Goal: Information Seeking & Learning: Compare options

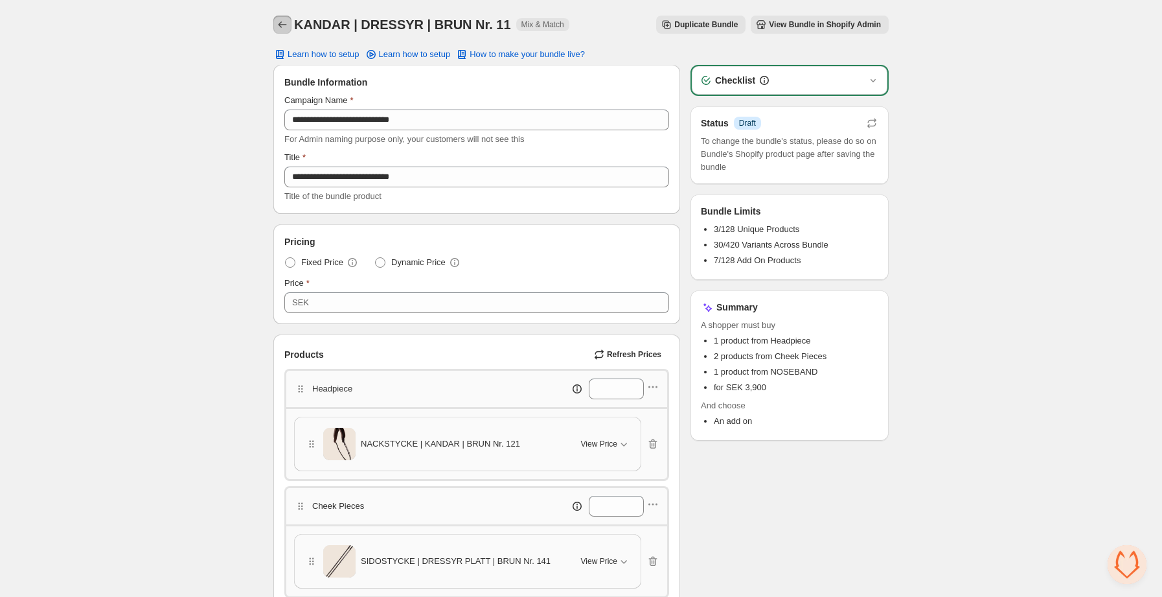
click at [283, 23] on icon "Back" at bounding box center [282, 24] width 13 height 13
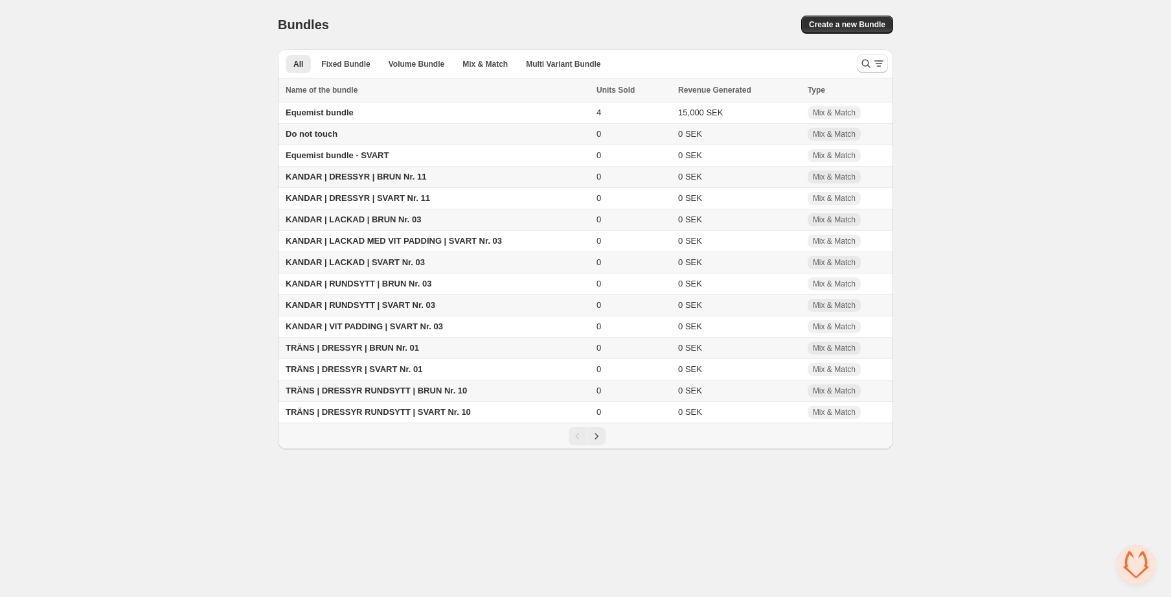
click at [396, 174] on span "KANDAR | DRESSYR | BRUN Nr. 11" at bounding box center [356, 177] width 141 height 10
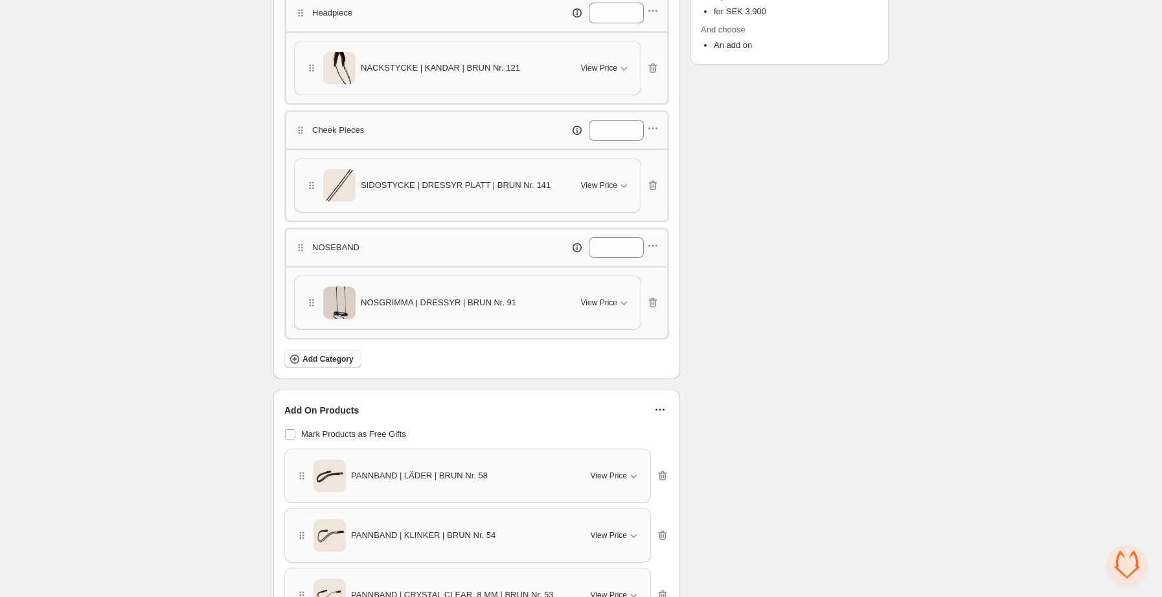
scroll to position [380, 0]
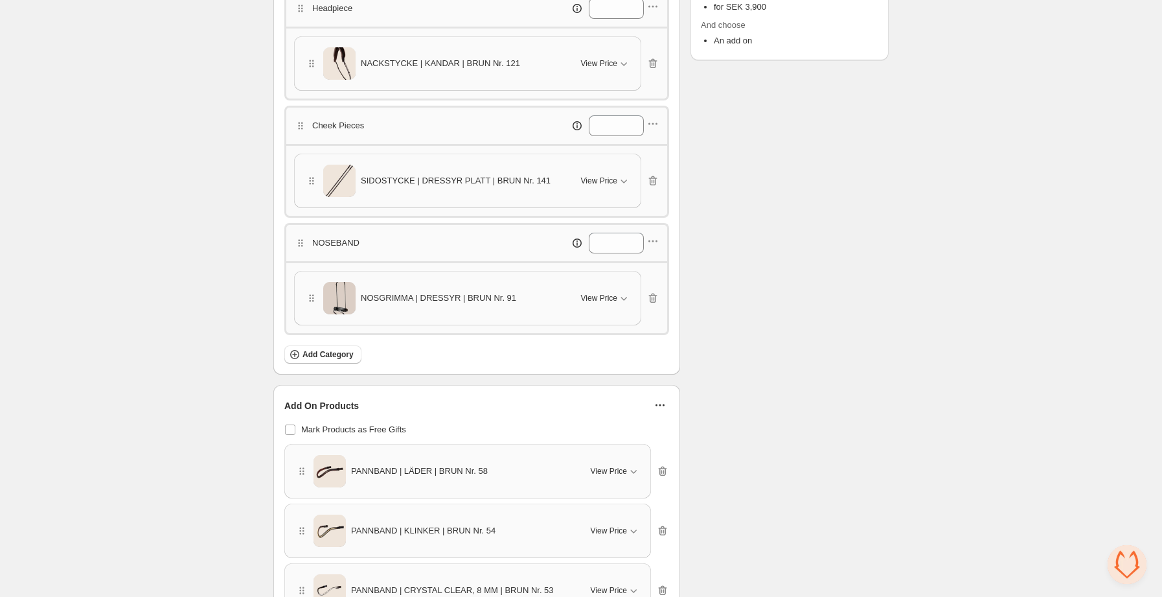
click at [477, 188] on div "SIDOSTYCKE | DRESSYR PLATT | BRUN Nr. 141" at bounding box center [435, 181] width 260 height 32
click at [622, 177] on icon "button" at bounding box center [623, 180] width 13 height 13
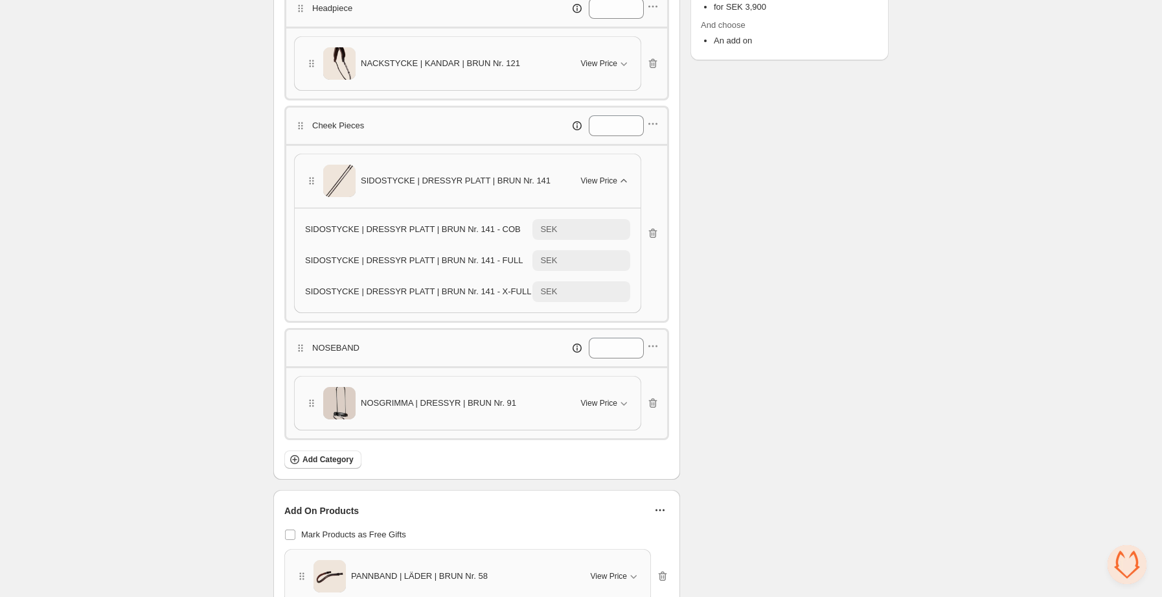
click at [619, 177] on icon "button" at bounding box center [623, 180] width 13 height 13
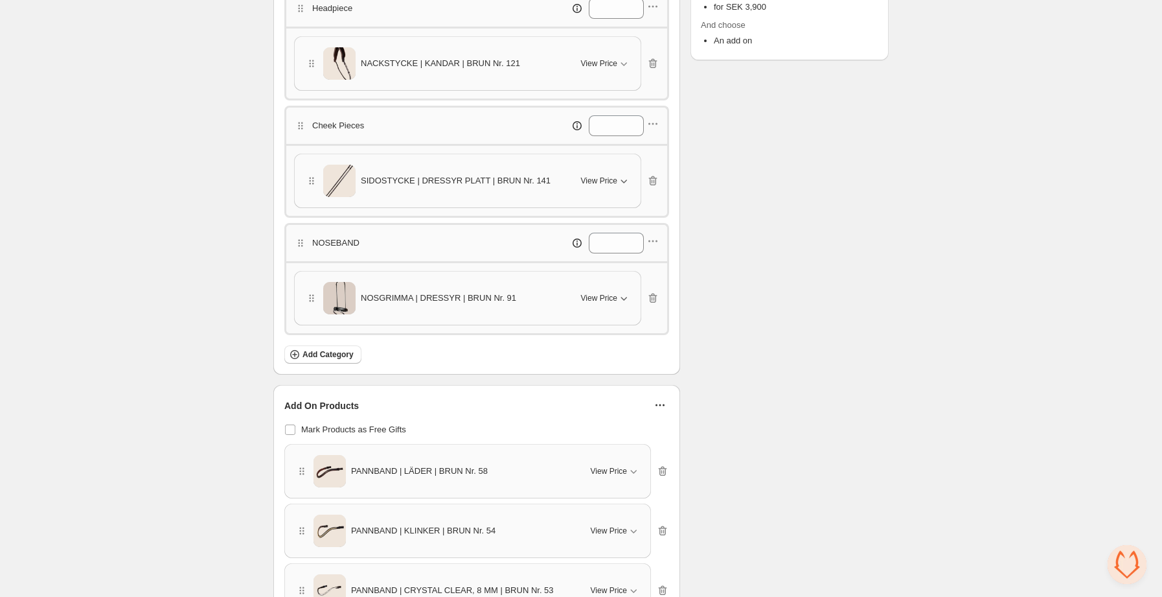
click at [601, 307] on button "View Price" at bounding box center [605, 298] width 65 height 21
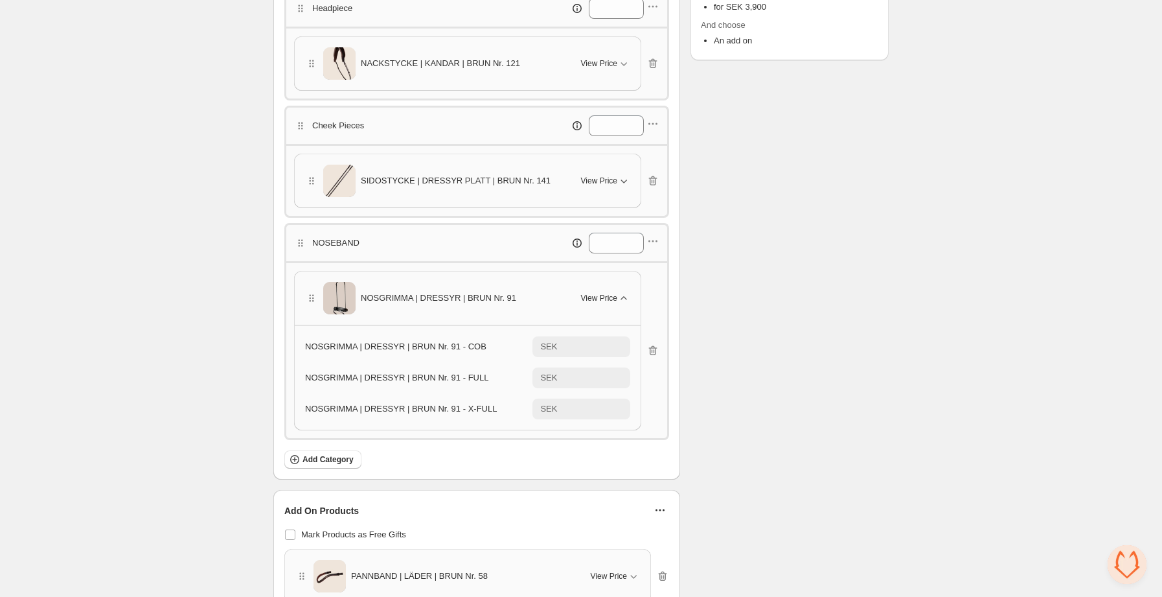
click at [601, 307] on button "View Price" at bounding box center [605, 298] width 65 height 21
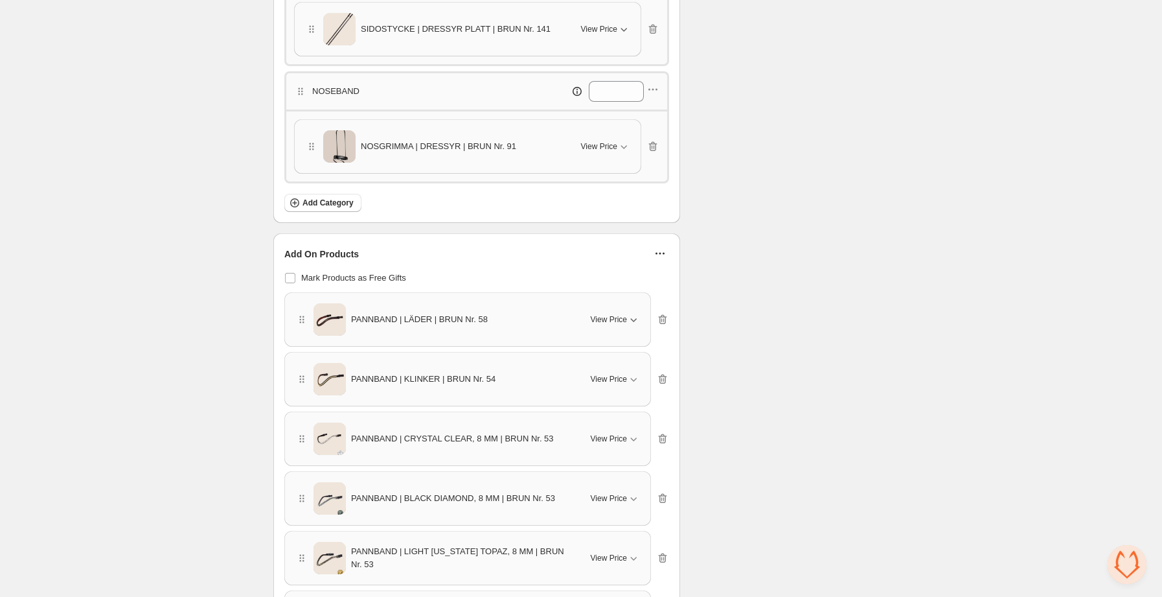
scroll to position [532, 0]
click at [625, 317] on span "View Price" at bounding box center [609, 318] width 36 height 10
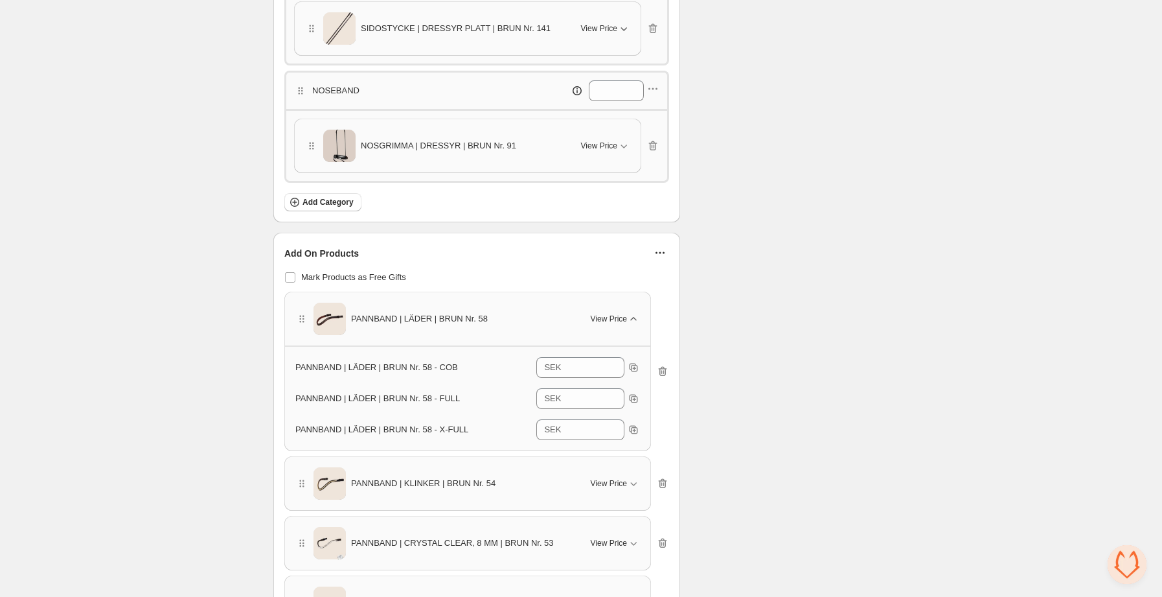
click at [620, 317] on span "View Price" at bounding box center [609, 318] width 36 height 10
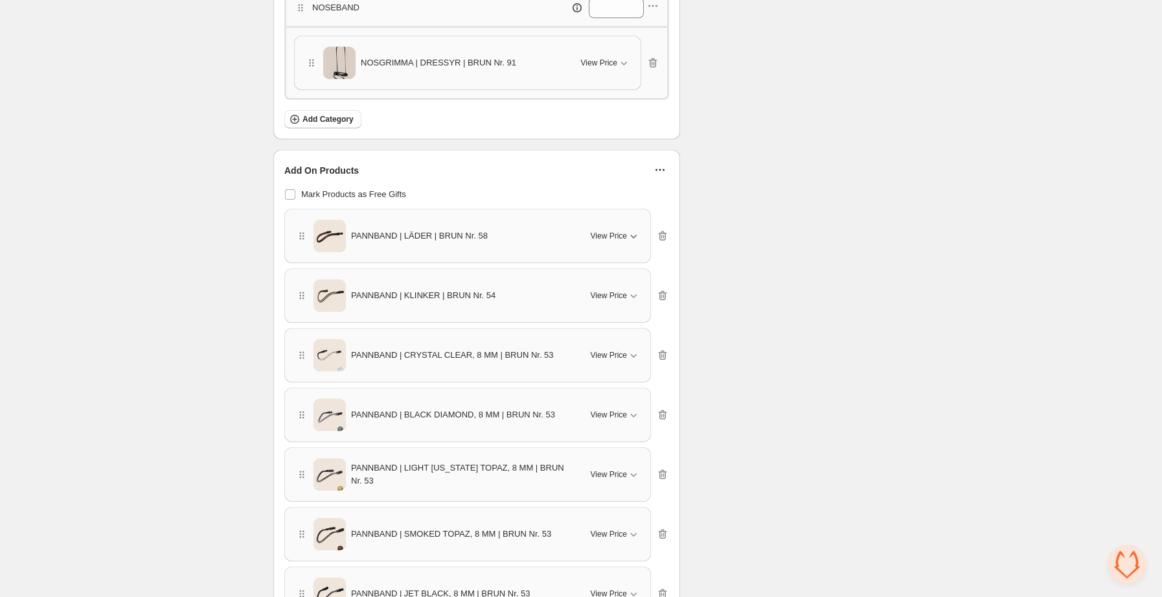
scroll to position [613, 0]
click at [624, 303] on div "View Price" at bounding box center [615, 297] width 49 height 13
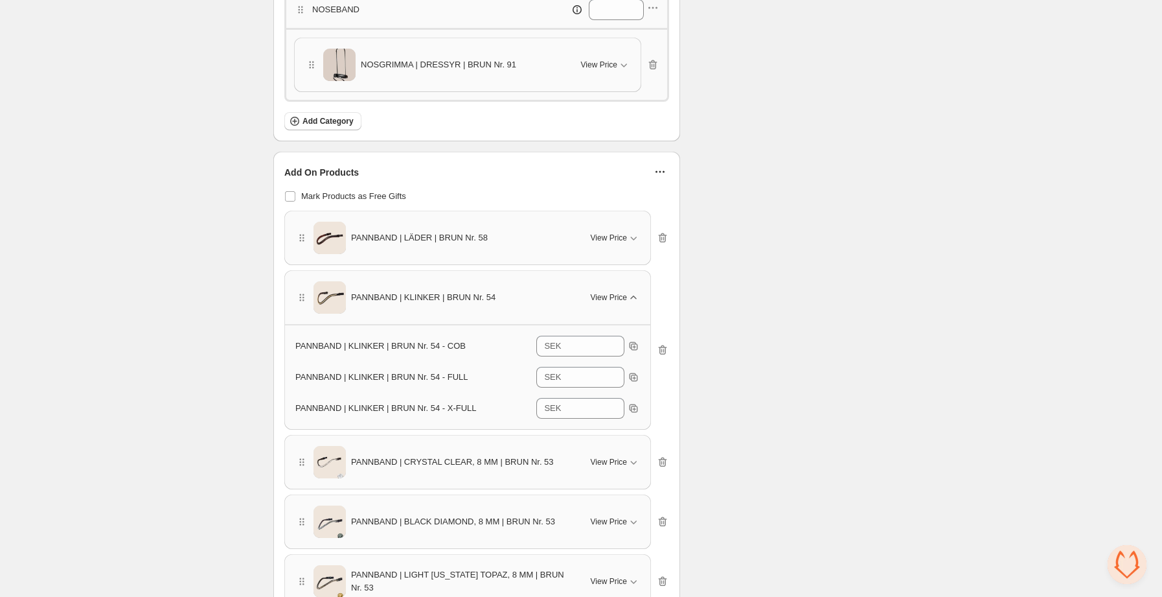
click at [624, 303] on div "View Price" at bounding box center [615, 297] width 49 height 13
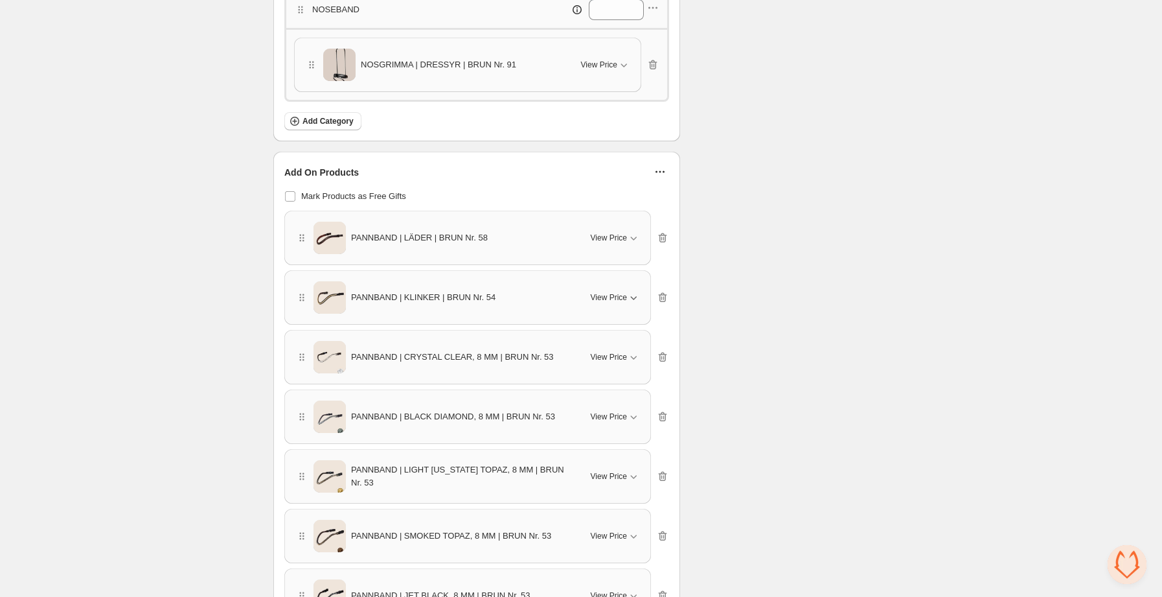
scroll to position [0, 0]
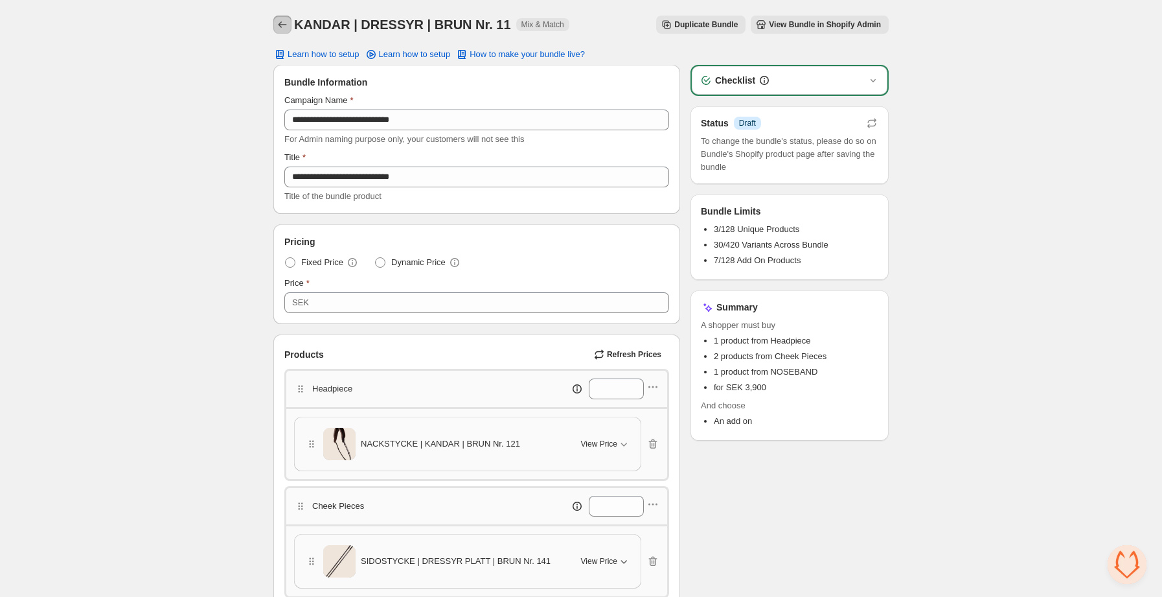
click at [284, 19] on icon "Back" at bounding box center [282, 24] width 13 height 13
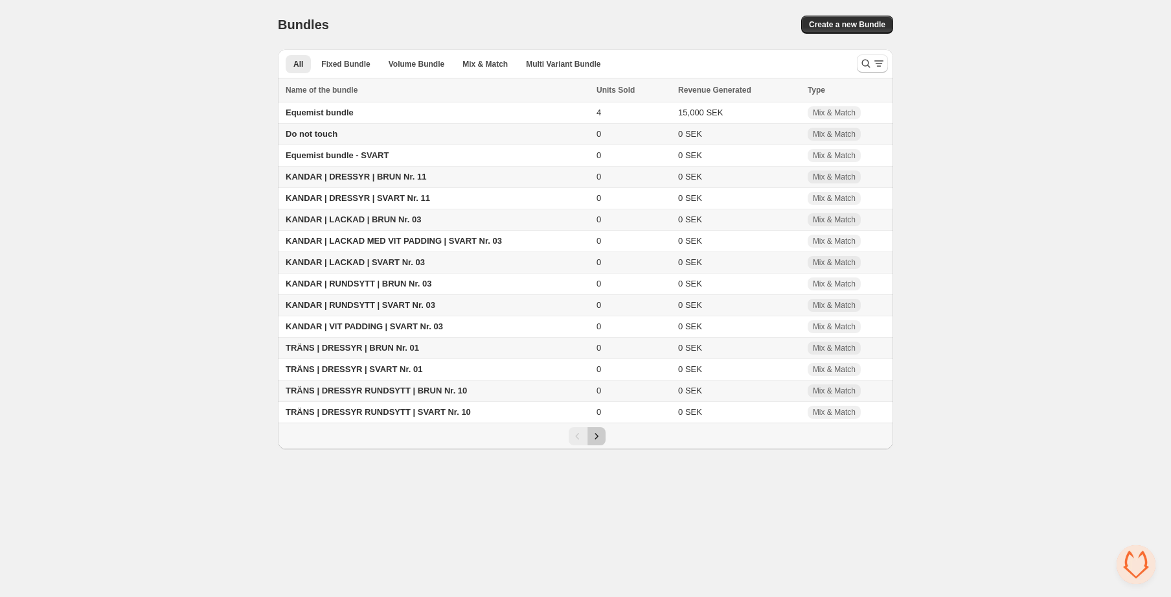
click at [596, 442] on icon "Next" at bounding box center [596, 435] width 13 height 13
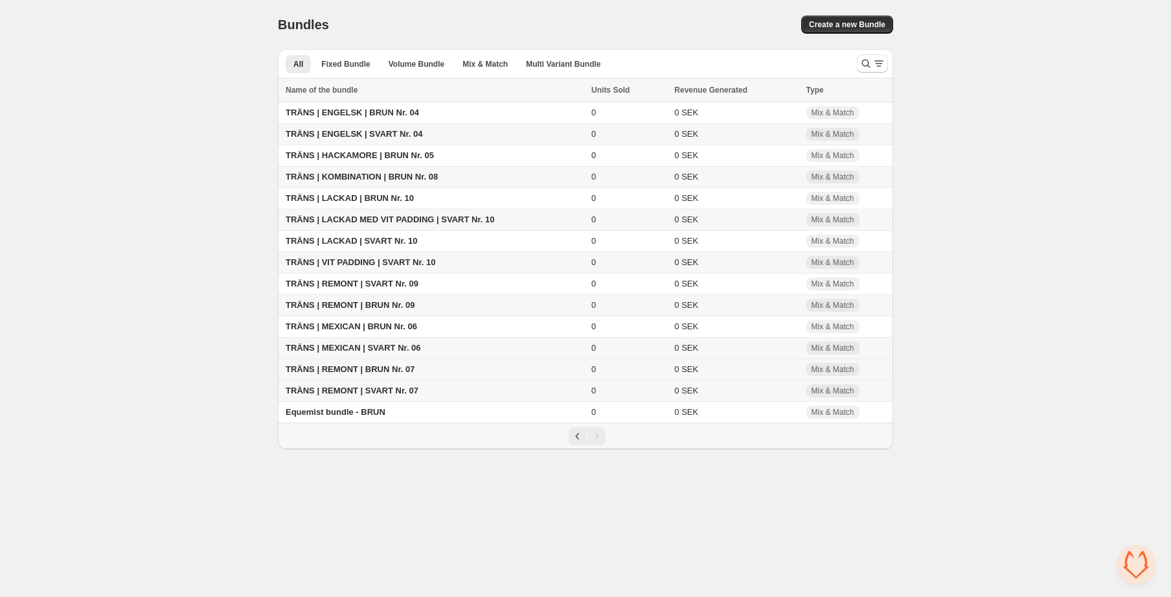
click at [337, 369] on span "TRÄNS | REMONT | BRUN Nr. 07" at bounding box center [350, 369] width 129 height 10
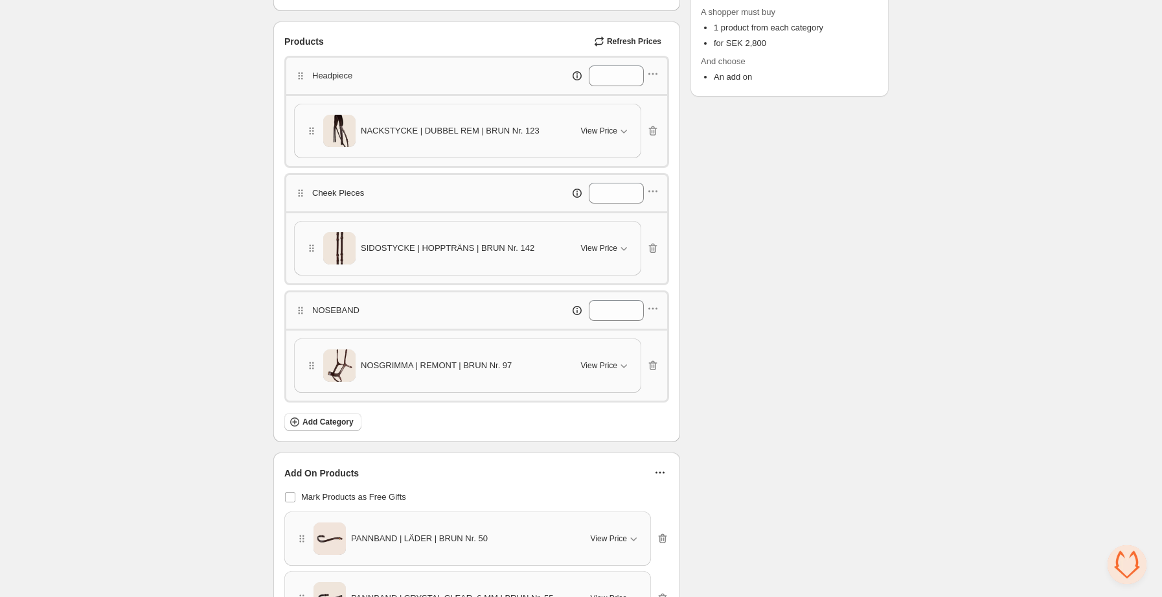
scroll to position [313, 0]
click at [495, 250] on span "SIDOSTYCKE | HOPPTRÄNS | BRUN Nr. 142" at bounding box center [448, 247] width 174 height 13
click at [612, 247] on span "View Price" at bounding box center [599, 247] width 36 height 10
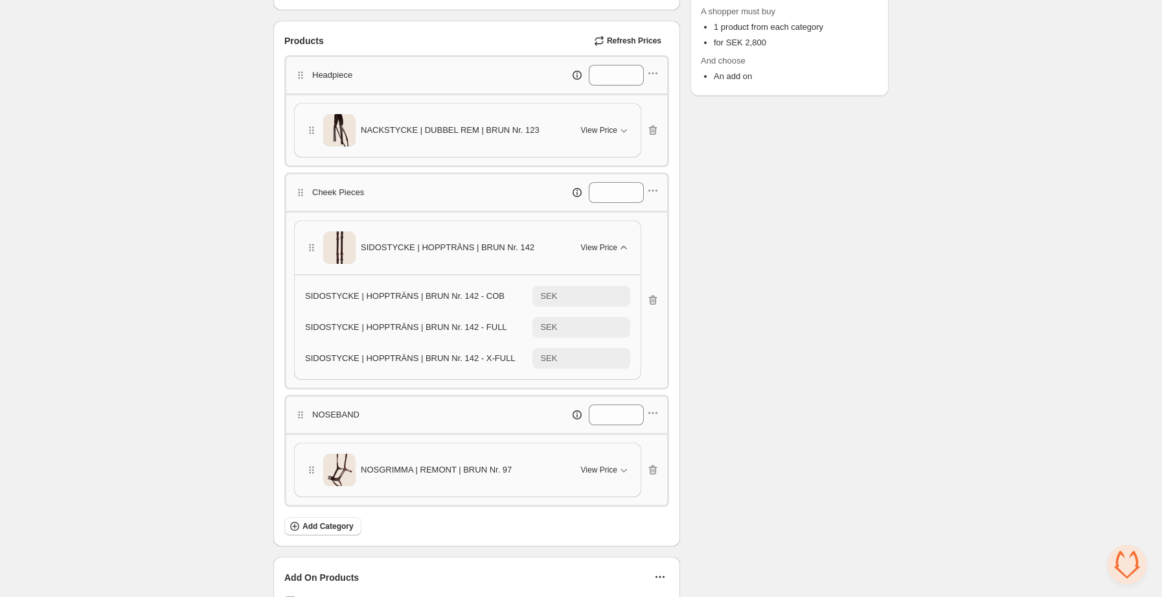
click at [612, 247] on span "View Price" at bounding box center [599, 247] width 36 height 10
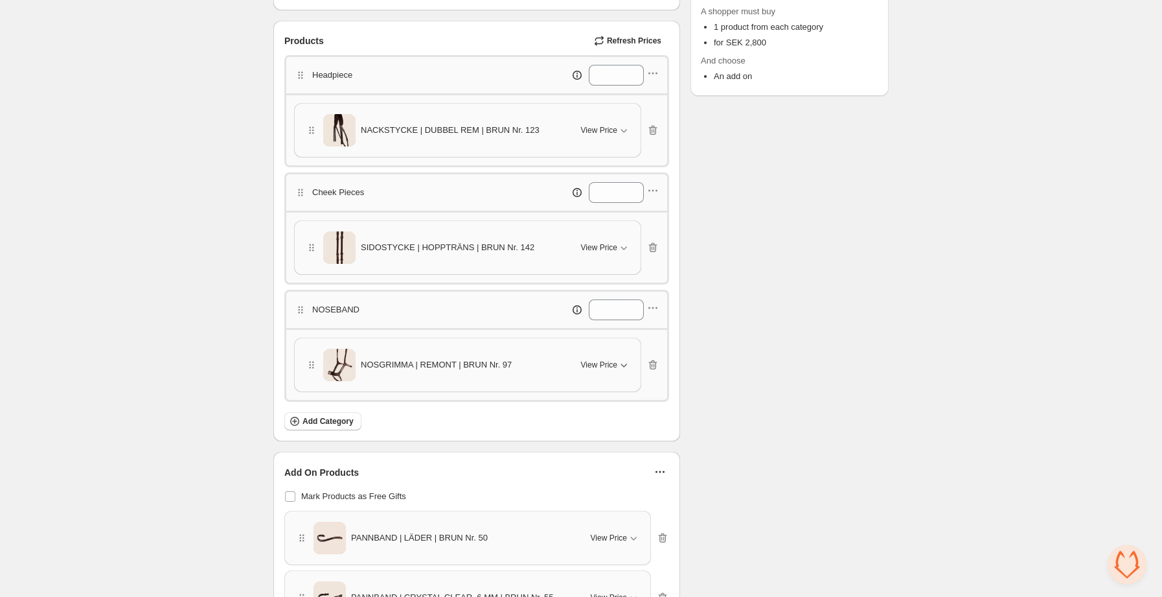
click at [613, 366] on span "View Price" at bounding box center [599, 364] width 36 height 10
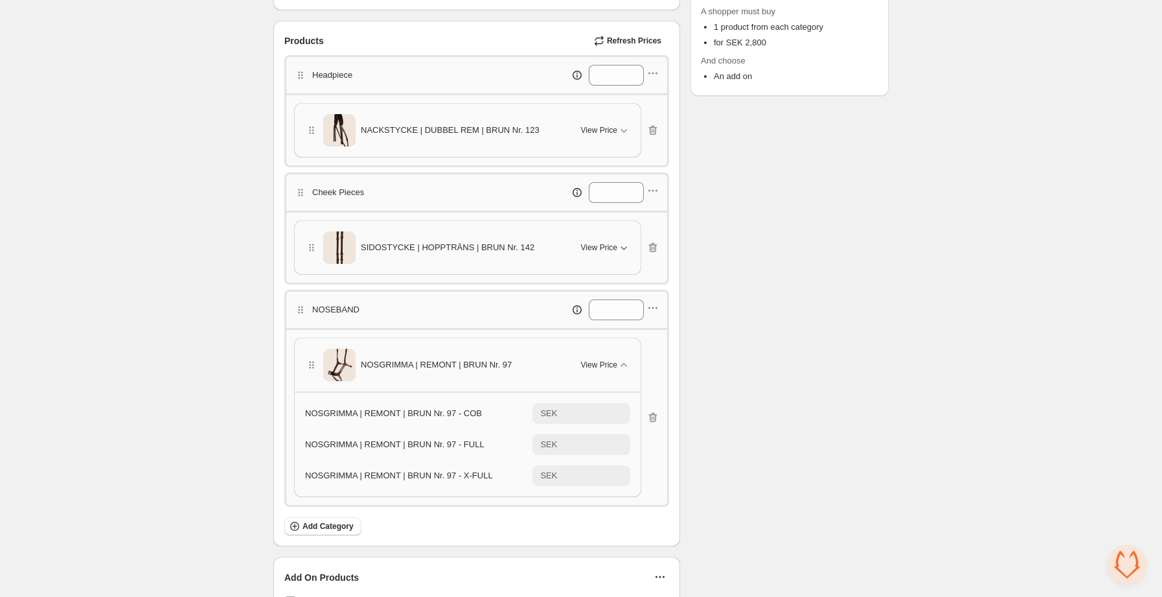
click at [613, 245] on span "View Price" at bounding box center [599, 247] width 36 height 10
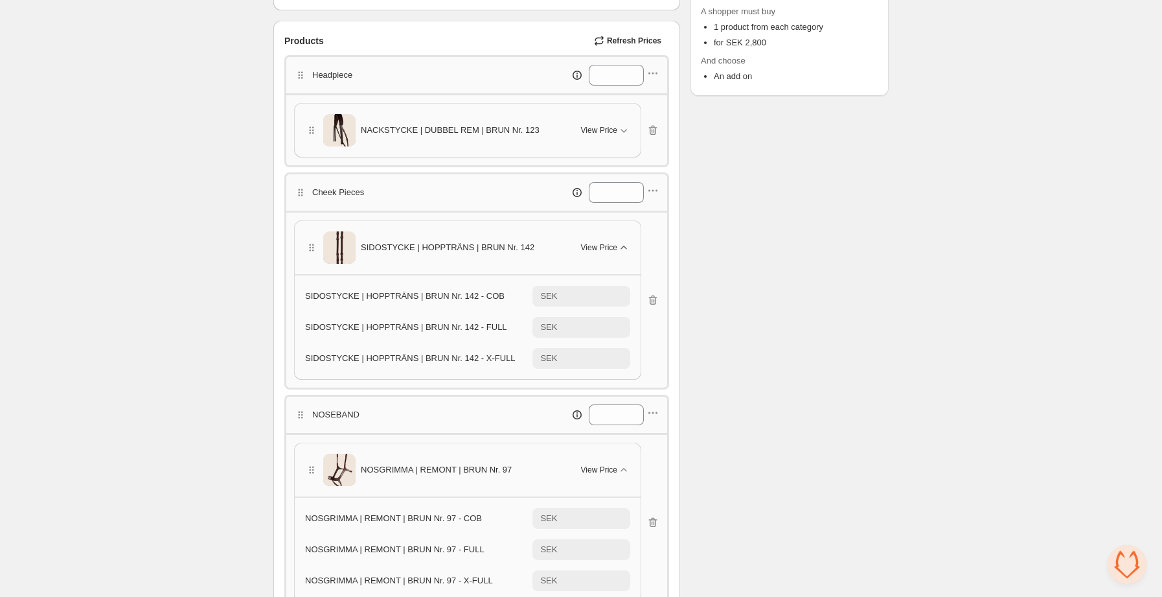
click at [613, 245] on span "View Price" at bounding box center [599, 247] width 36 height 10
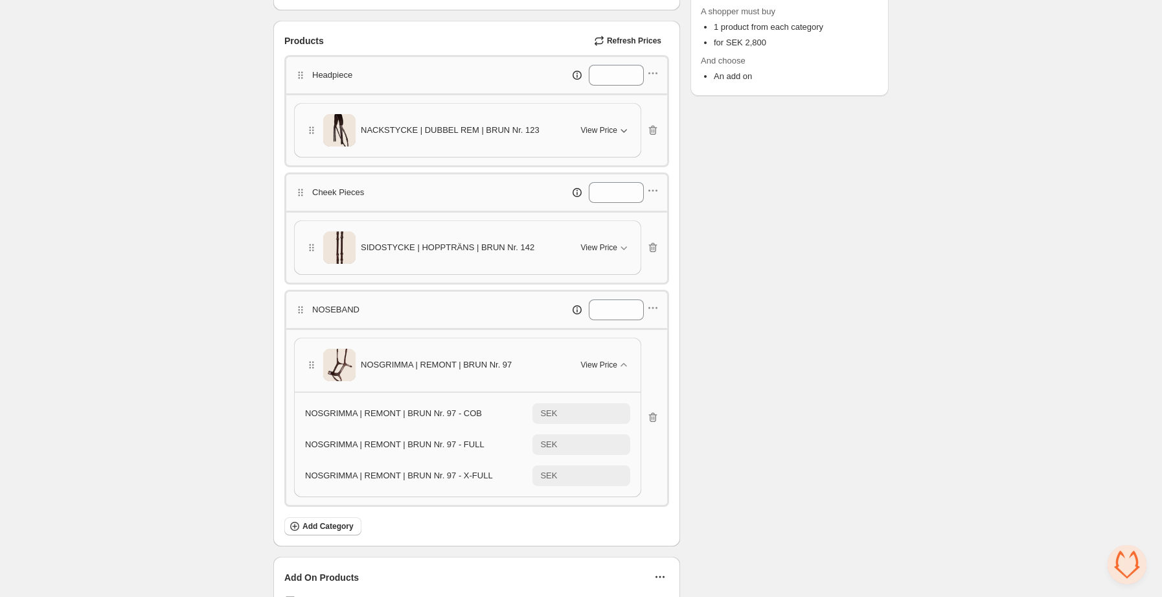
click at [616, 127] on span "View Price" at bounding box center [599, 130] width 36 height 10
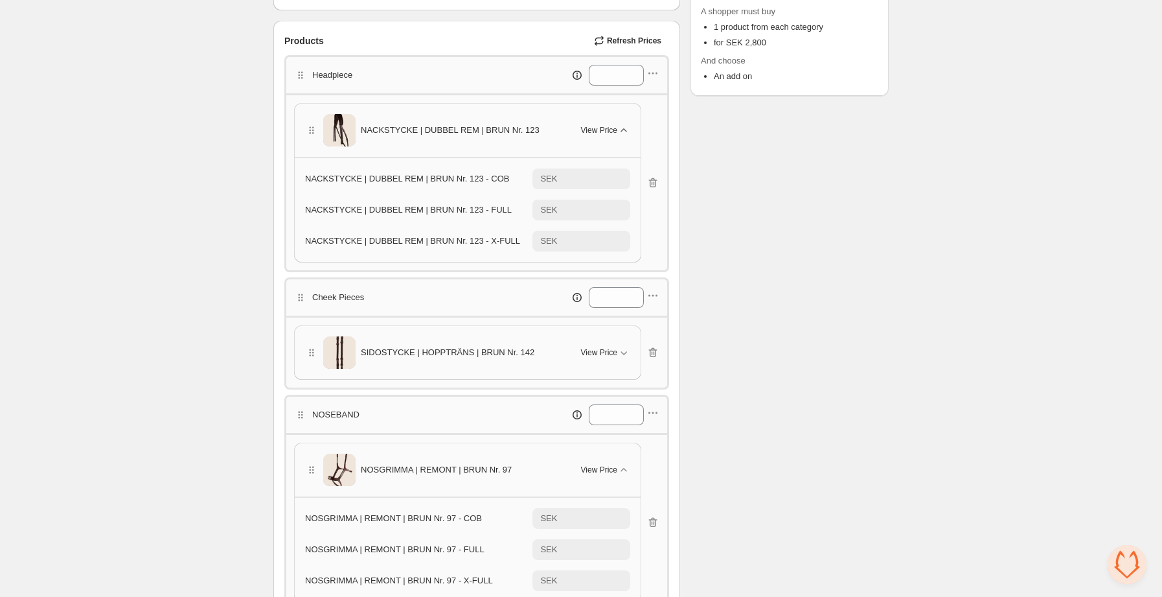
click at [616, 127] on span "View Price" at bounding box center [599, 130] width 36 height 10
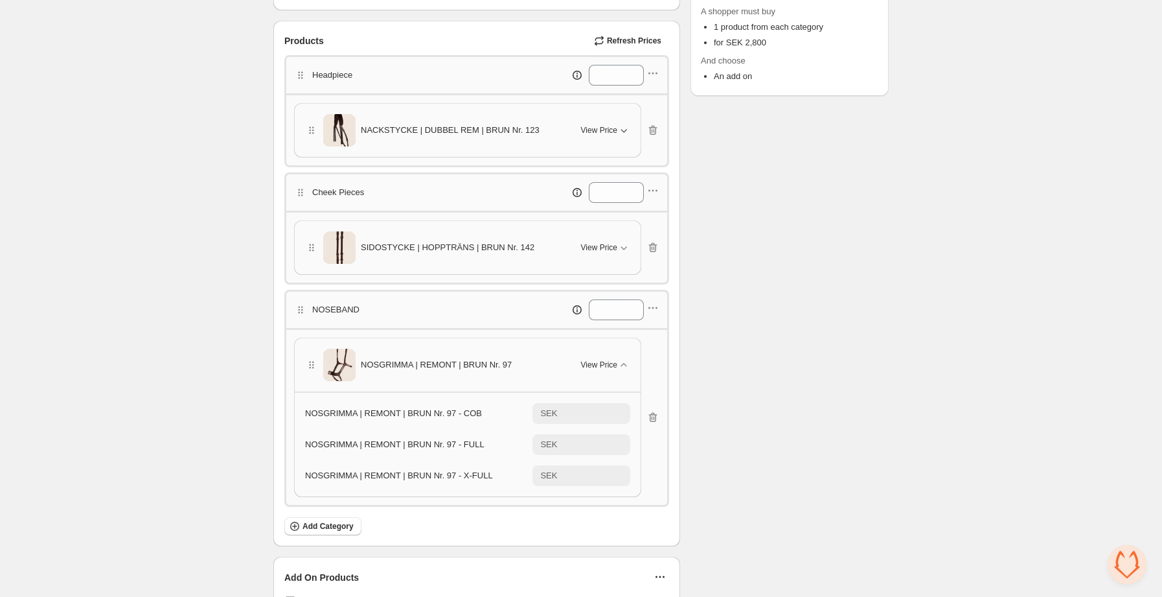
scroll to position [691, 0]
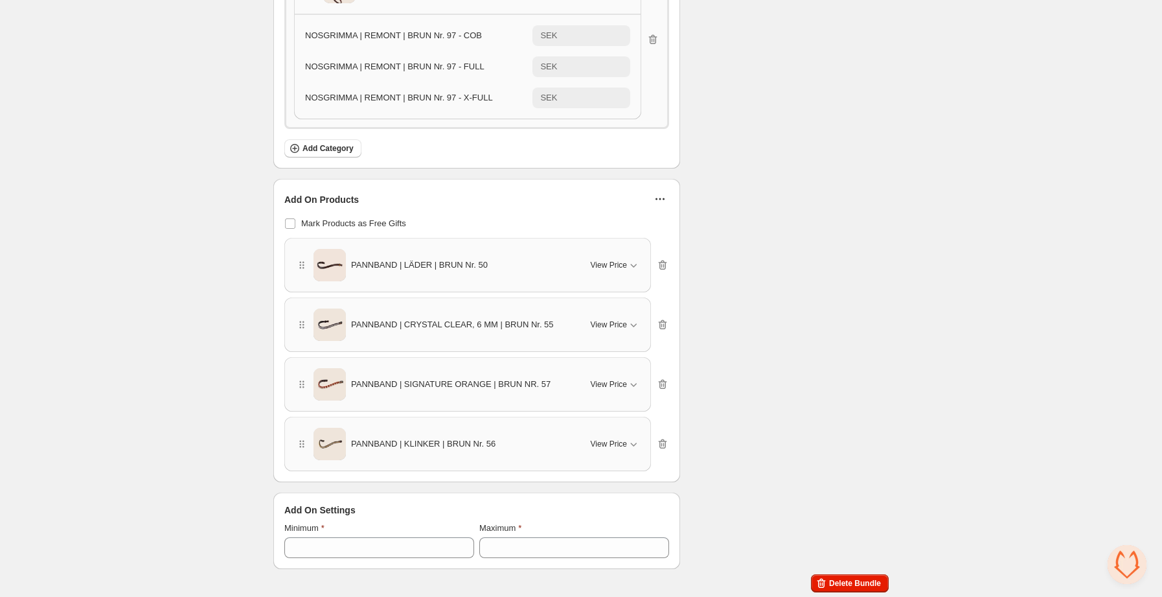
click at [639, 251] on div "PANNBAND | LÄDER | BRUN Nr. 50 View Price" at bounding box center [467, 265] width 345 height 32
click at [620, 260] on span "View Price" at bounding box center [609, 265] width 36 height 10
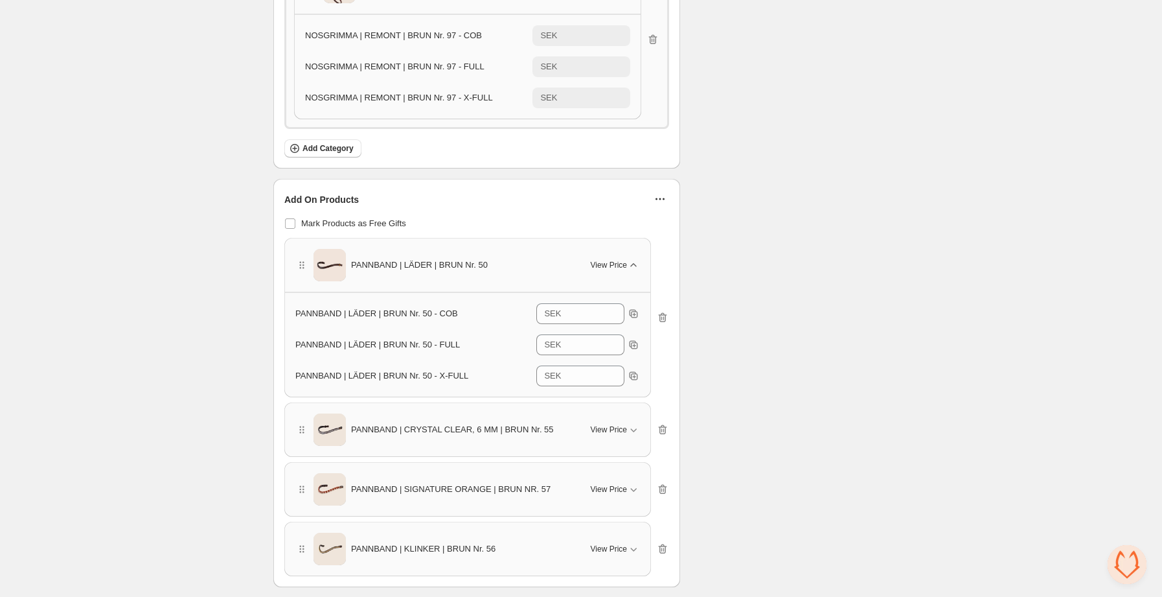
click at [620, 264] on span "View Price" at bounding box center [609, 265] width 36 height 10
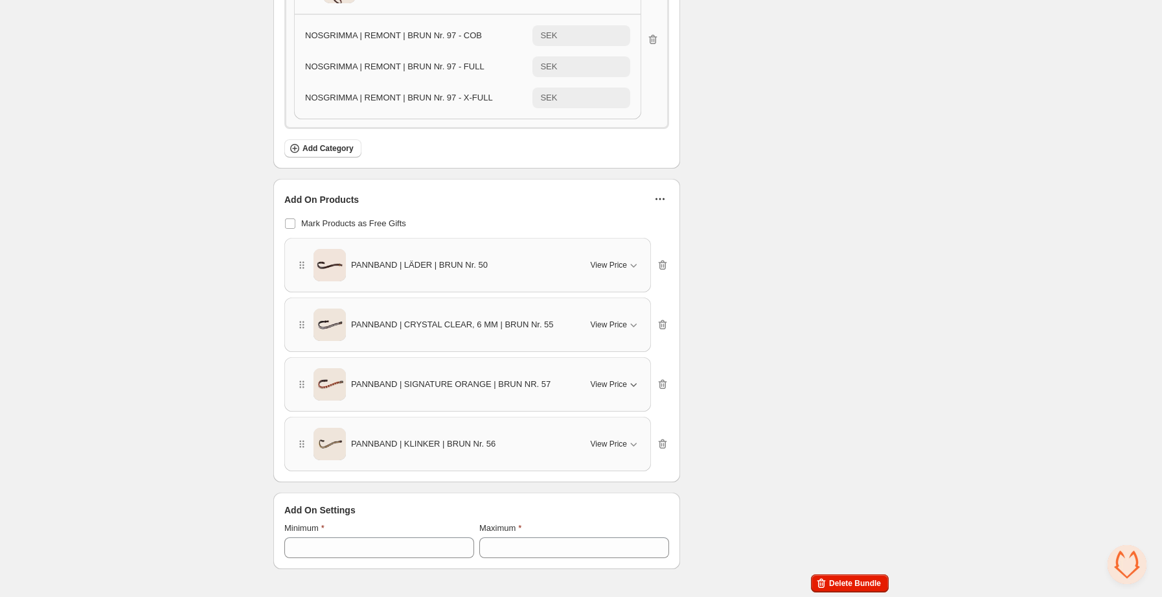
click at [620, 383] on span "View Price" at bounding box center [609, 384] width 36 height 10
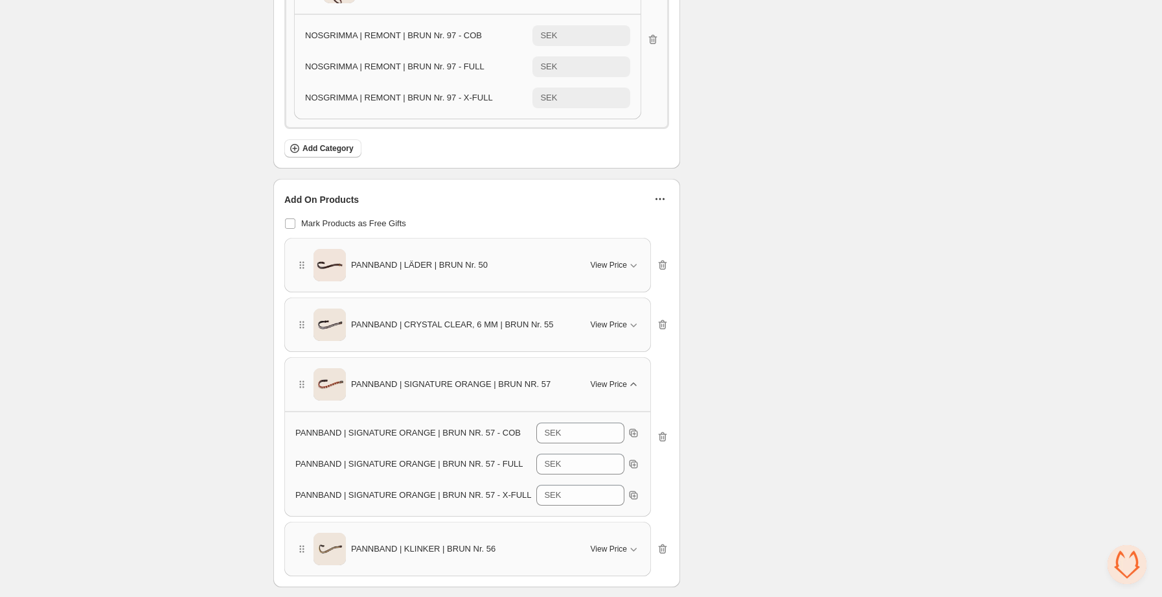
click at [620, 383] on span "View Price" at bounding box center [609, 384] width 36 height 10
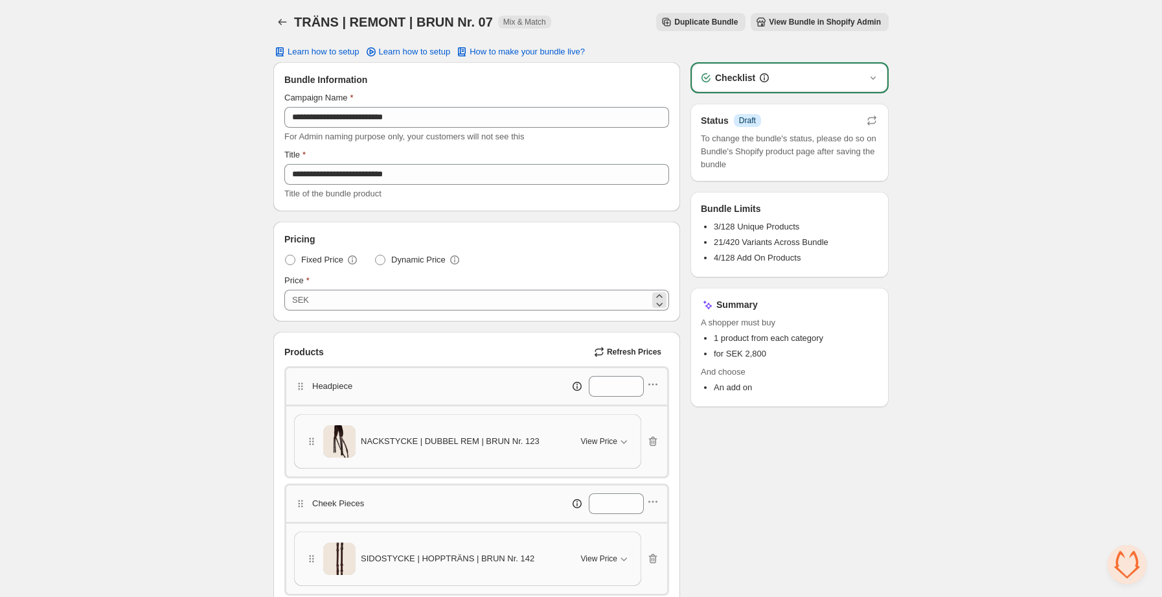
scroll to position [0, 0]
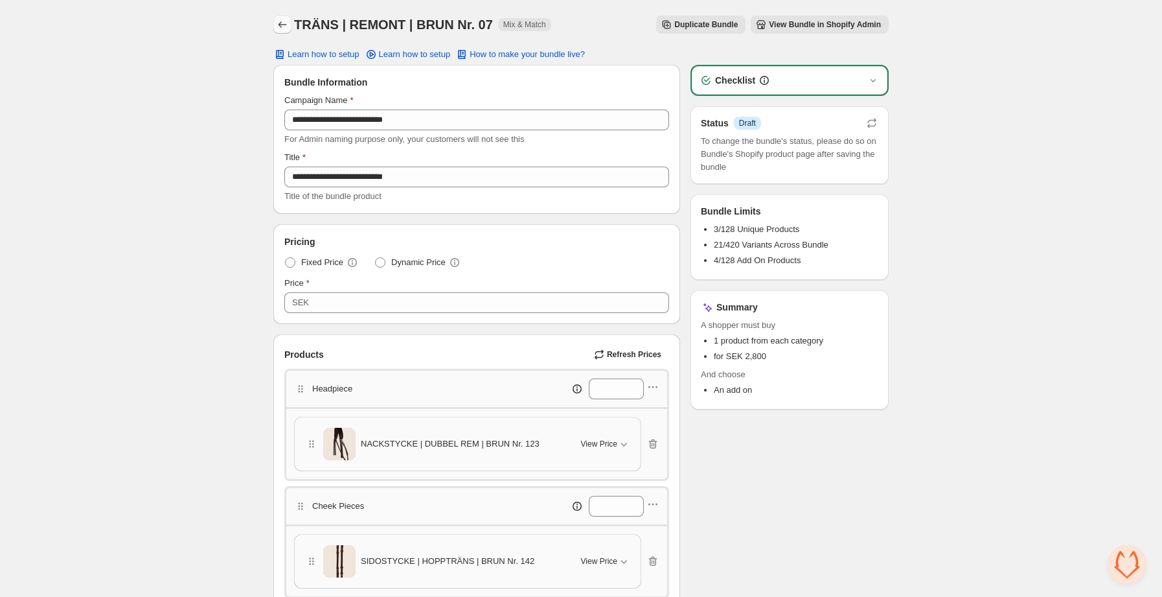
click at [280, 26] on icon "Back" at bounding box center [282, 24] width 13 height 13
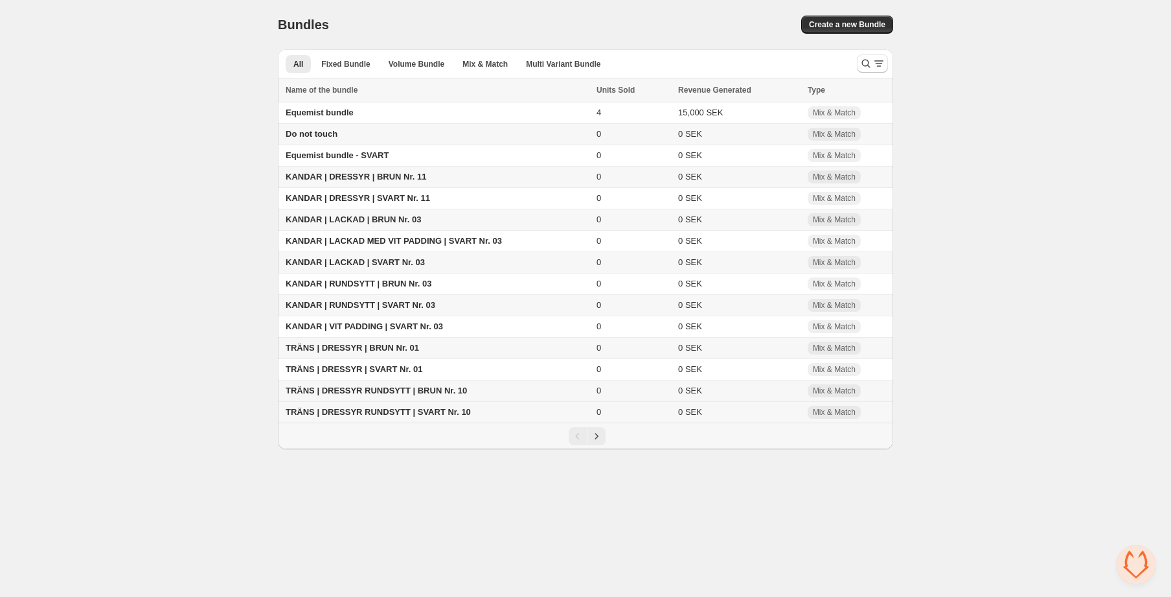
click at [376, 413] on span "TRÄNS | DRESSYR RUNDSYTT | SVART Nr. 10" at bounding box center [378, 412] width 185 height 10
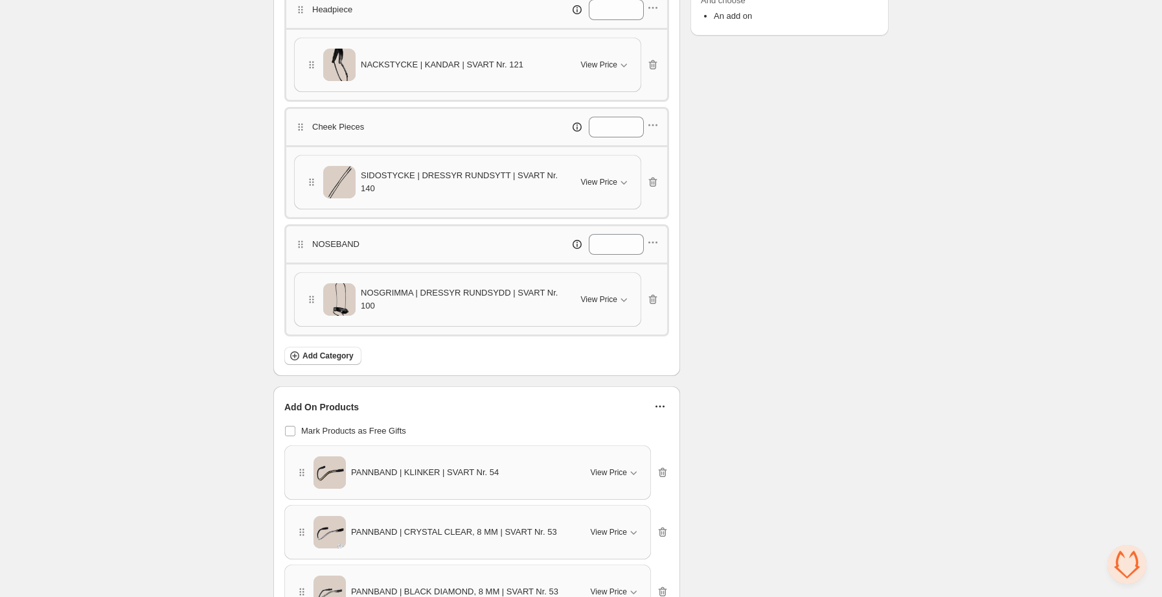
scroll to position [378, 0]
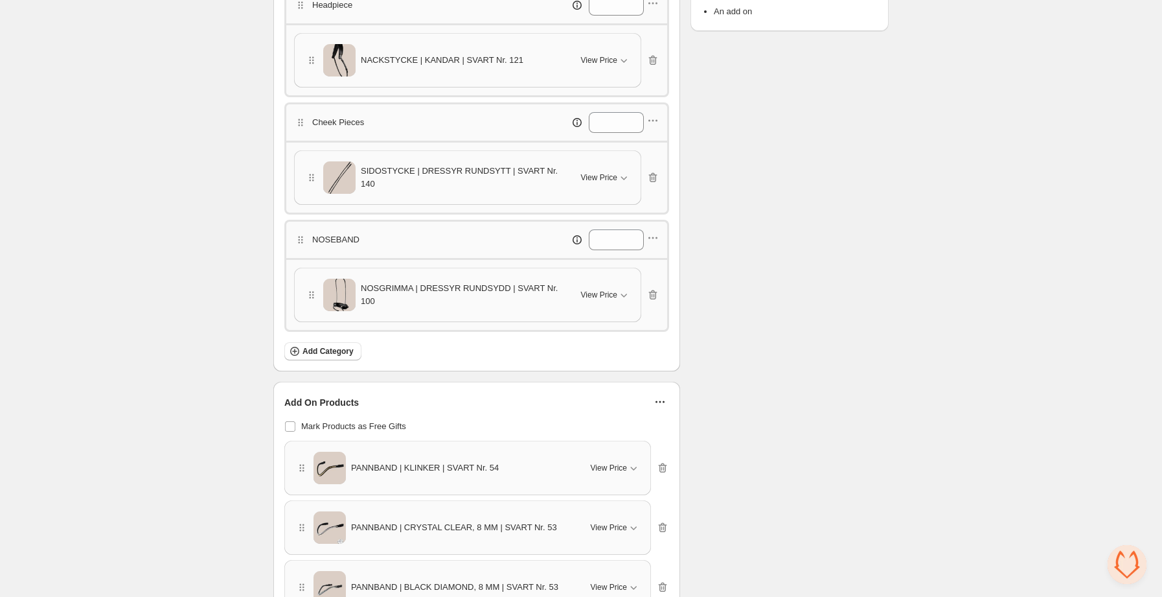
click at [540, 177] on span "SIDOSTYCKE | DRESSYR RUNDSYTT | SVART Nr. 140" at bounding box center [463, 178] width 205 height 26
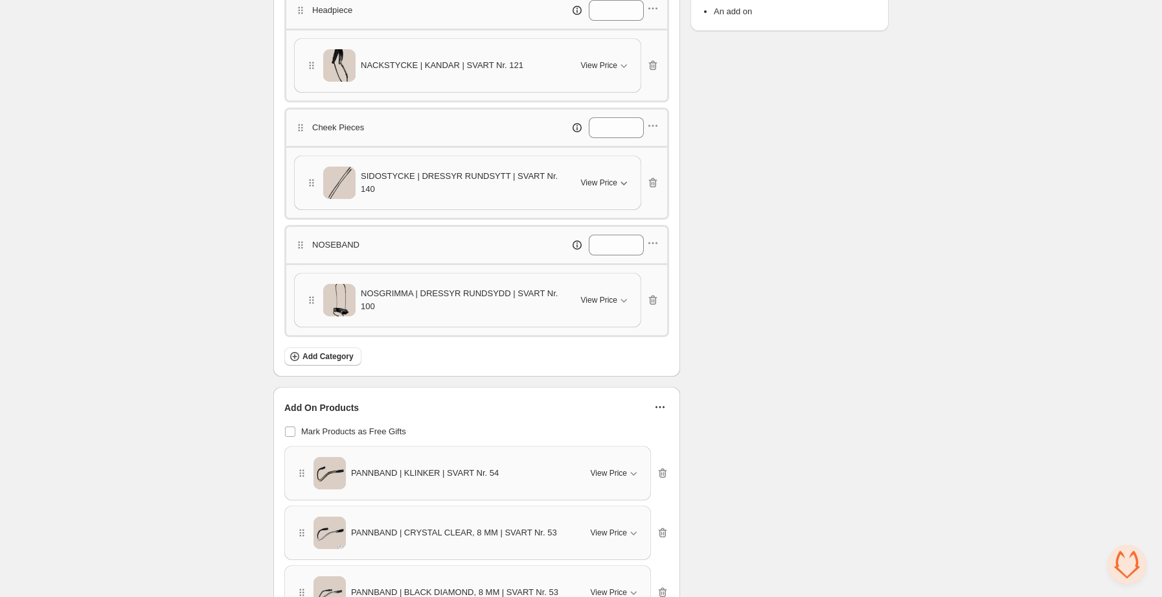
click at [615, 185] on span "View Price" at bounding box center [599, 182] width 36 height 10
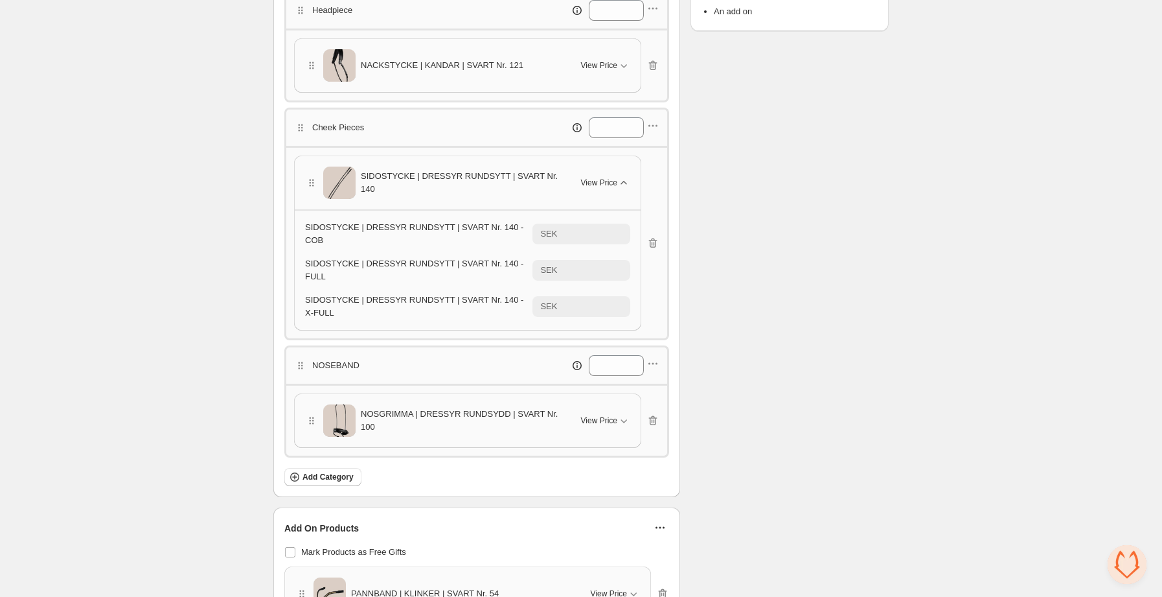
click at [615, 185] on span "View Price" at bounding box center [599, 182] width 36 height 10
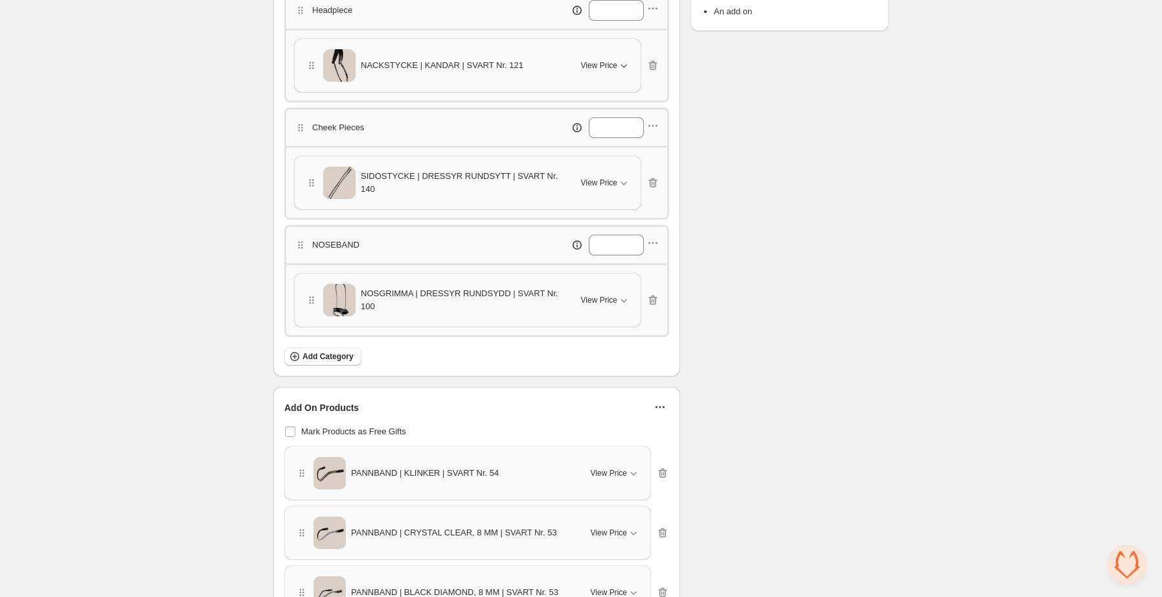
click at [609, 60] on span "View Price" at bounding box center [599, 65] width 36 height 10
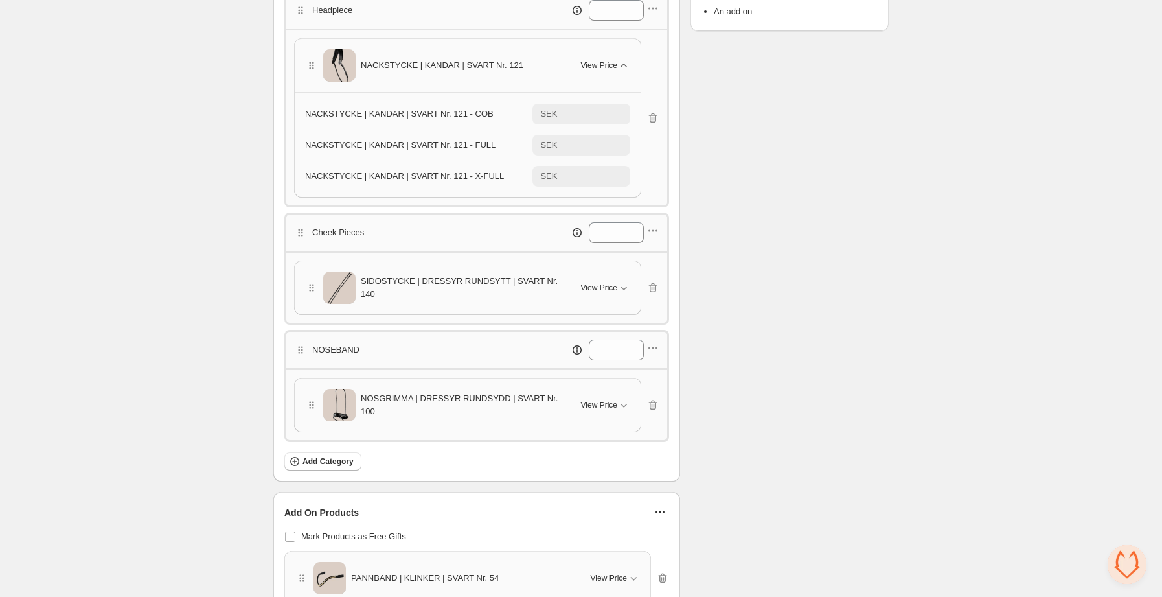
click at [610, 66] on span "View Price" at bounding box center [599, 65] width 36 height 10
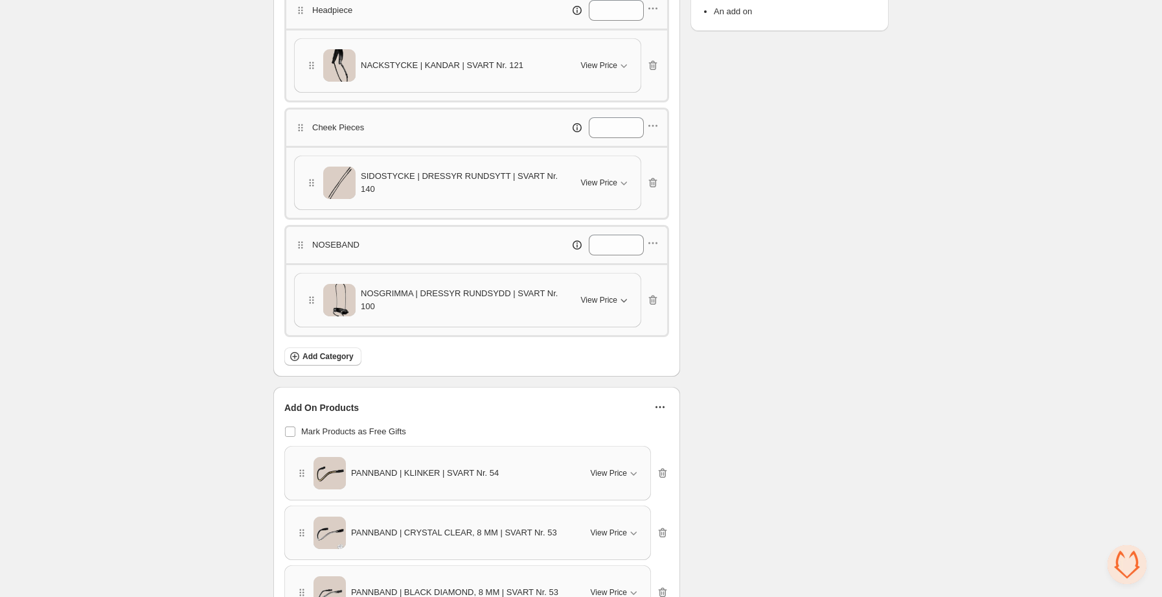
click at [603, 304] on span "View Price" at bounding box center [599, 300] width 36 height 10
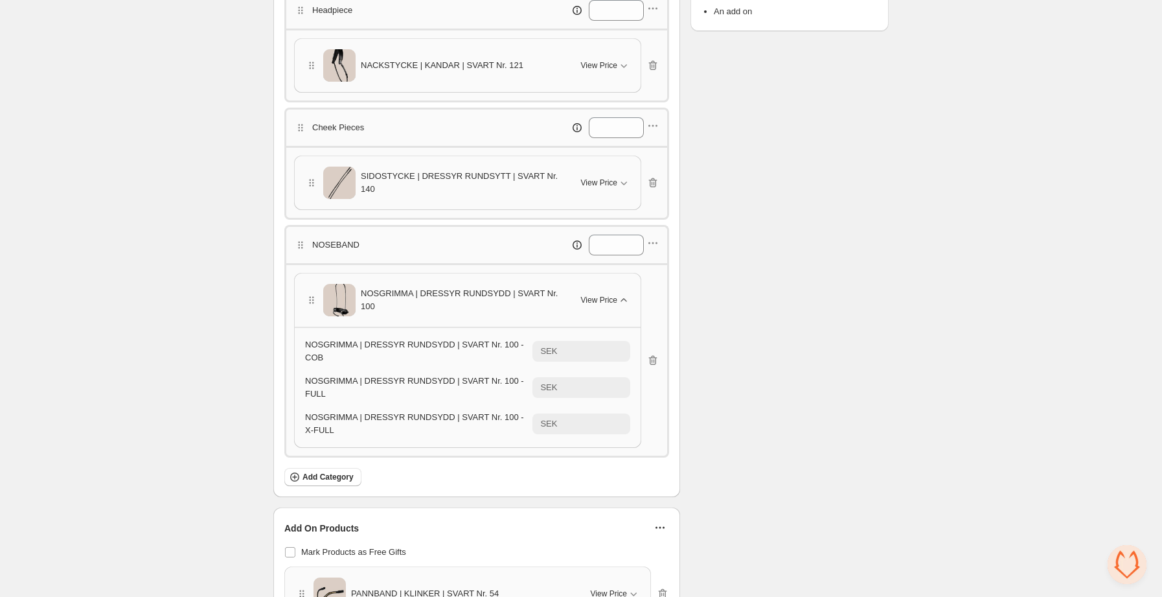
click at [605, 303] on span "View Price" at bounding box center [599, 300] width 36 height 10
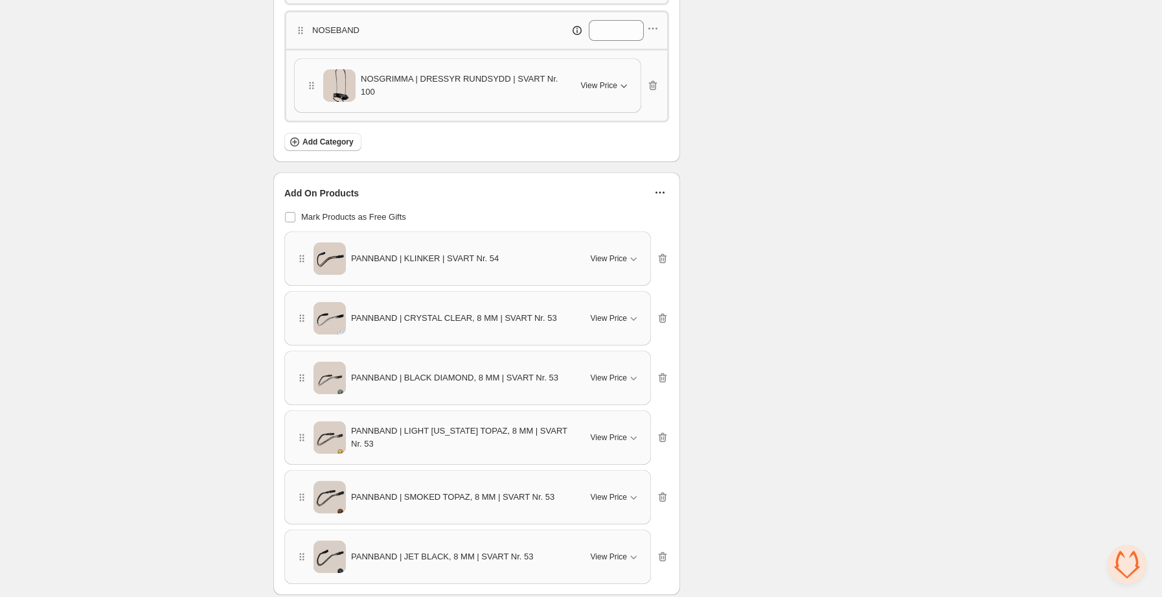
scroll to position [622, 0]
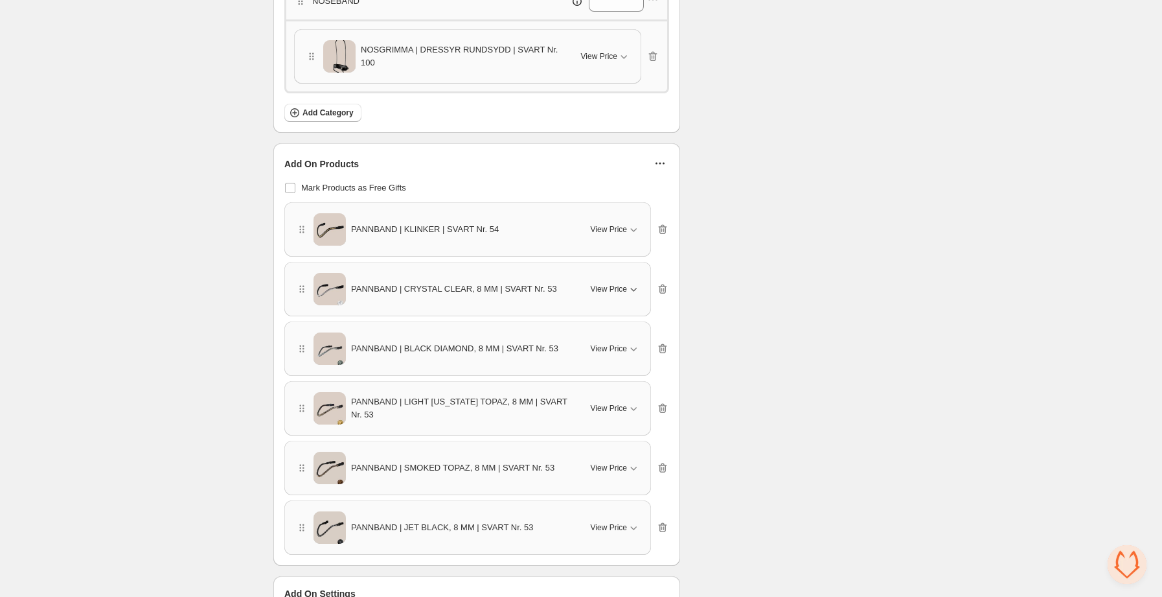
click at [611, 291] on span "View Price" at bounding box center [609, 289] width 36 height 10
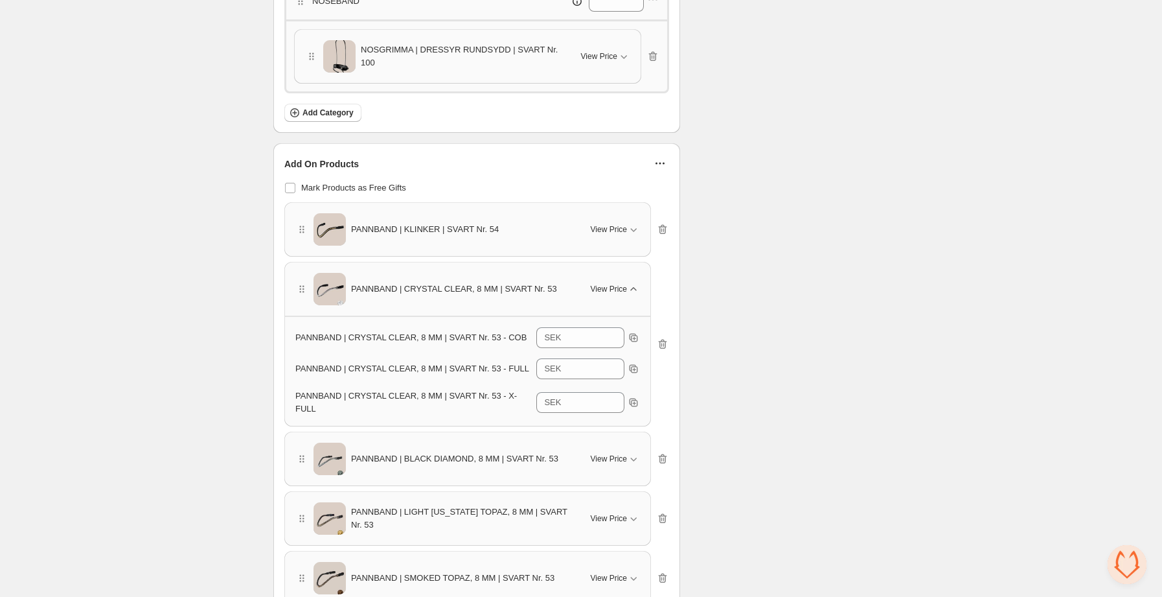
click at [611, 291] on span "View Price" at bounding box center [609, 289] width 36 height 10
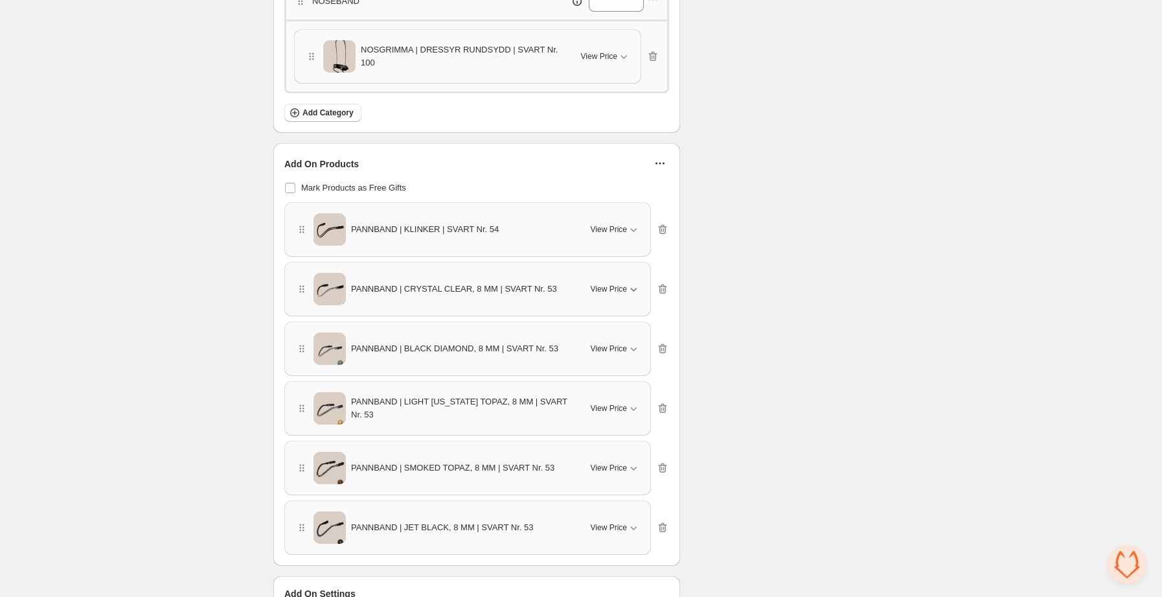
scroll to position [706, 0]
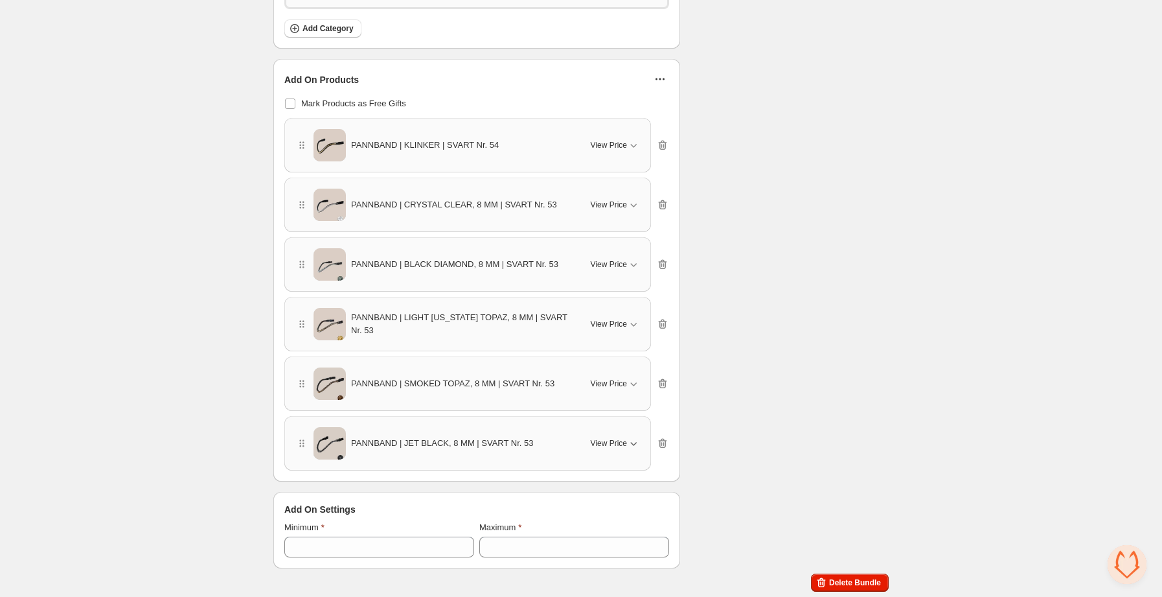
click at [615, 444] on span "View Price" at bounding box center [609, 443] width 36 height 10
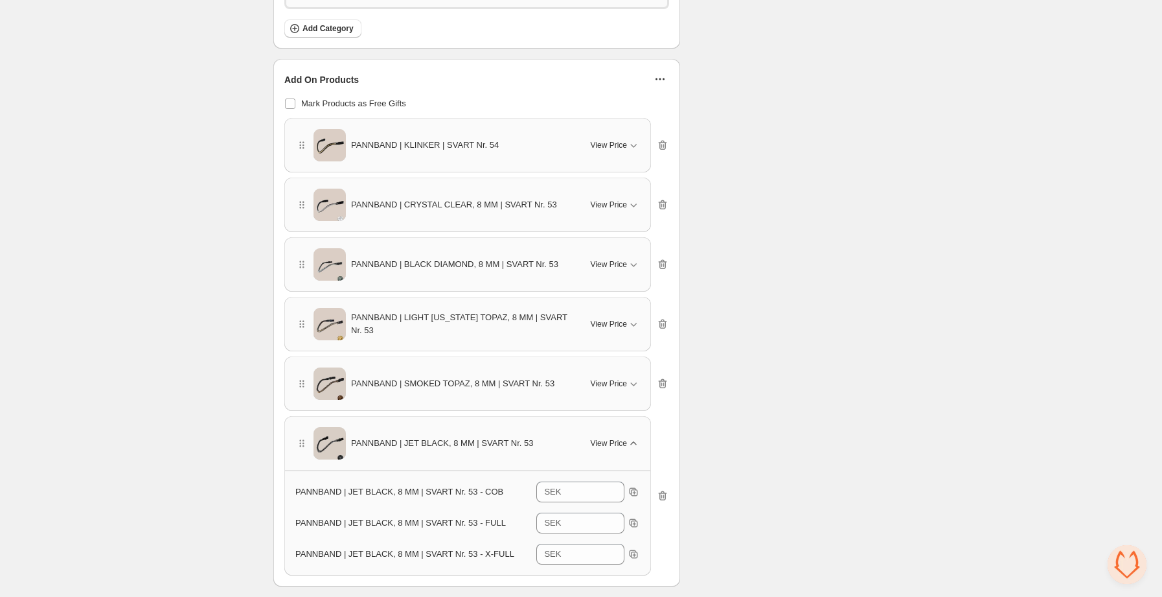
click at [615, 444] on span "View Price" at bounding box center [609, 443] width 36 height 10
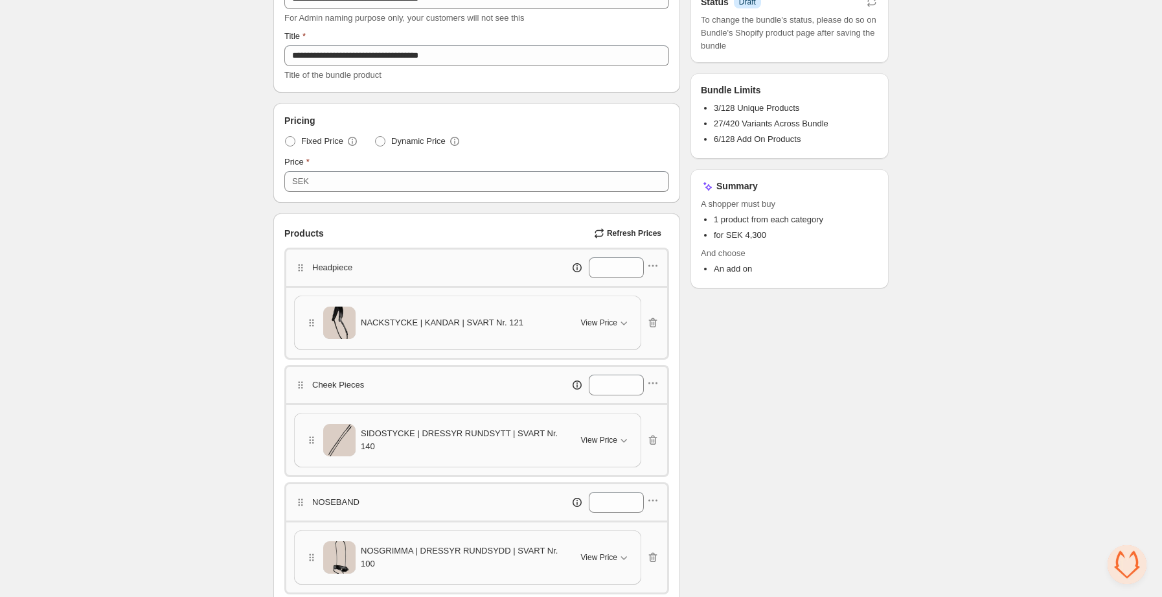
scroll to position [0, 0]
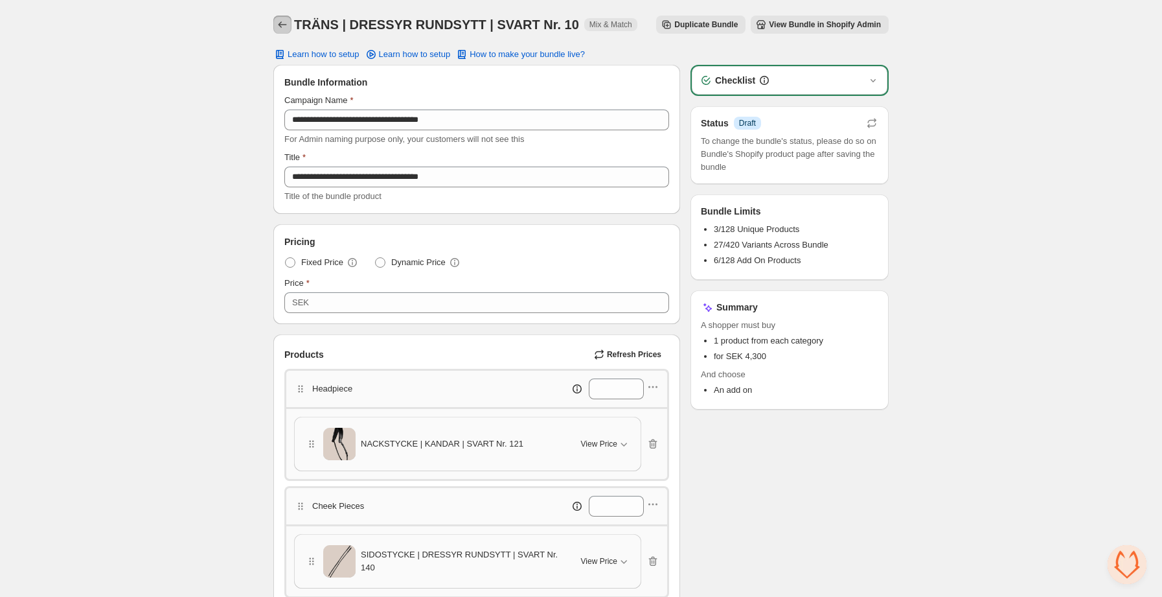
click at [280, 29] on icon "Back" at bounding box center [282, 24] width 13 height 13
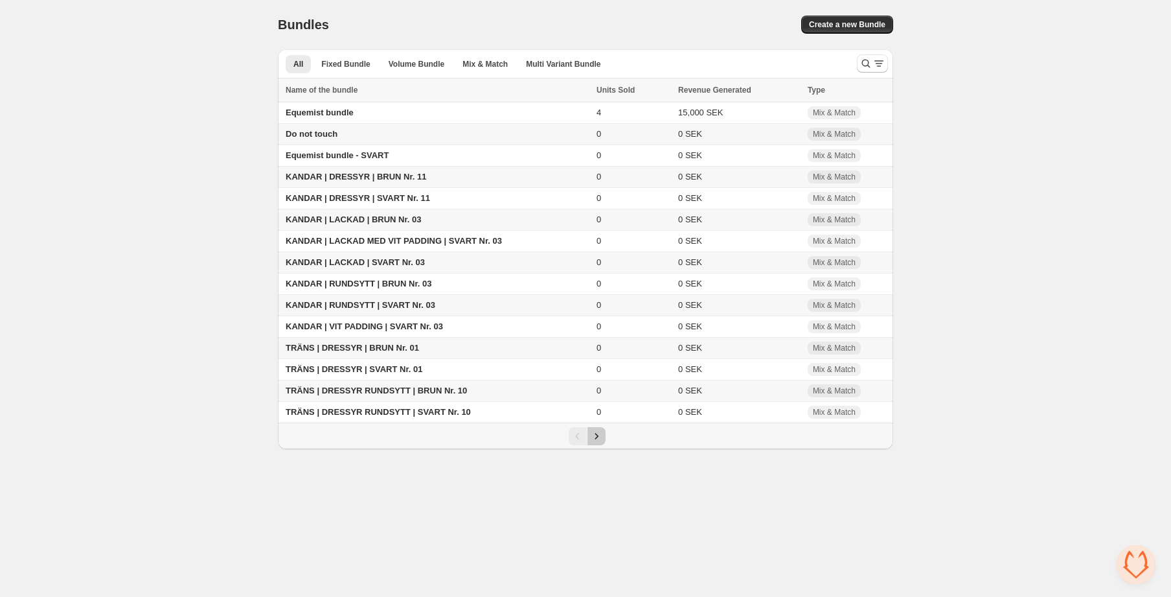
click at [595, 440] on icon "Next" at bounding box center [596, 435] width 13 height 13
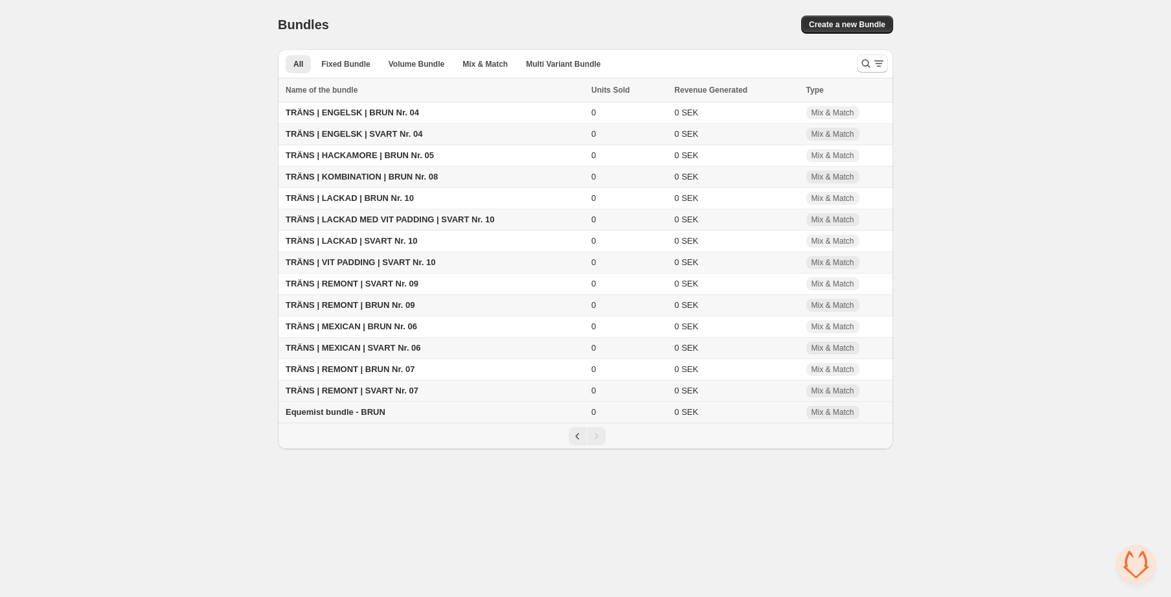
click at [394, 410] on td "Equemist bundle - BRUN" at bounding box center [433, 412] width 310 height 21
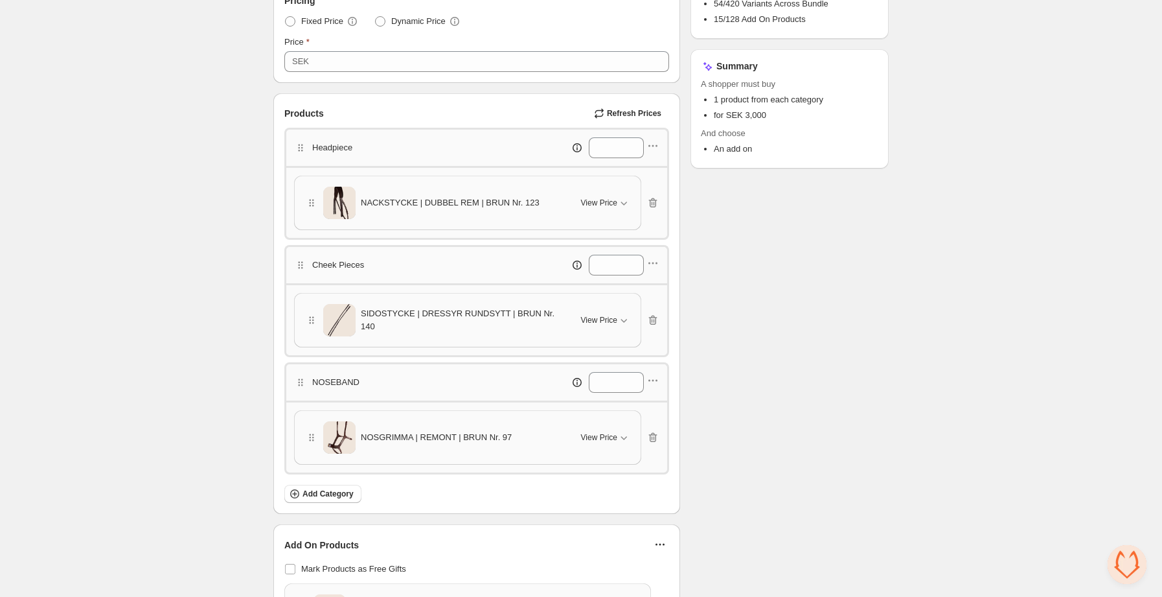
scroll to position [267, 0]
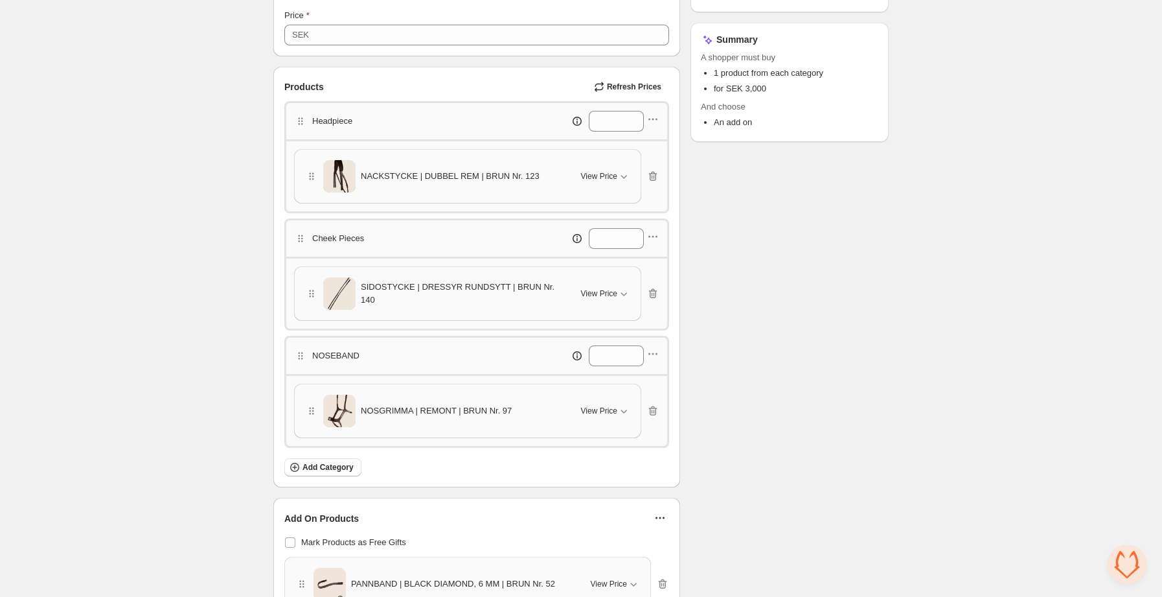
click at [522, 282] on div "SIDOSTYCKE | DRESSYR RUNDSYTT | BRUN Nr. 140" at bounding box center [435, 293] width 260 height 32
click at [620, 287] on icon "button" at bounding box center [623, 293] width 13 height 13
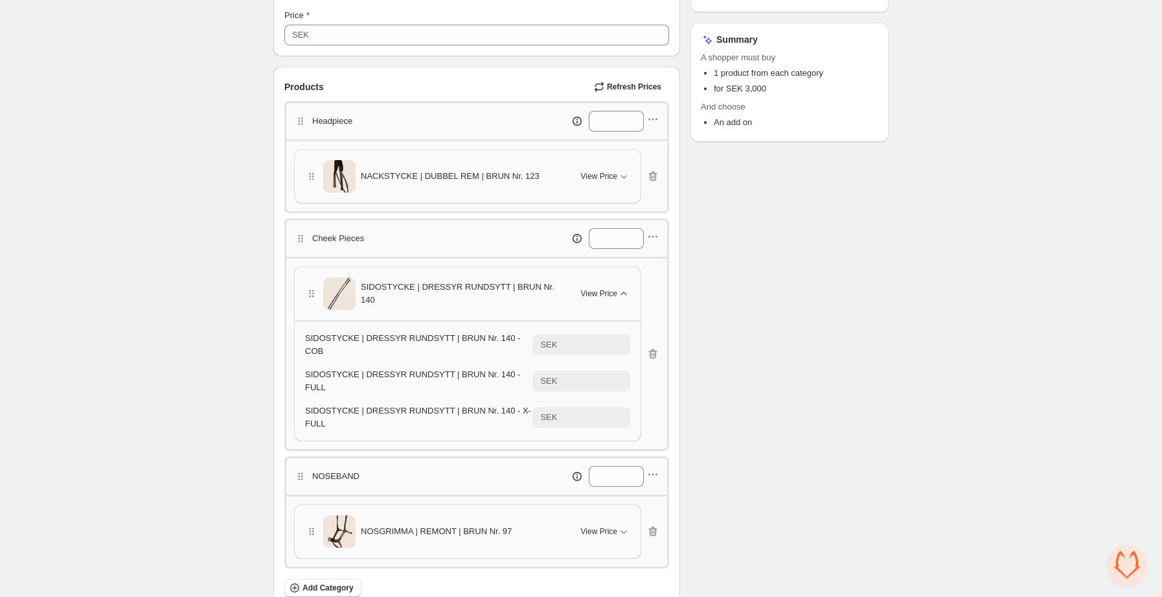
click at [608, 291] on span "View Price" at bounding box center [599, 293] width 36 height 10
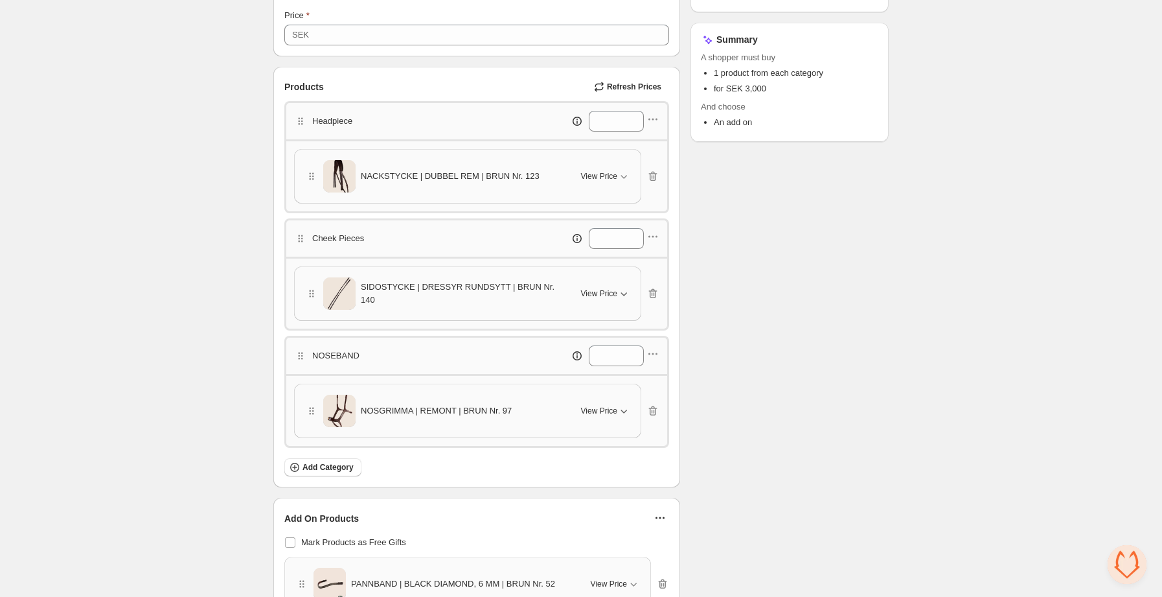
click at [614, 416] on span "View Price" at bounding box center [599, 410] width 36 height 10
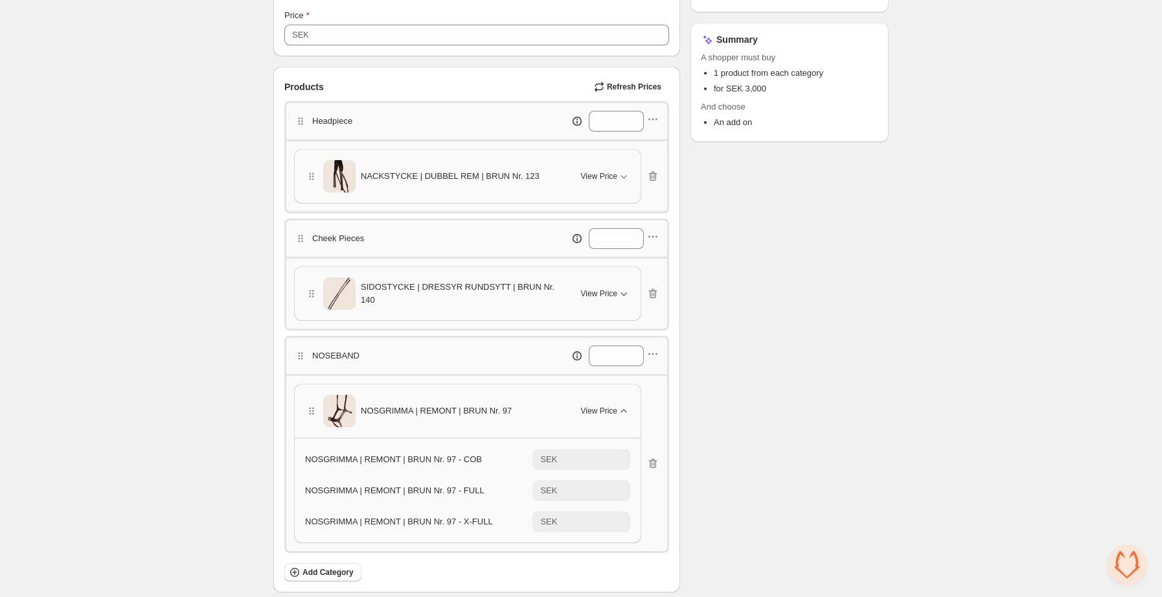
click at [617, 405] on icon "button" at bounding box center [623, 410] width 13 height 13
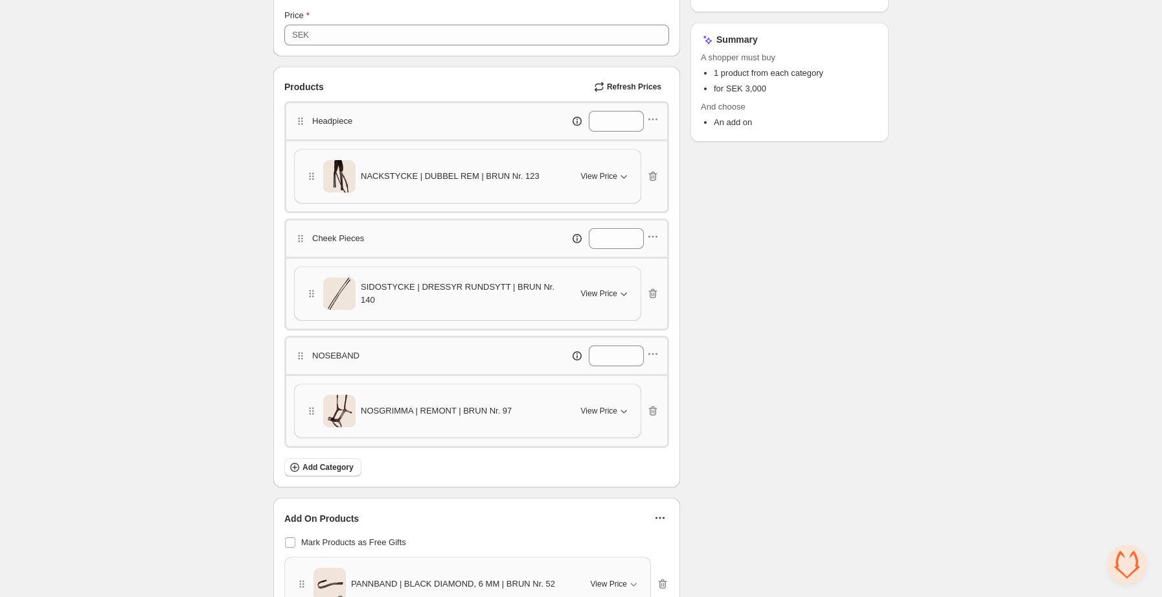
click at [606, 170] on div "View Price" at bounding box center [605, 176] width 49 height 13
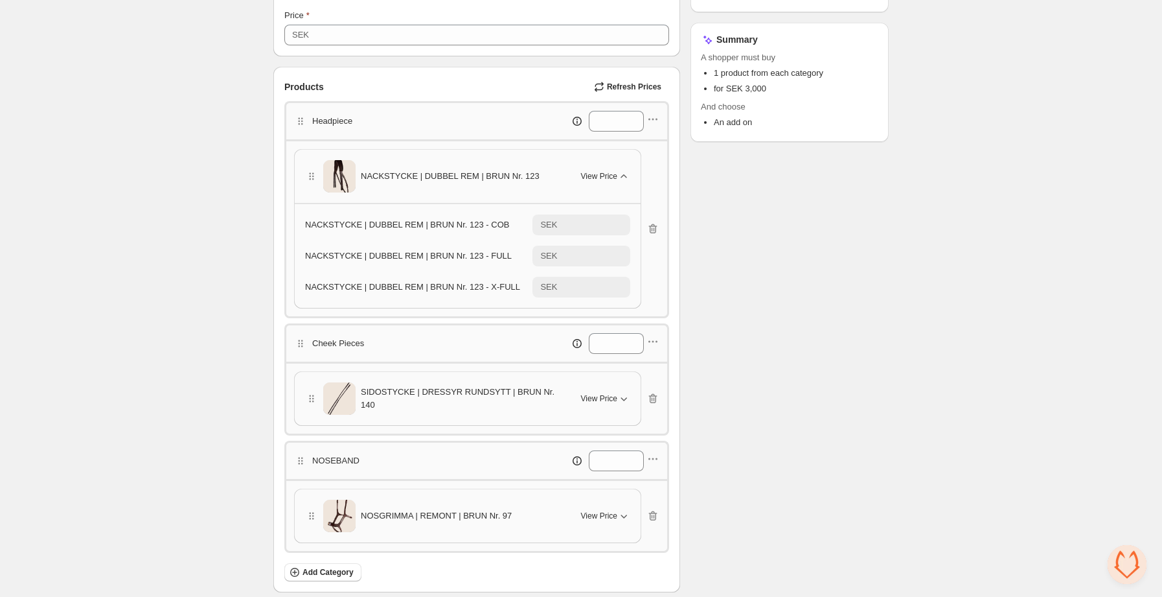
click at [608, 179] on span "View Price" at bounding box center [599, 176] width 36 height 10
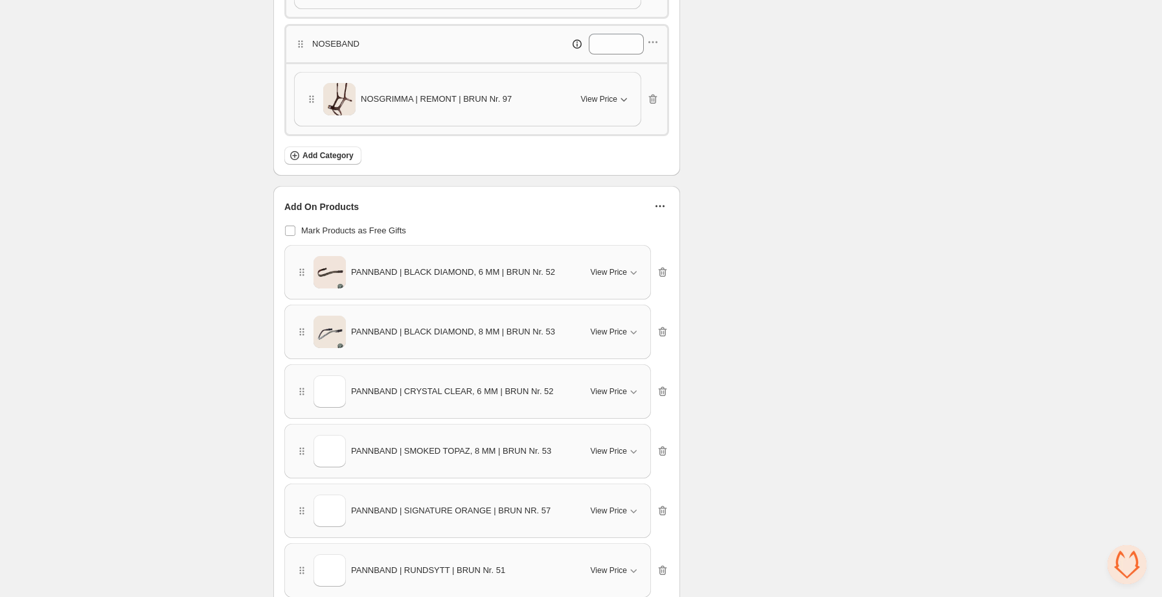
scroll to position [657, 0]
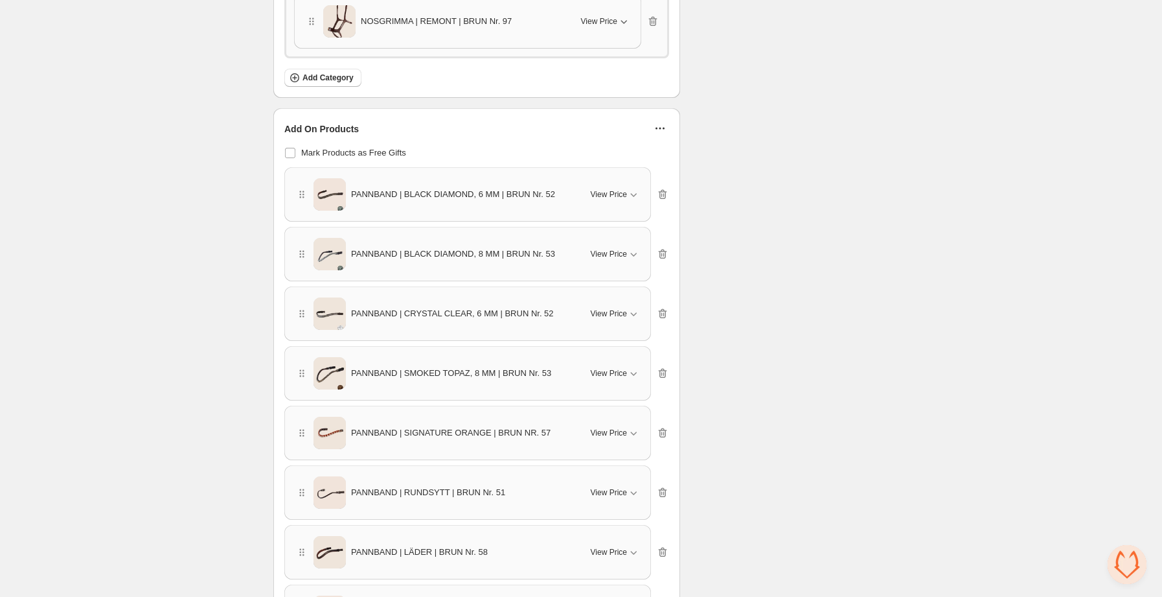
click at [604, 209] on div "PANNBAND | BLACK DIAMOND, 6 MM | BRUN Nr. 52 View Price" at bounding box center [467, 194] width 345 height 32
click at [613, 201] on button "View Price" at bounding box center [615, 194] width 65 height 21
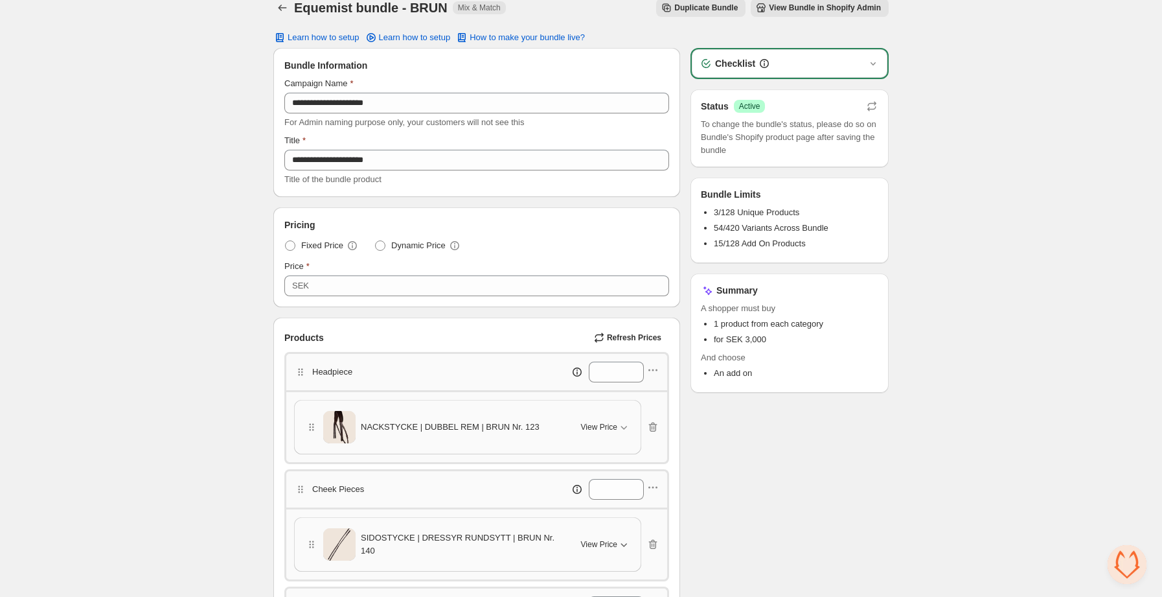
scroll to position [0, 0]
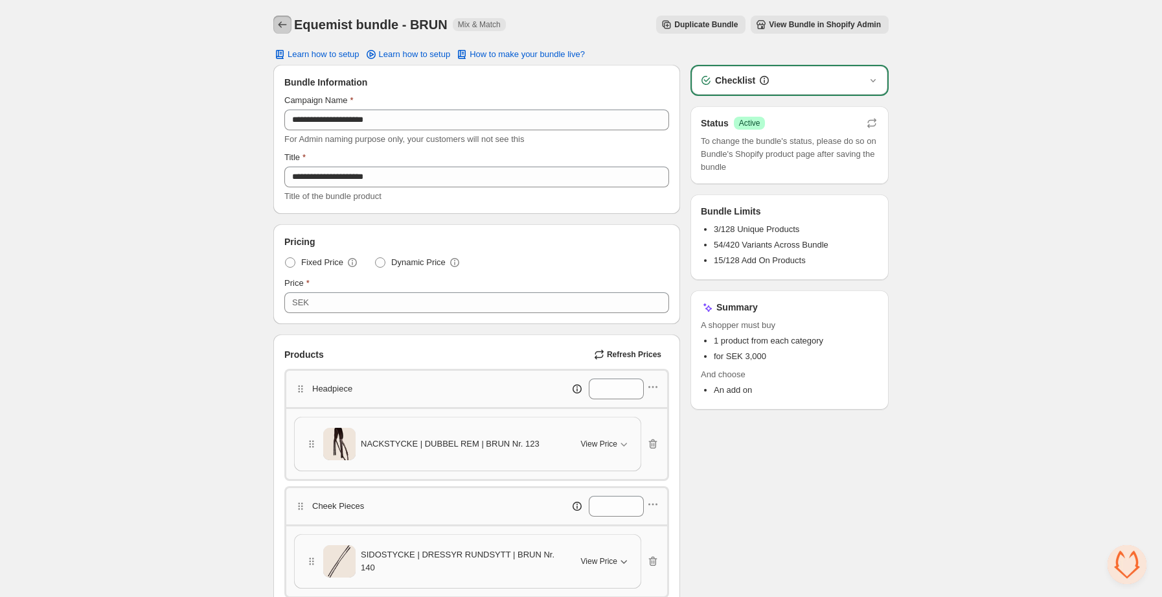
click at [281, 32] on button "Back" at bounding box center [282, 25] width 18 height 18
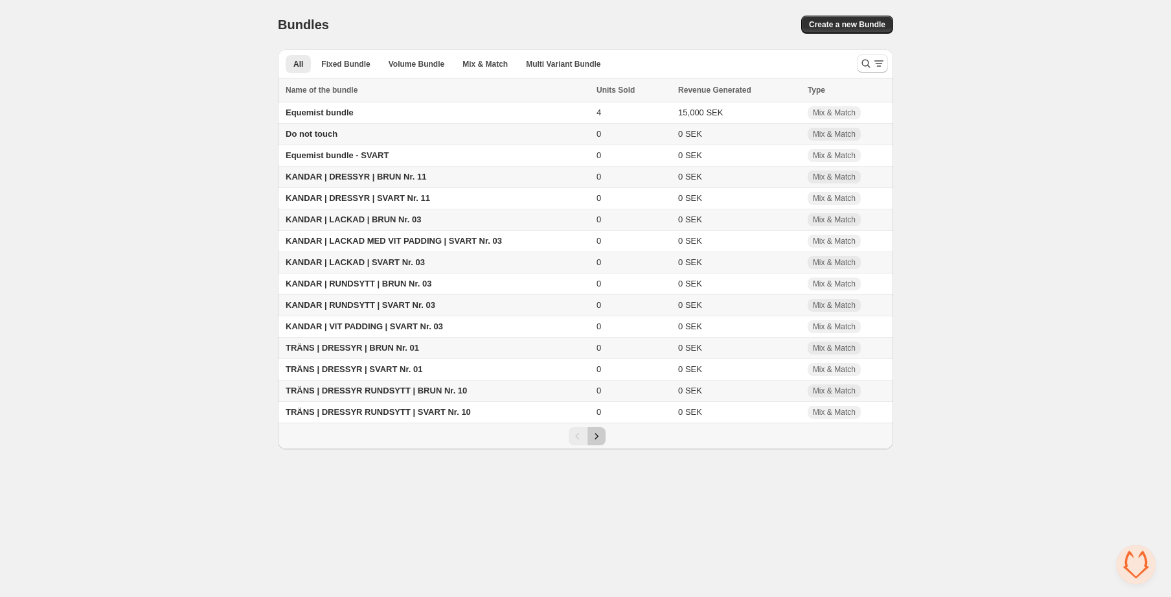
click at [590, 435] on icon "Next" at bounding box center [596, 435] width 13 height 13
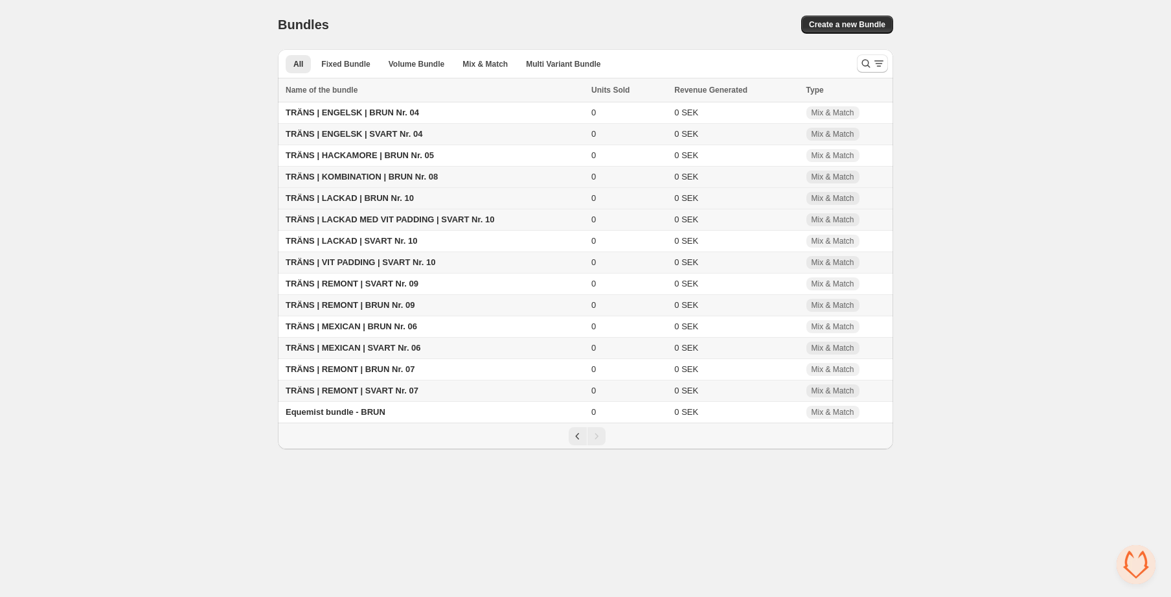
click at [401, 201] on span "TRÄNS | LACKAD | BRUN Nr. 10" at bounding box center [350, 198] width 128 height 10
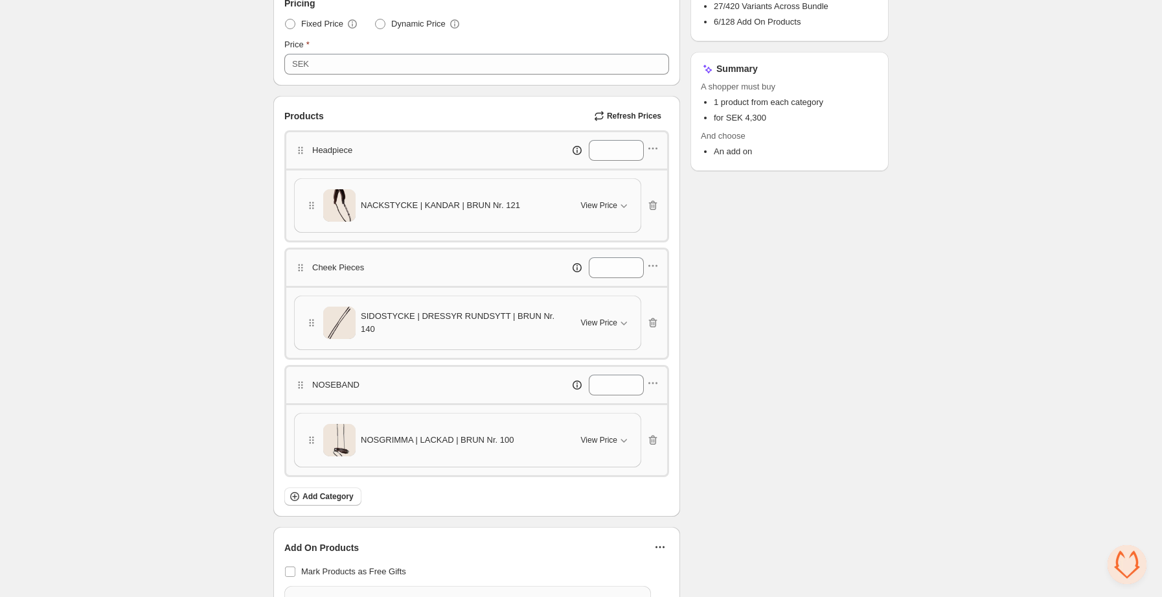
scroll to position [241, 0]
click at [464, 315] on span "SIDOSTYCKE | DRESSYR RUNDSYTT | BRUN Nr. 140" at bounding box center [463, 320] width 205 height 26
click at [610, 315] on span "View Price" at bounding box center [599, 320] width 36 height 10
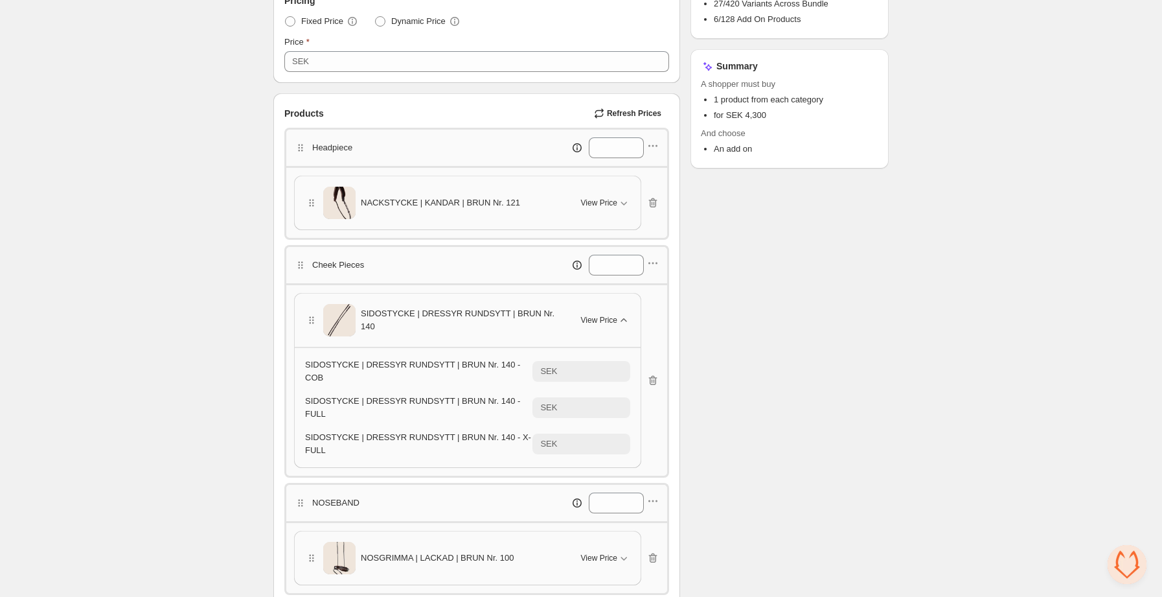
click at [610, 315] on span "View Price" at bounding box center [599, 320] width 36 height 10
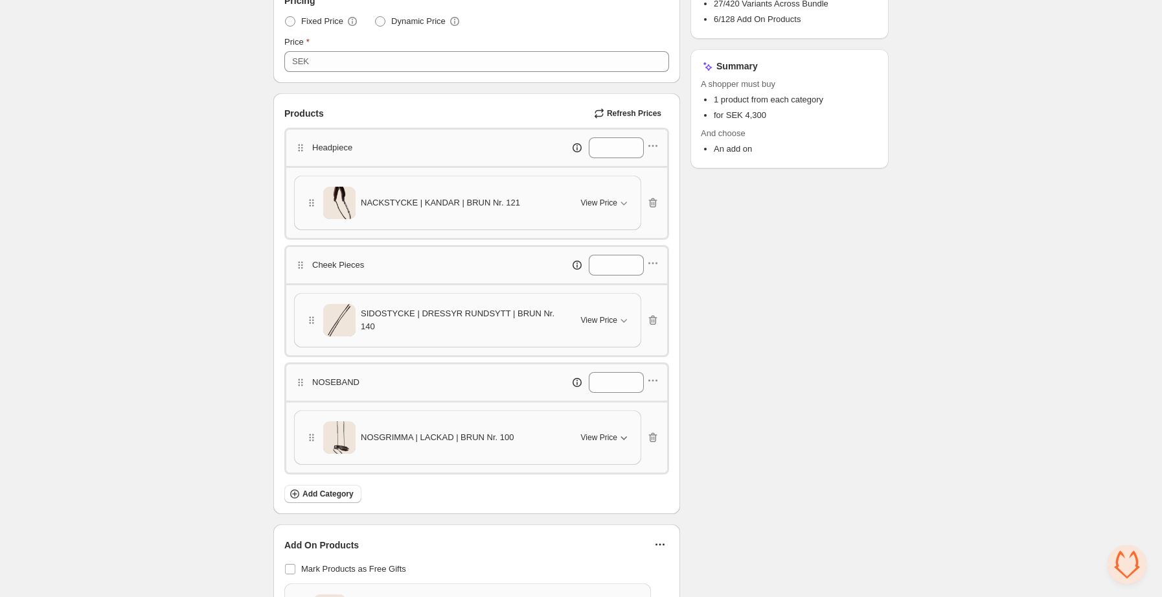
click at [606, 436] on span "View Price" at bounding box center [599, 437] width 36 height 10
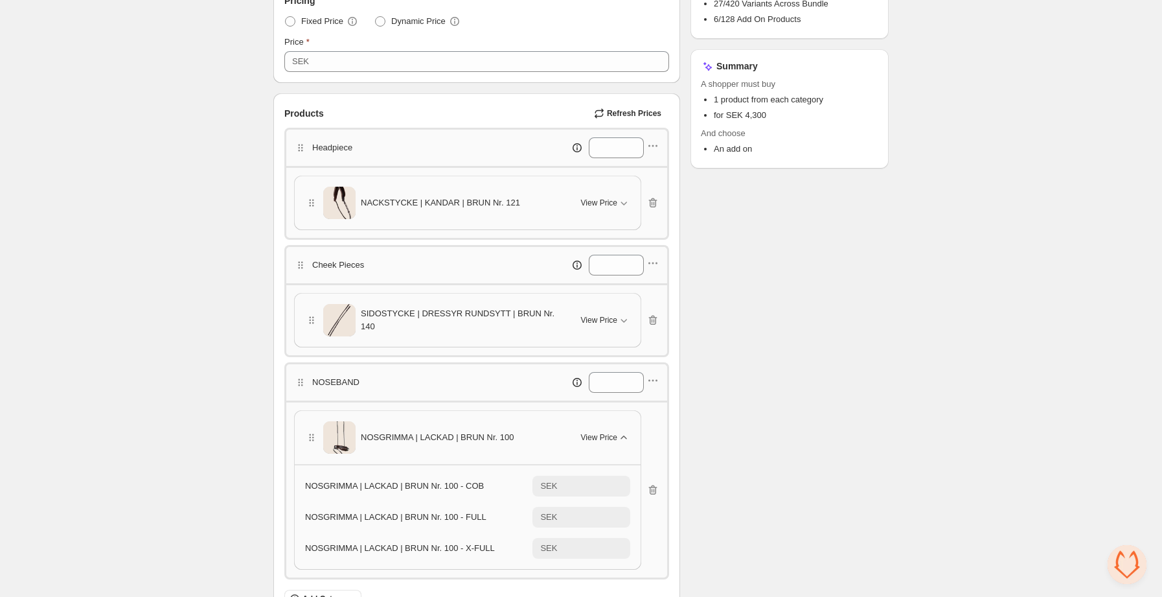
click at [606, 436] on span "View Price" at bounding box center [599, 437] width 36 height 10
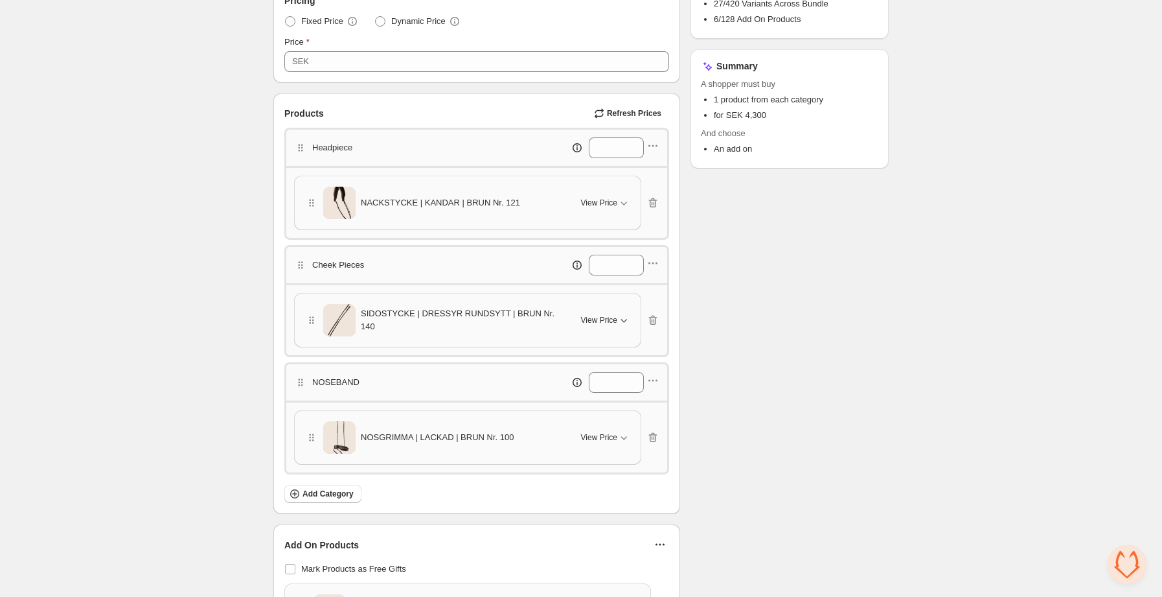
click at [617, 323] on icon "button" at bounding box center [623, 319] width 13 height 13
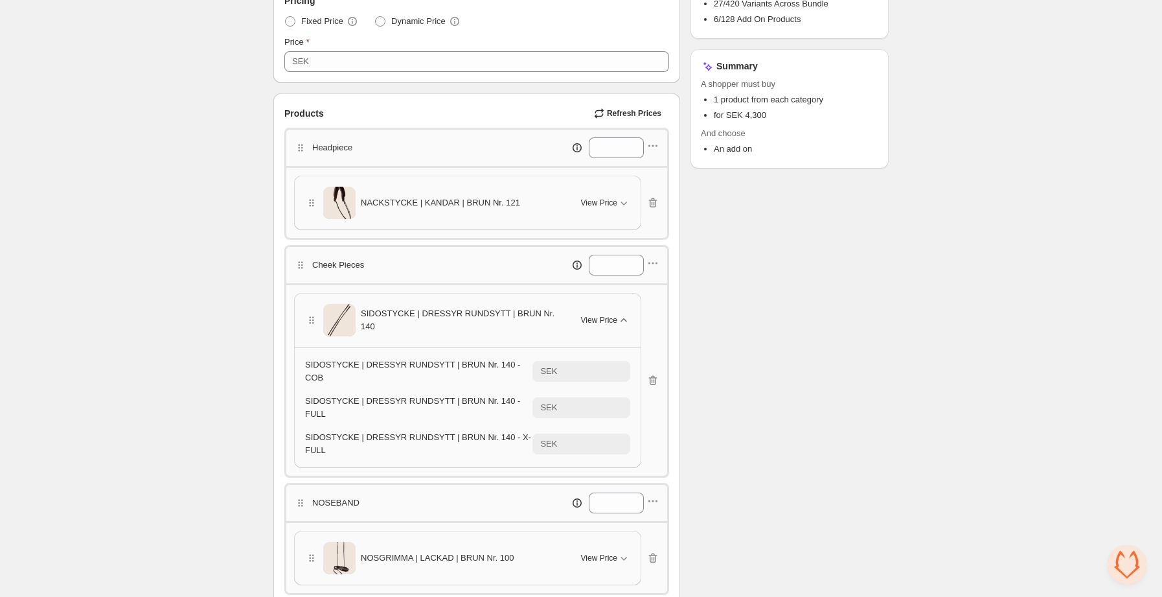
click at [617, 323] on icon "button" at bounding box center [623, 319] width 13 height 13
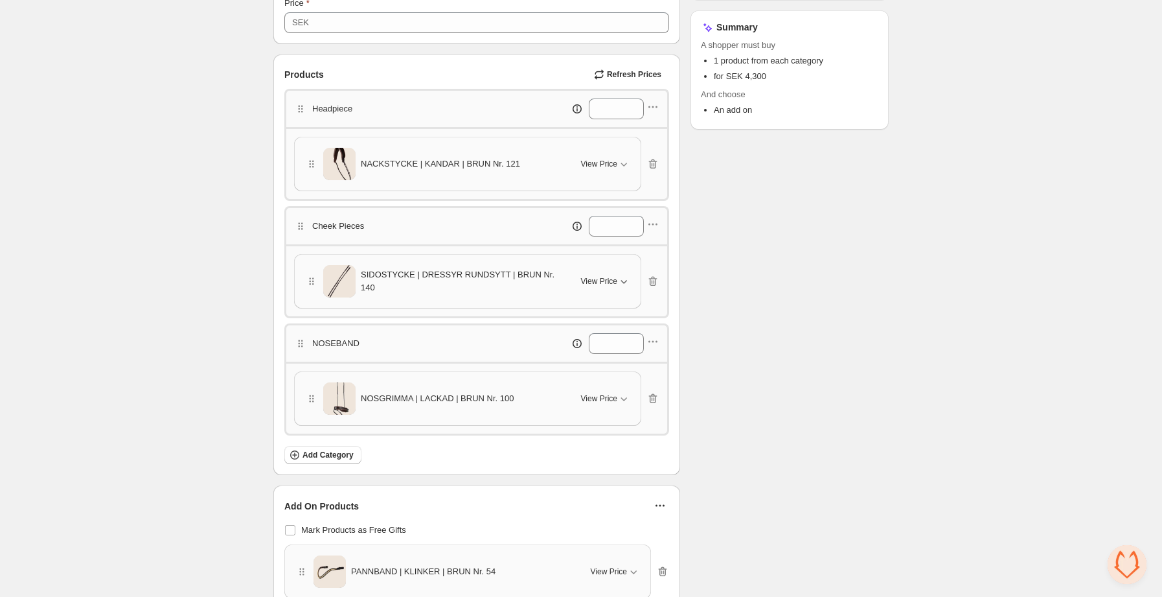
scroll to position [280, 0]
click at [609, 162] on span "View Price" at bounding box center [599, 163] width 36 height 10
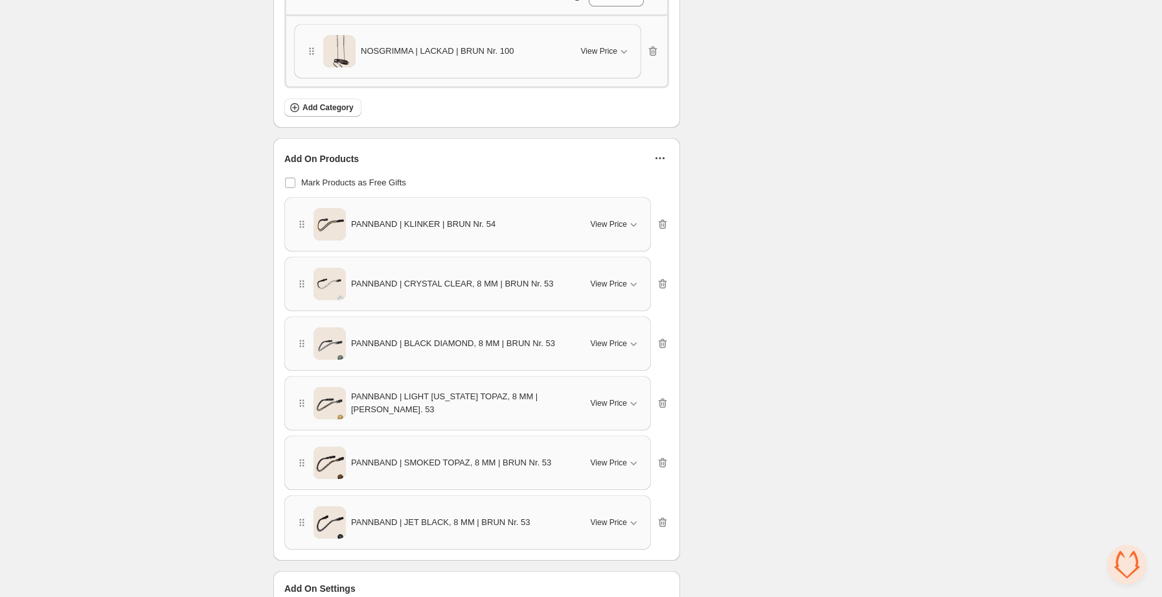
scroll to position [733, 0]
click at [619, 224] on span "View Price" at bounding box center [609, 223] width 36 height 10
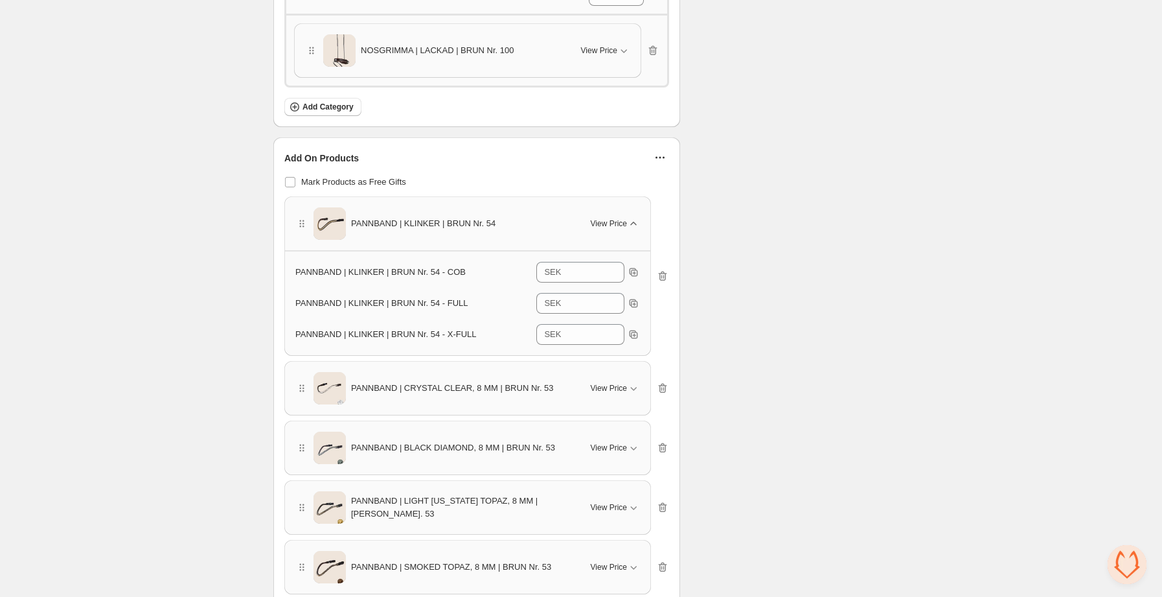
click at [619, 224] on span "View Price" at bounding box center [609, 223] width 36 height 10
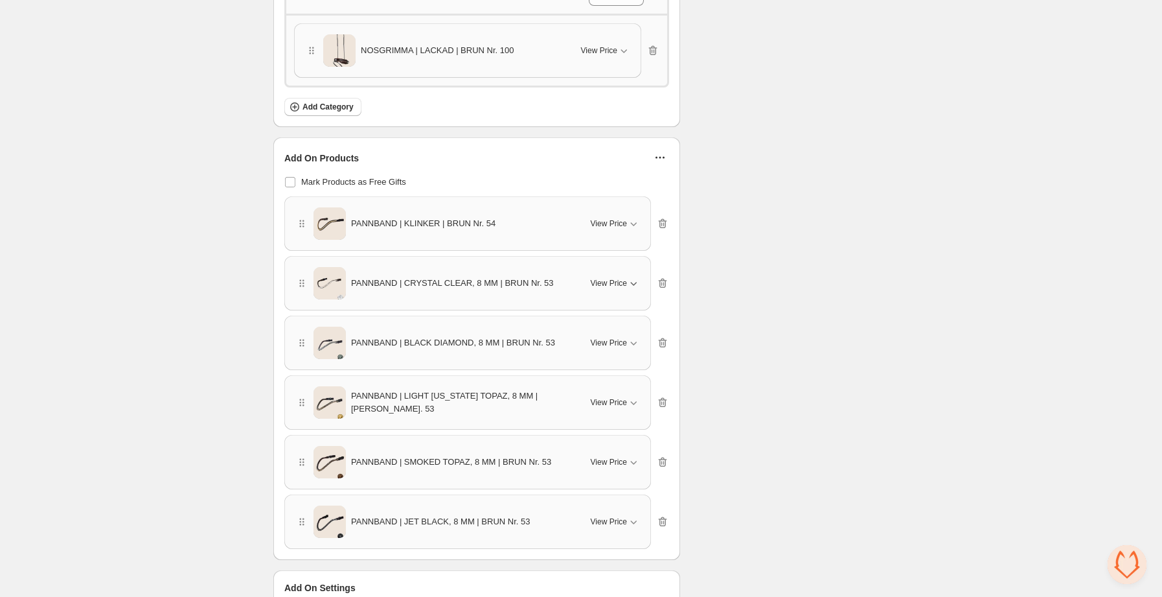
click at [611, 283] on span "View Price" at bounding box center [609, 283] width 36 height 10
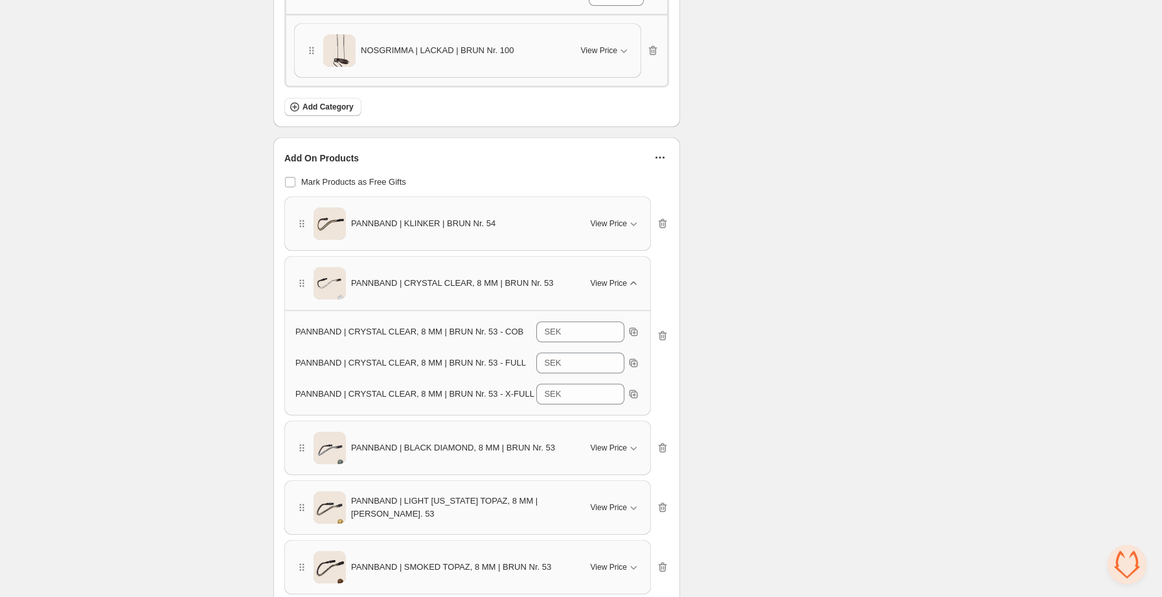
click at [610, 283] on span "View Price" at bounding box center [609, 283] width 36 height 10
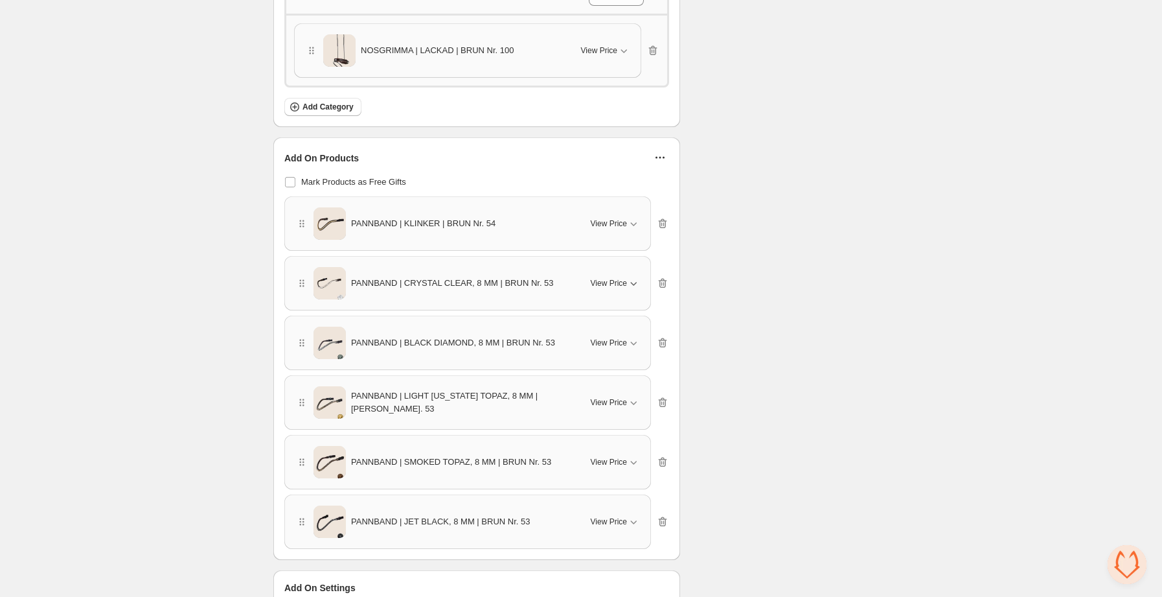
scroll to position [810, 0]
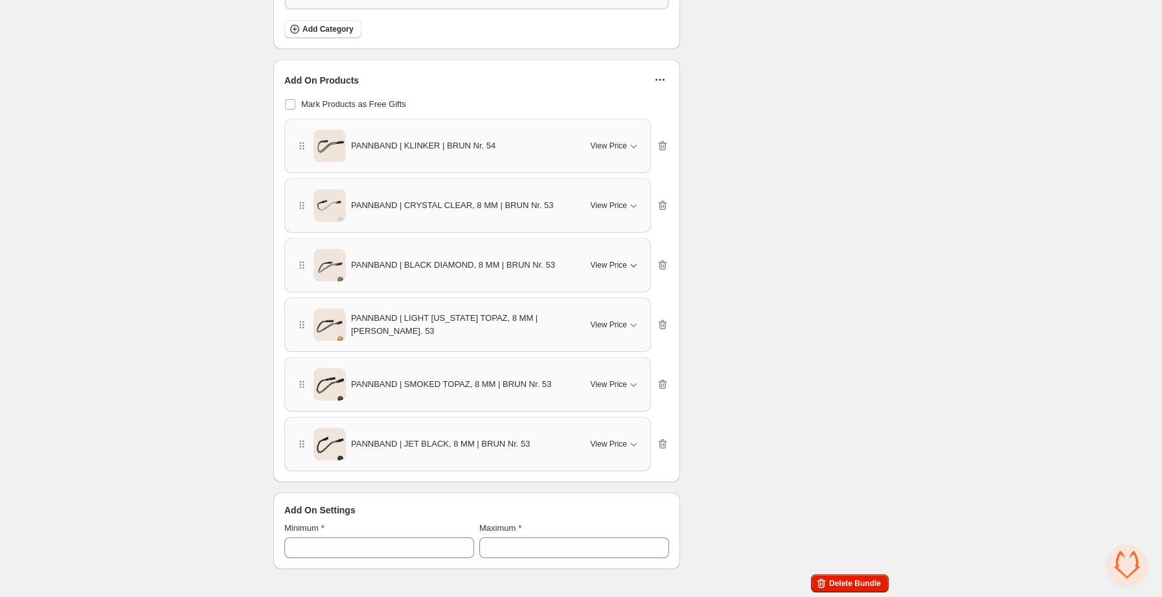
click at [616, 267] on span "View Price" at bounding box center [609, 265] width 36 height 10
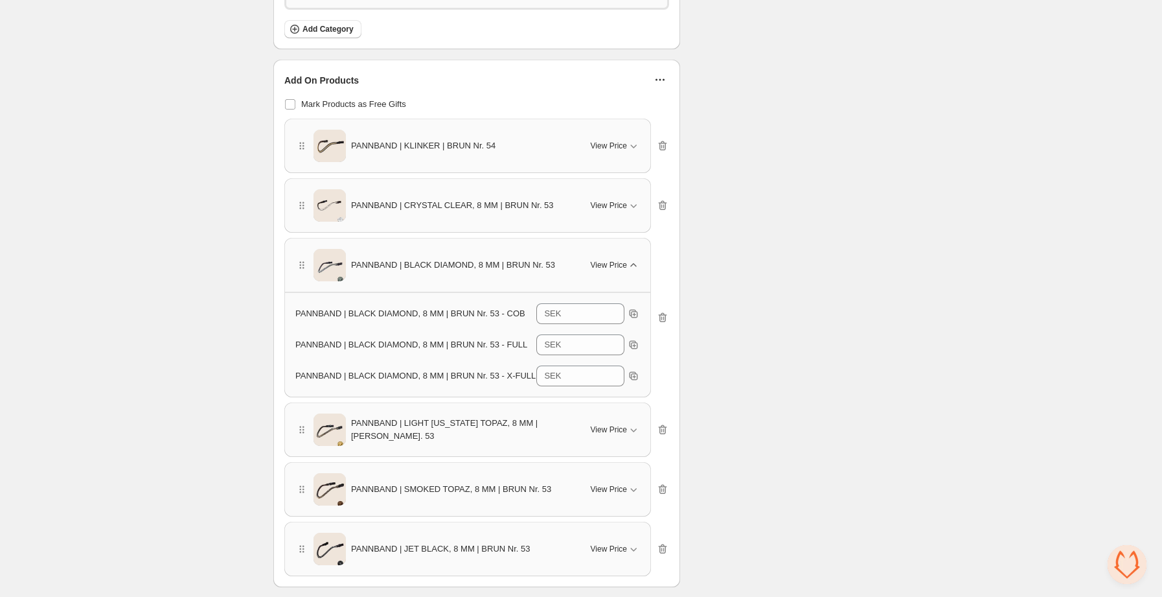
click at [616, 267] on span "View Price" at bounding box center [609, 265] width 36 height 10
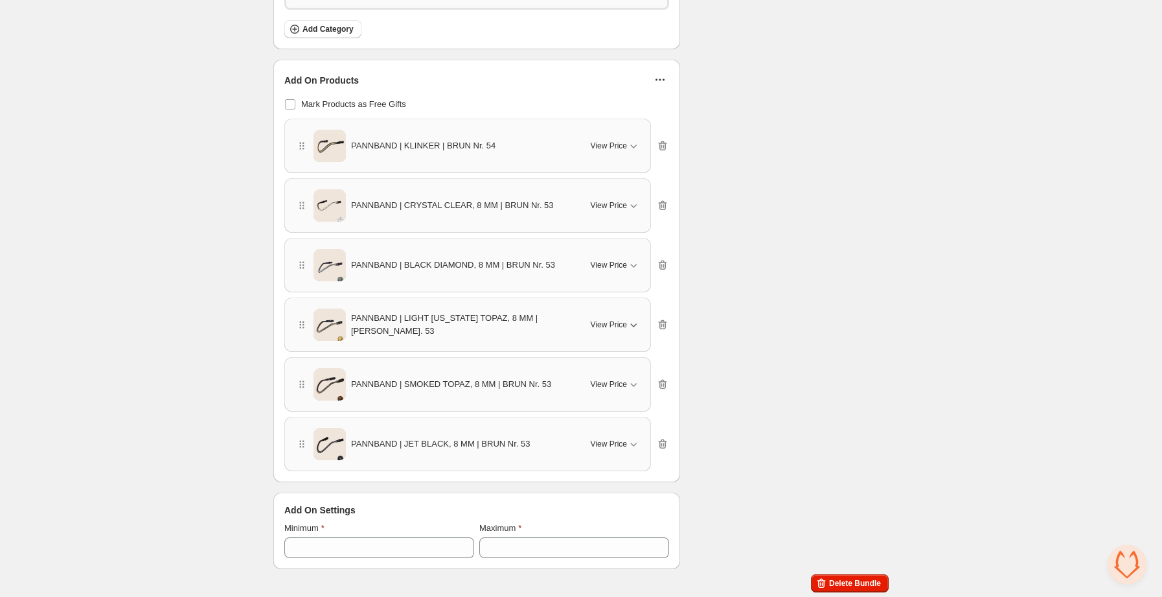
click at [615, 334] on button "View Price" at bounding box center [615, 324] width 65 height 21
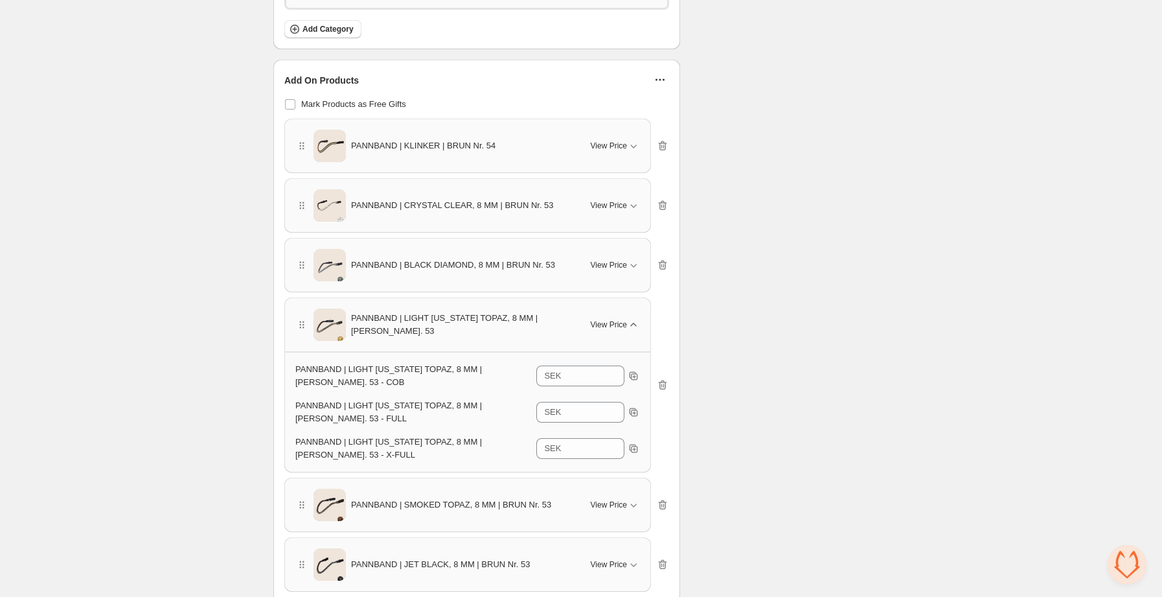
click at [616, 322] on span "View Price" at bounding box center [609, 324] width 36 height 10
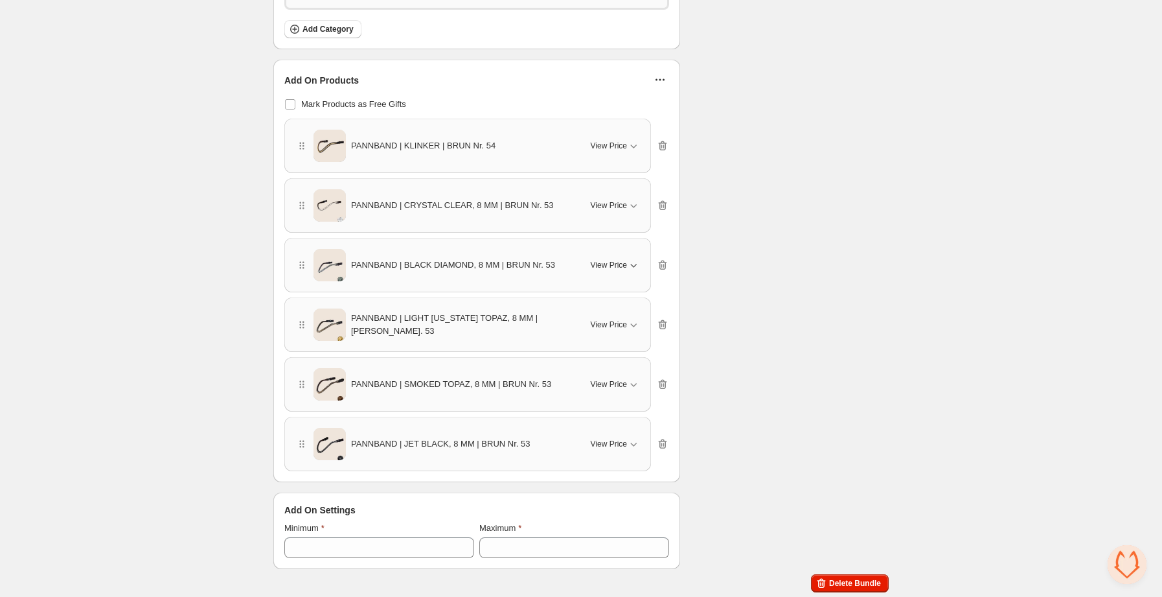
click at [629, 271] on icon "button" at bounding box center [633, 264] width 13 height 13
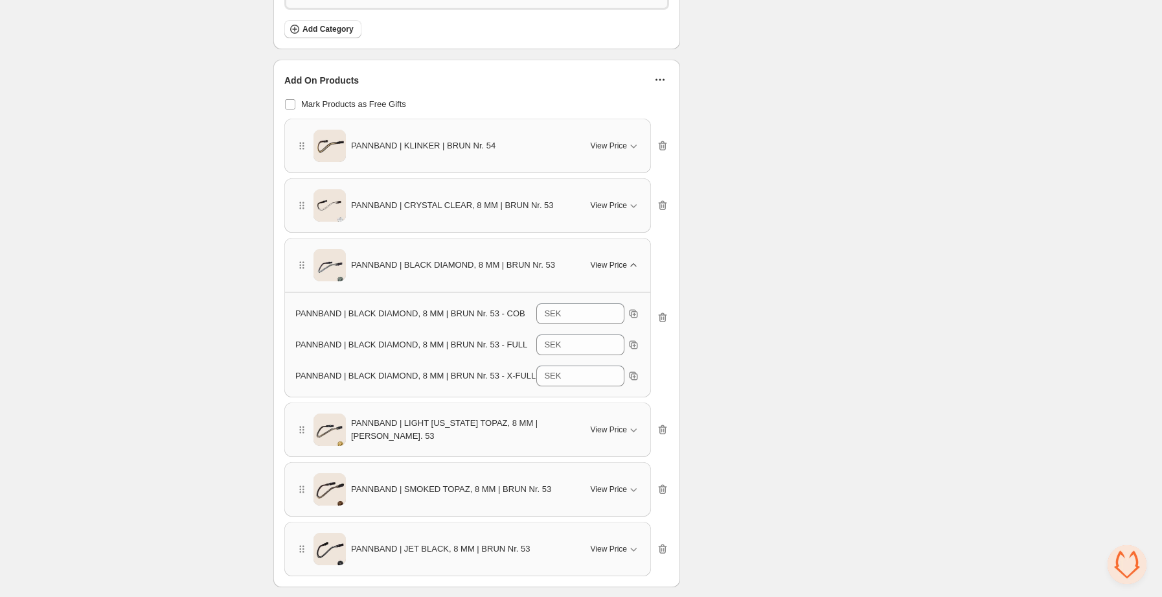
click at [629, 271] on icon "button" at bounding box center [633, 264] width 13 height 13
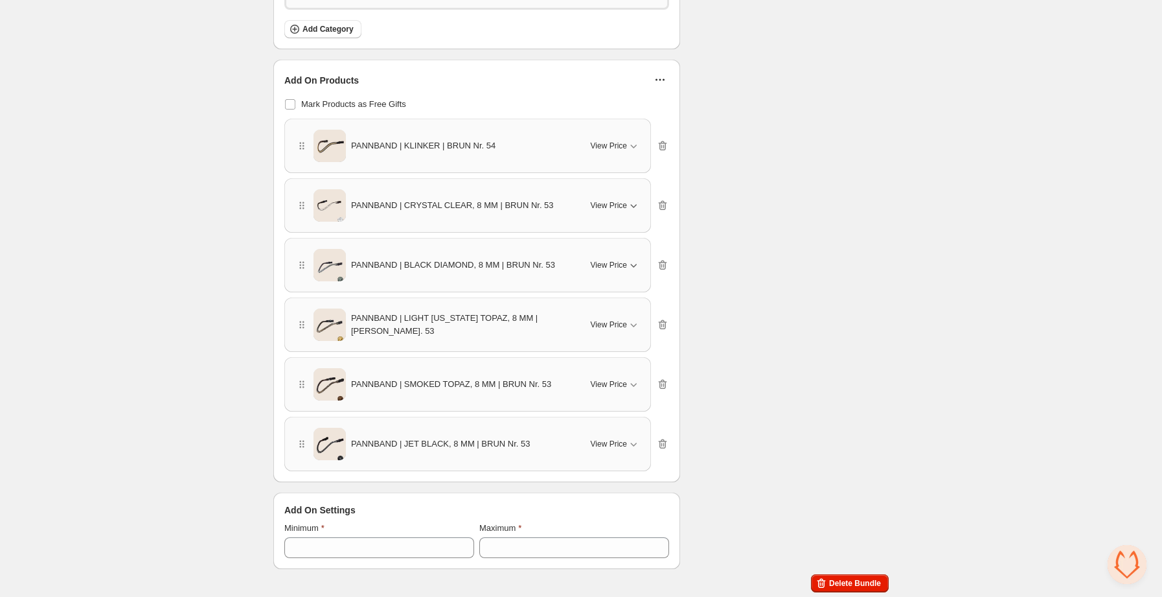
click at [616, 210] on span "View Price" at bounding box center [609, 205] width 36 height 10
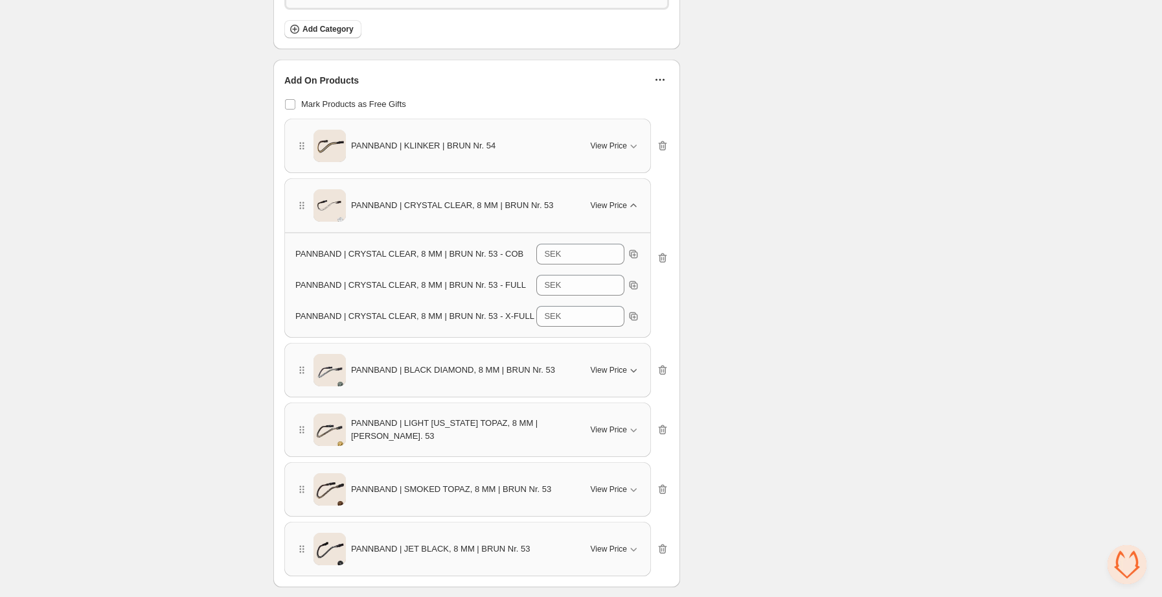
click at [616, 210] on span "View Price" at bounding box center [609, 205] width 36 height 10
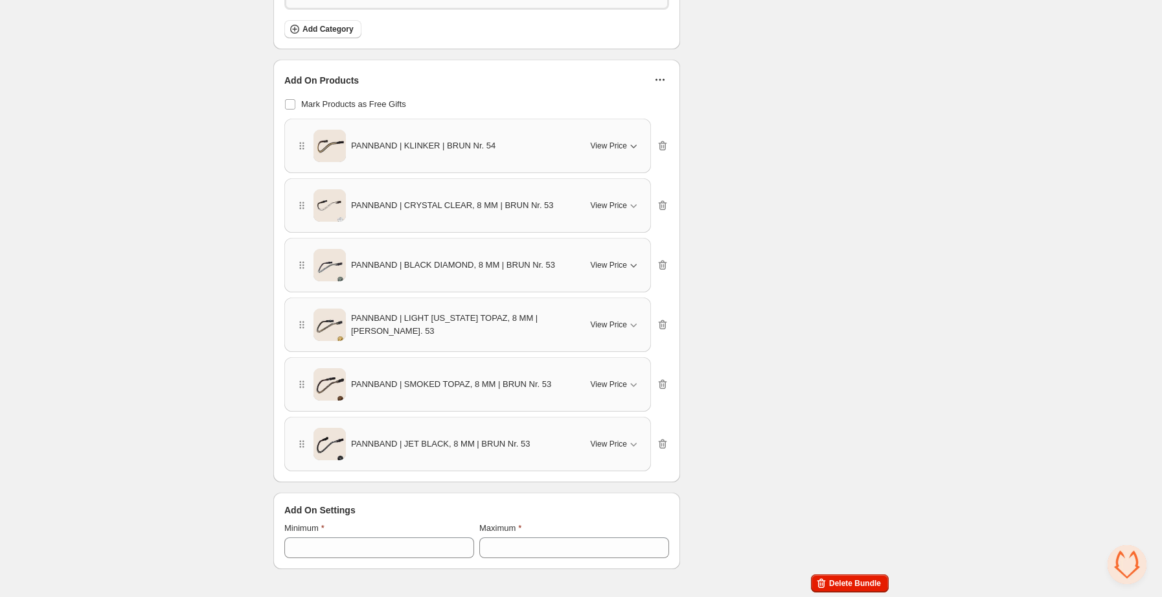
click at [617, 150] on span "View Price" at bounding box center [609, 146] width 36 height 10
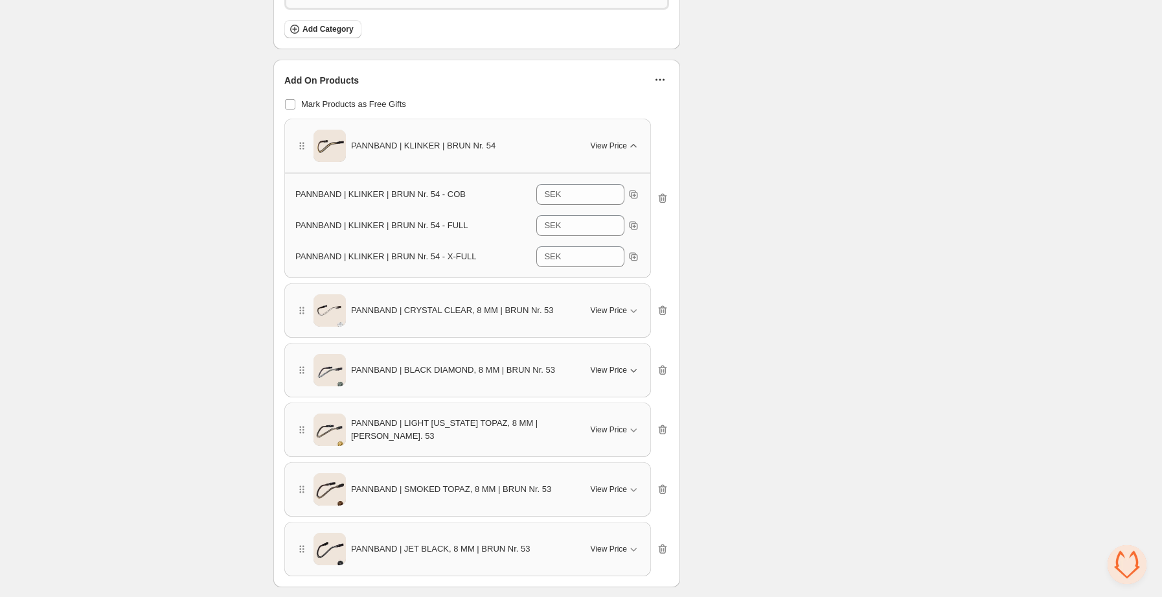
click at [617, 150] on span "View Price" at bounding box center [609, 146] width 36 height 10
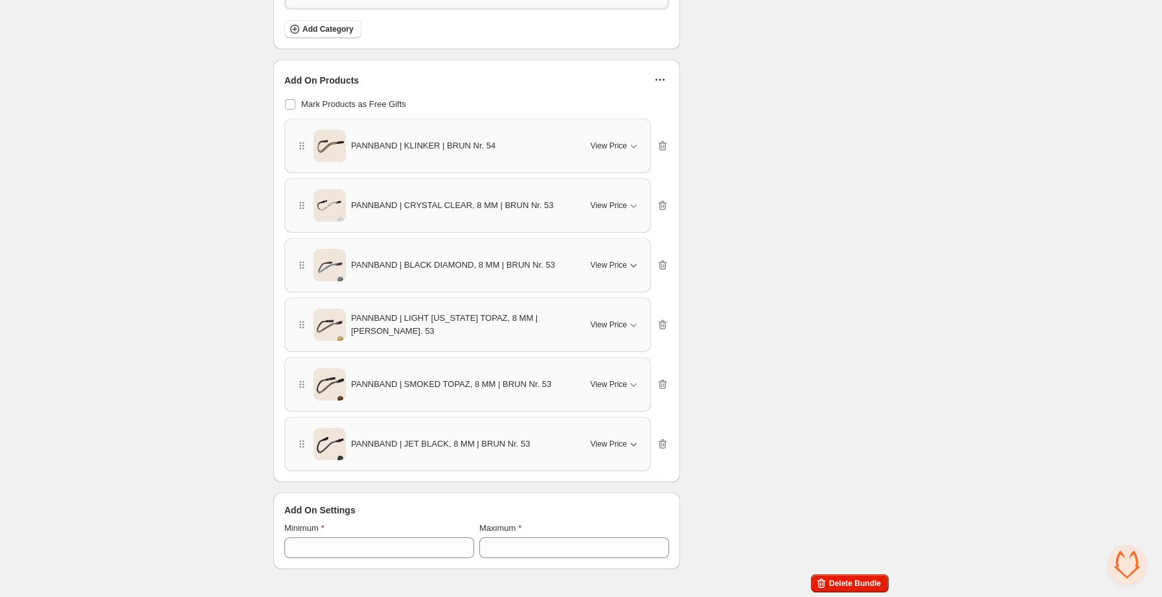
click at [604, 451] on button "View Price" at bounding box center [615, 443] width 65 height 21
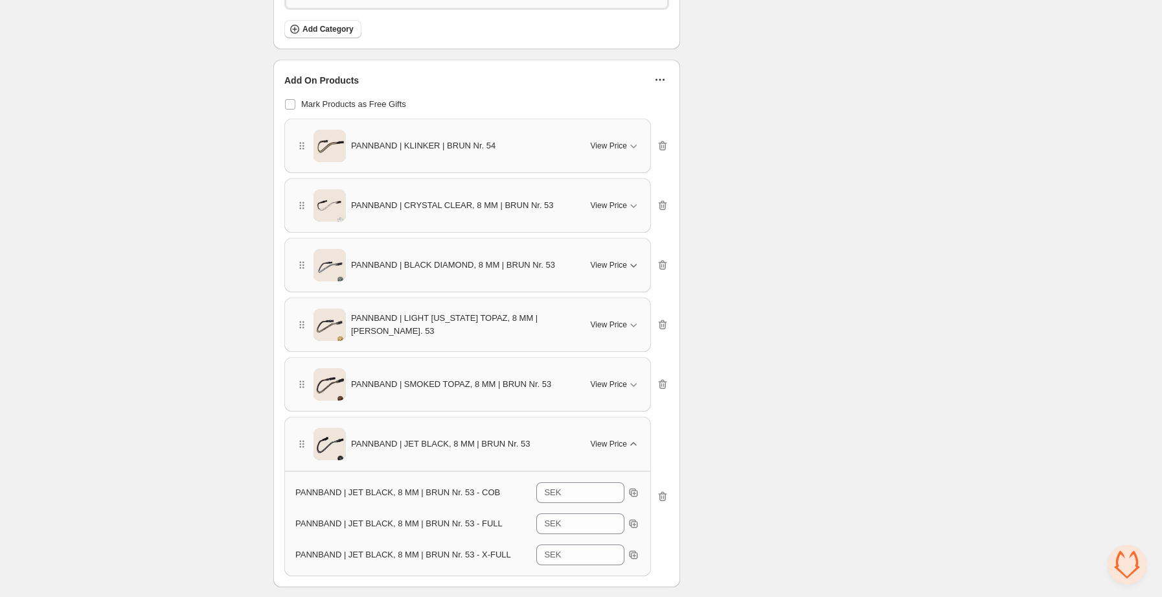
click at [604, 449] on div "View Price" at bounding box center [615, 443] width 49 height 13
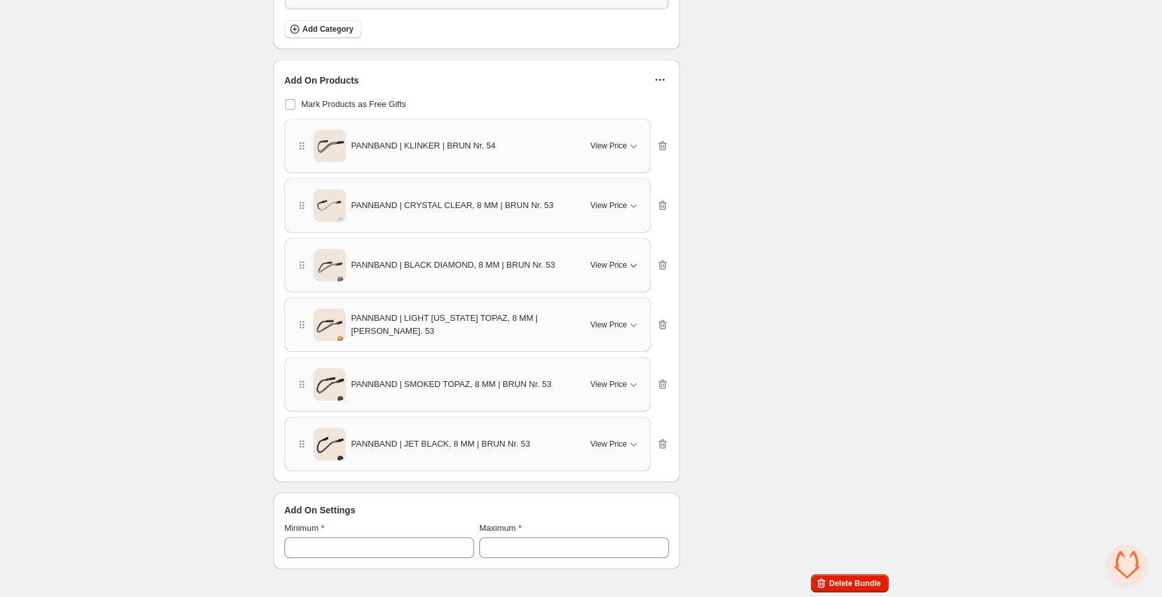
scroll to position [0, 0]
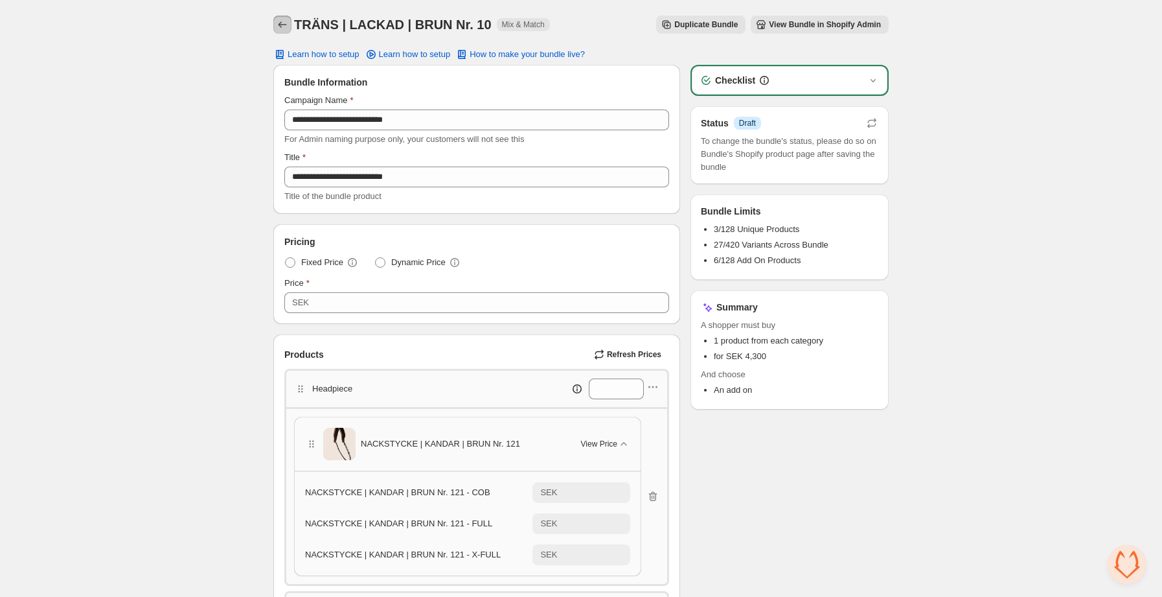
click at [284, 24] on icon "Back" at bounding box center [282, 24] width 13 height 13
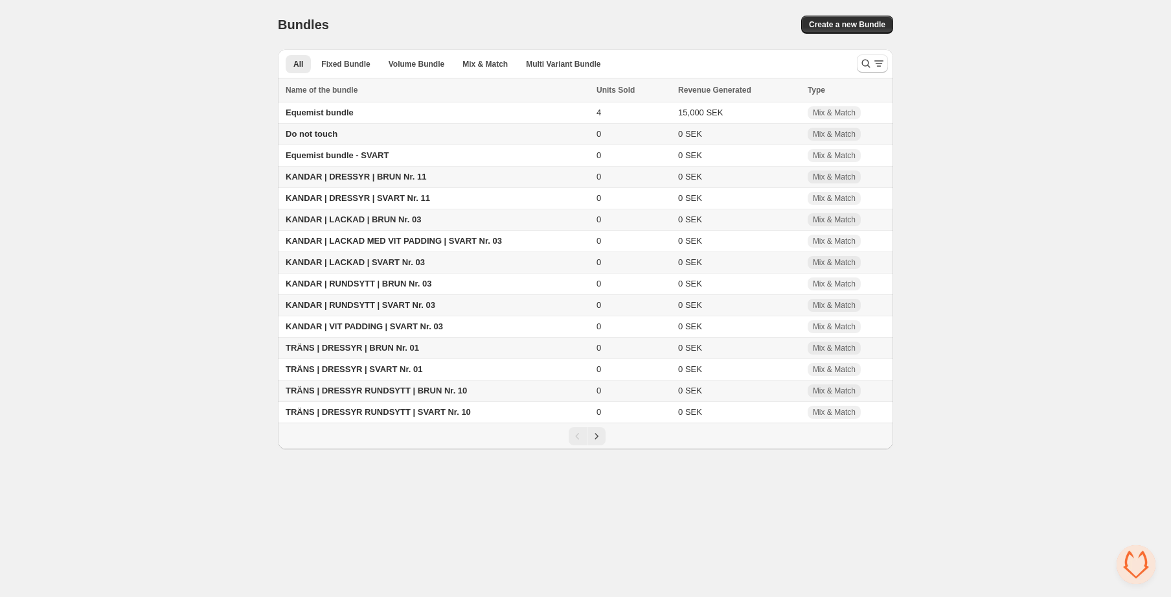
click at [350, 130] on td "Do not touch" at bounding box center [435, 134] width 315 height 21
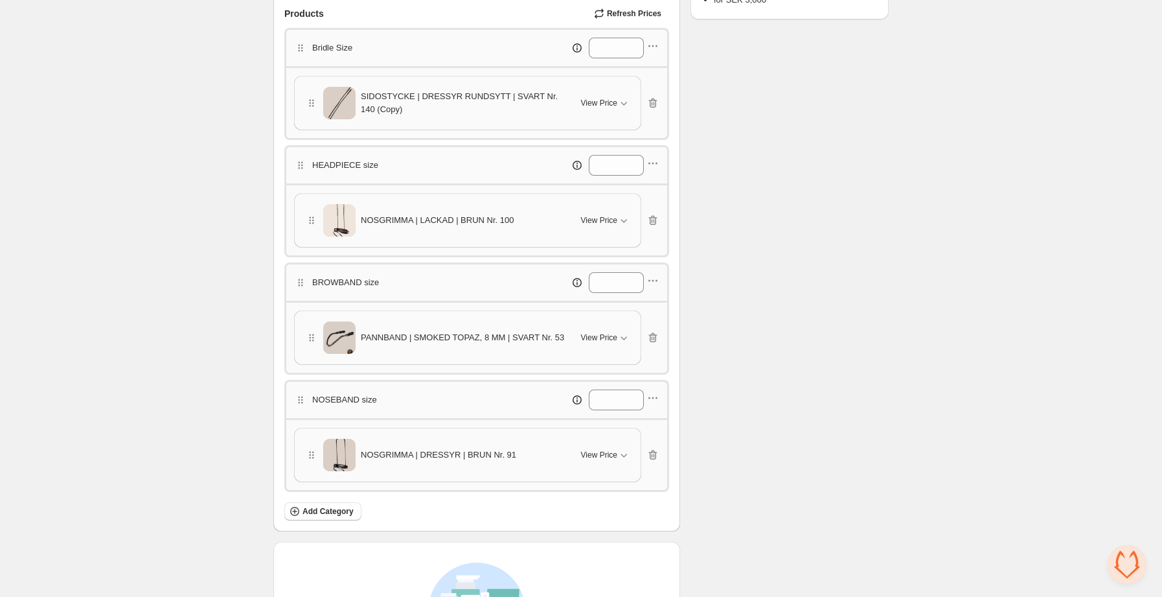
scroll to position [347, 0]
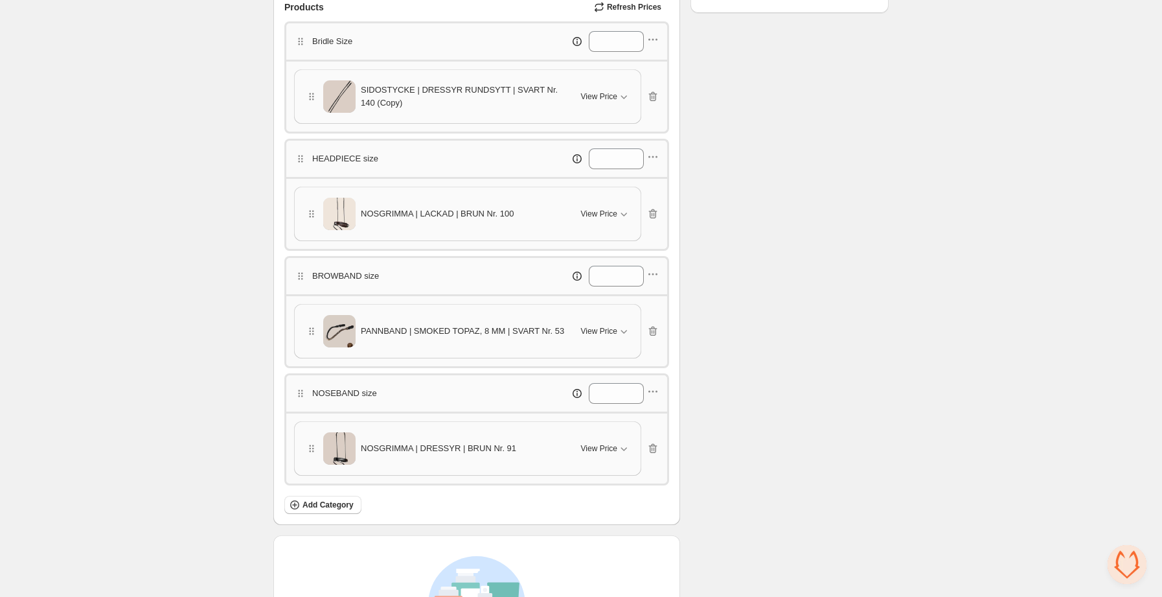
click at [438, 212] on span "NOSGRIMMA | LACKAD | BRUN Nr. 100" at bounding box center [437, 213] width 153 height 13
click at [608, 205] on button "View Price" at bounding box center [605, 213] width 65 height 21
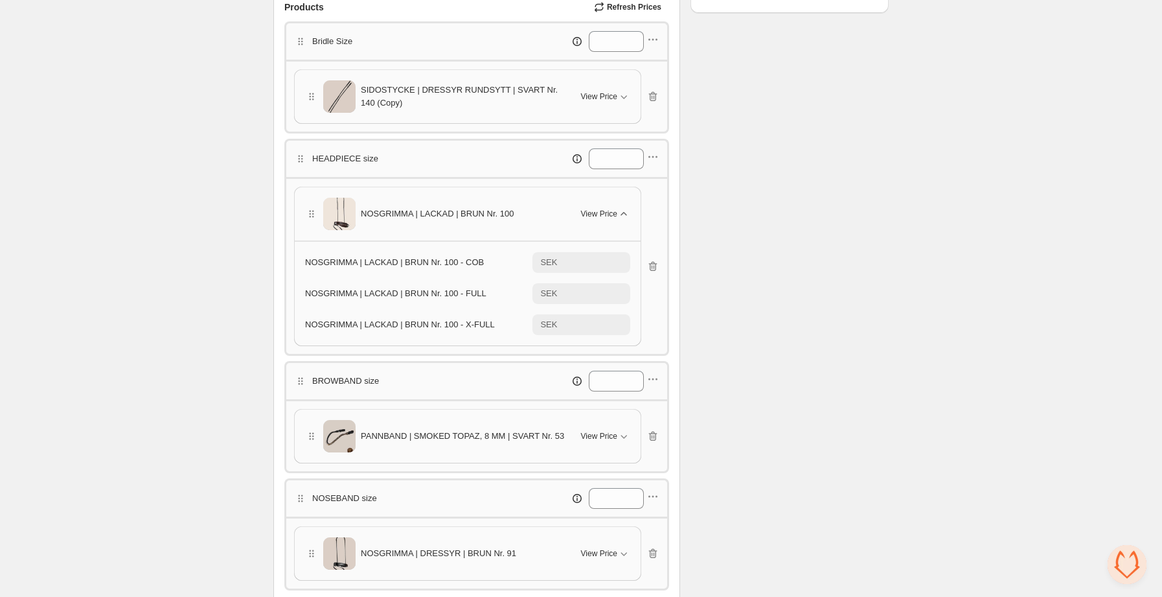
click at [620, 218] on icon "button" at bounding box center [623, 213] width 13 height 13
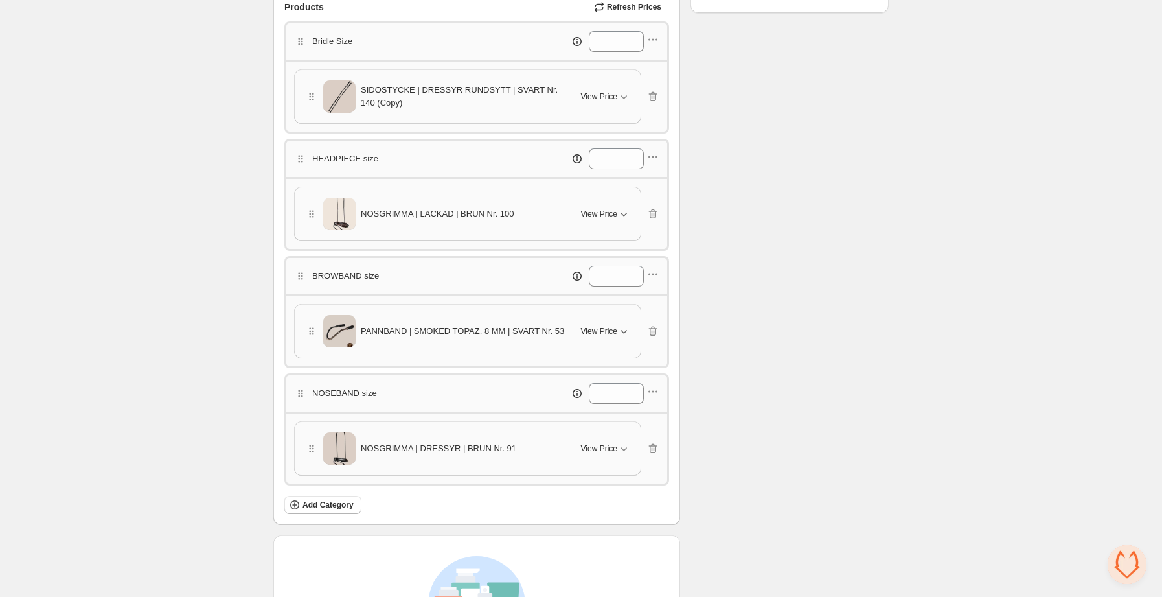
click at [608, 331] on span "View Price" at bounding box center [599, 331] width 36 height 10
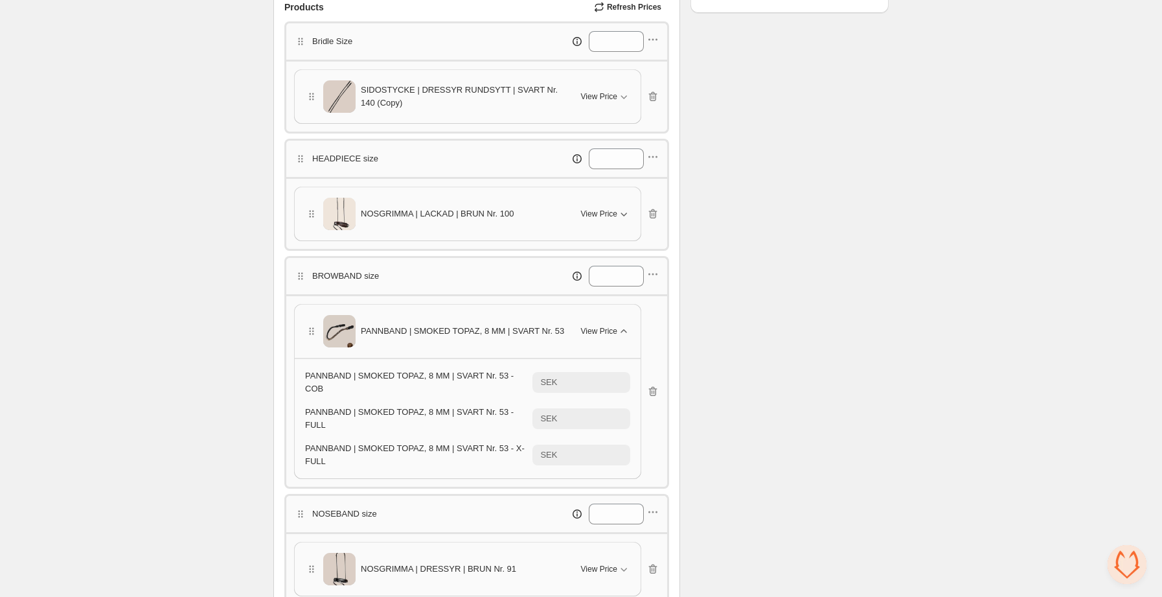
click at [608, 331] on span "View Price" at bounding box center [599, 331] width 36 height 10
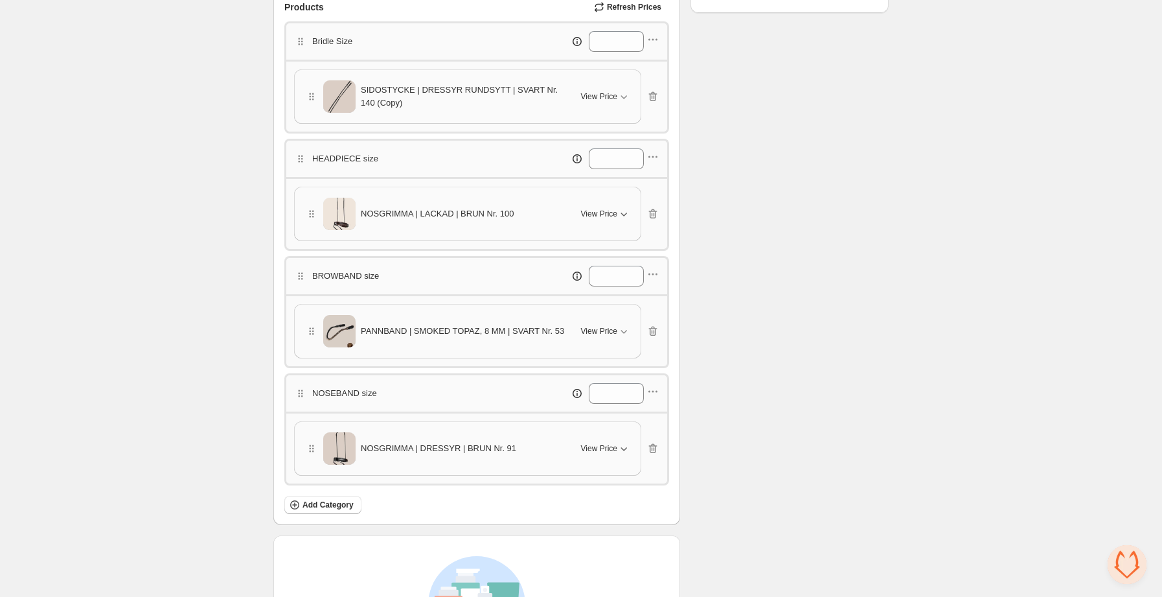
click at [601, 455] on div "View Price" at bounding box center [605, 448] width 49 height 13
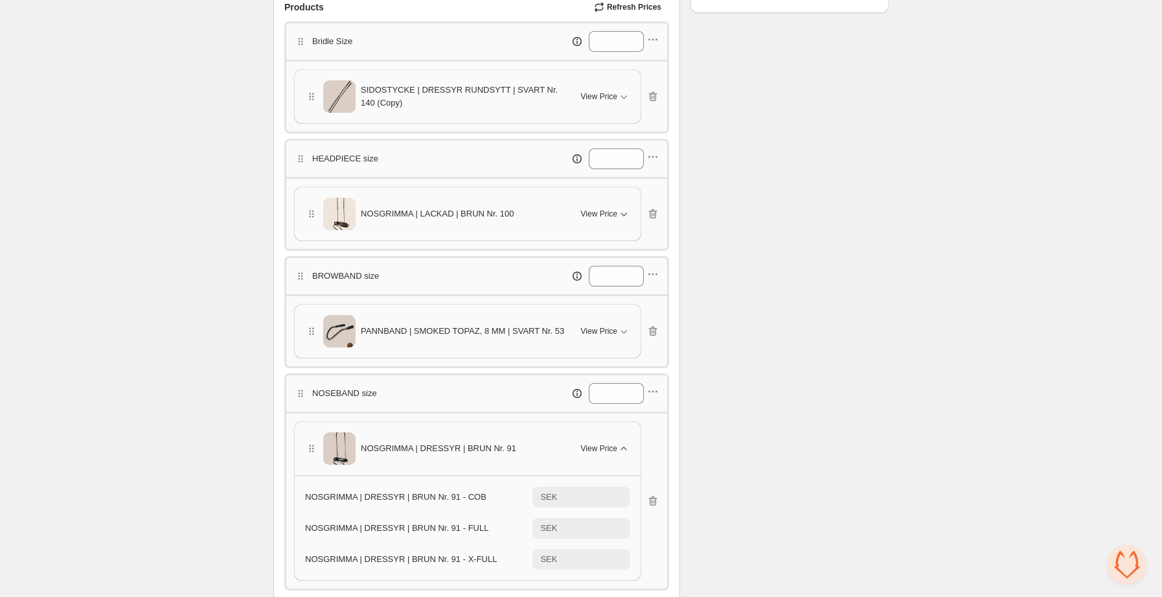
click at [604, 450] on span "View Price" at bounding box center [599, 448] width 36 height 10
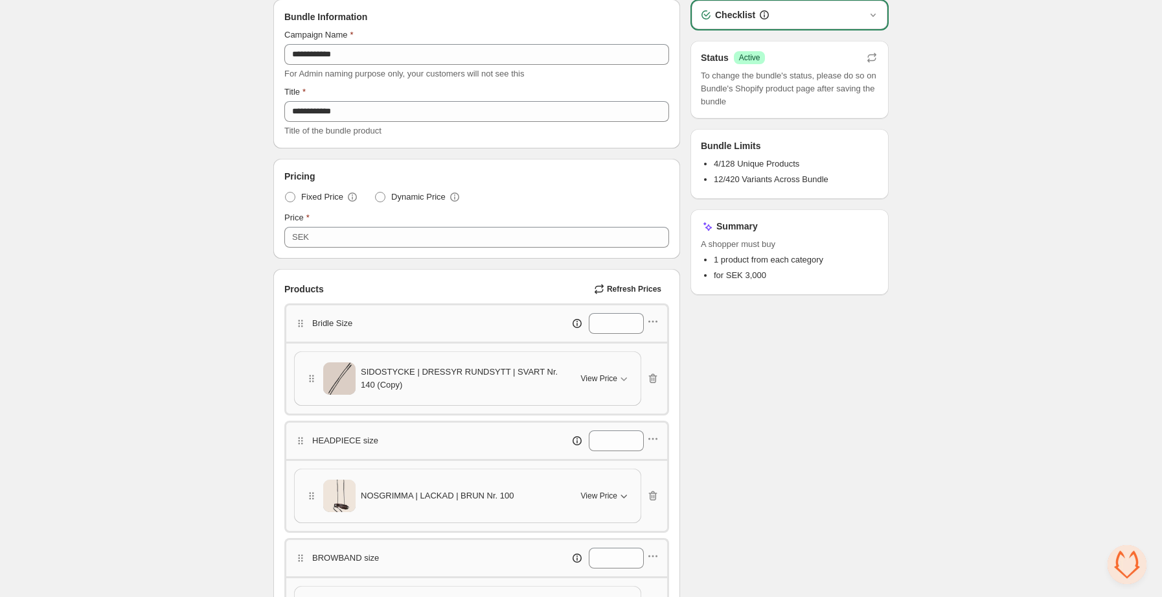
scroll to position [0, 0]
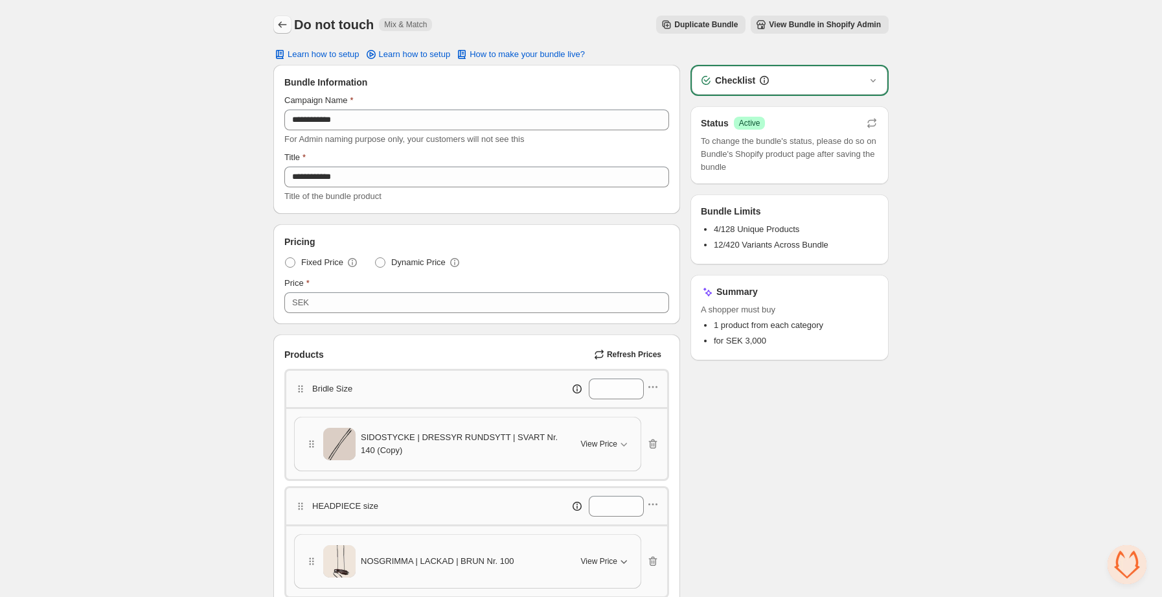
click at [276, 19] on icon "Back" at bounding box center [282, 24] width 13 height 13
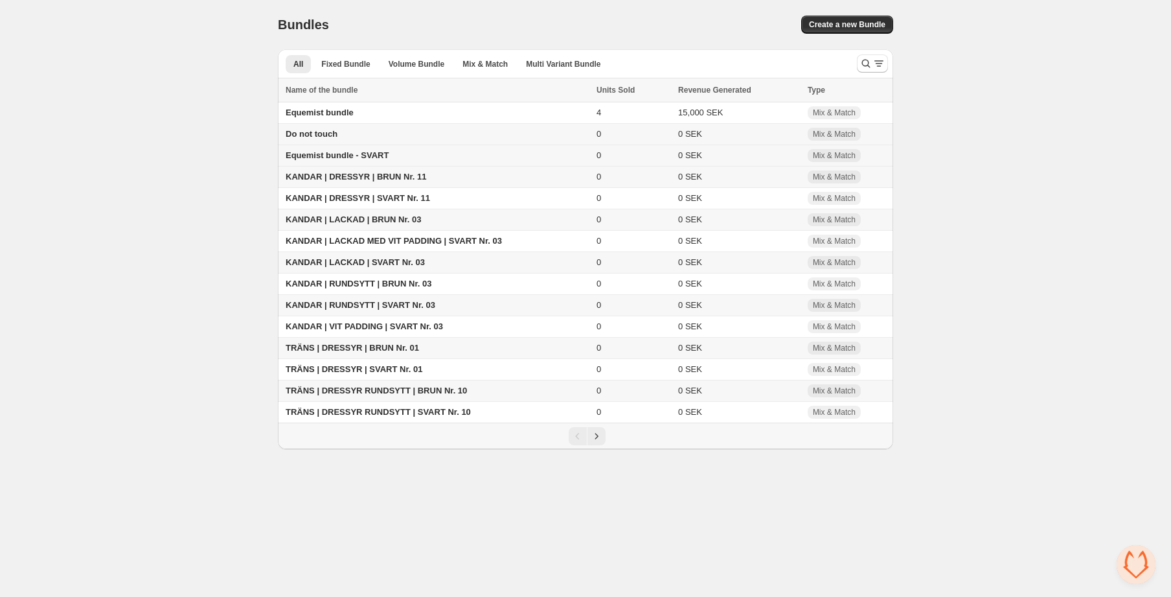
click at [398, 152] on td "Equemist bundle - SVART" at bounding box center [435, 155] width 315 height 21
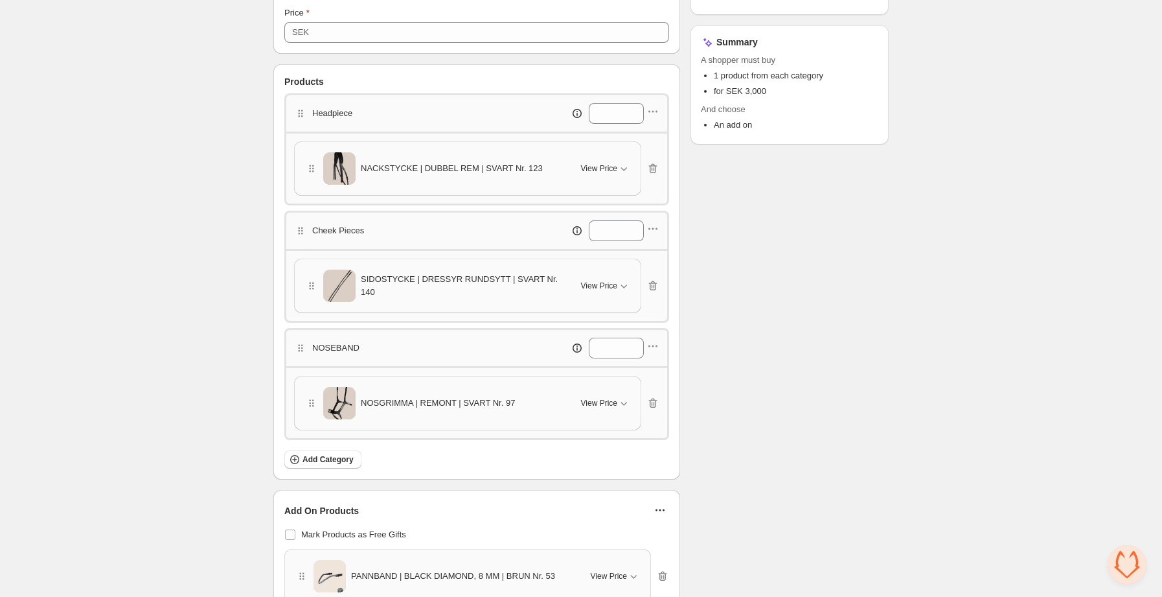
scroll to position [275, 0]
click at [615, 281] on span "View Price" at bounding box center [599, 286] width 36 height 10
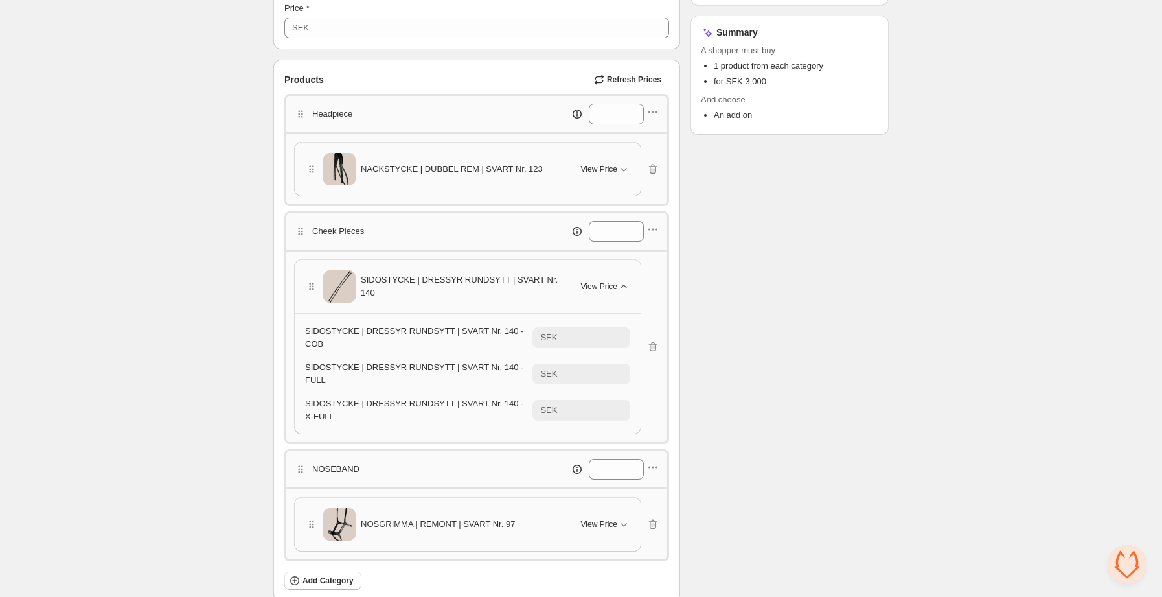
click at [615, 281] on span "View Price" at bounding box center [599, 286] width 36 height 10
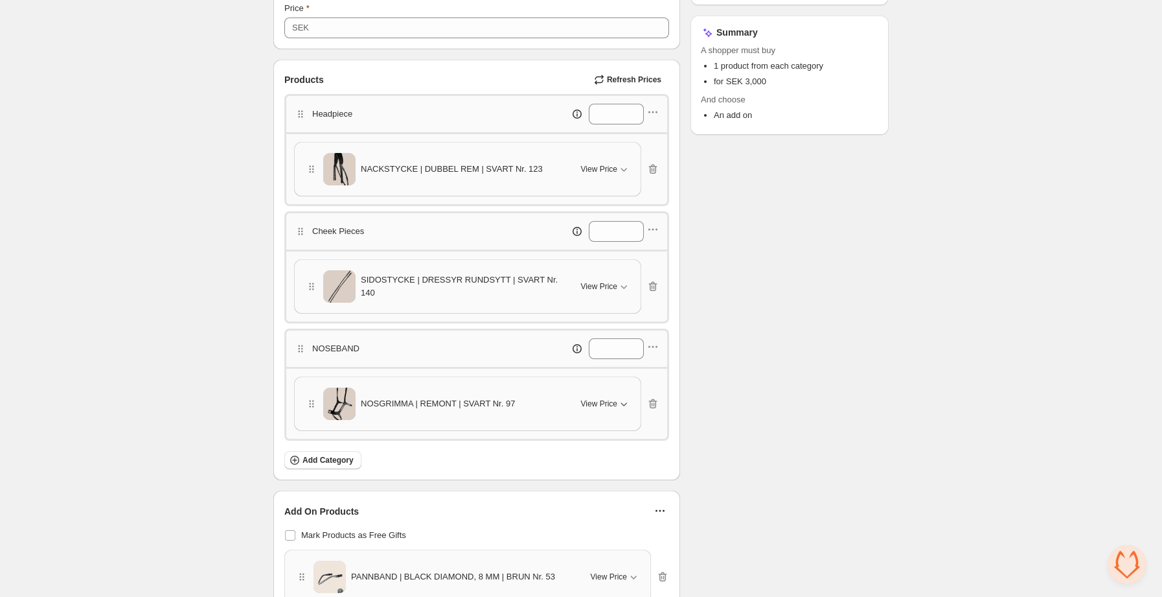
click at [598, 400] on span "View Price" at bounding box center [599, 403] width 36 height 10
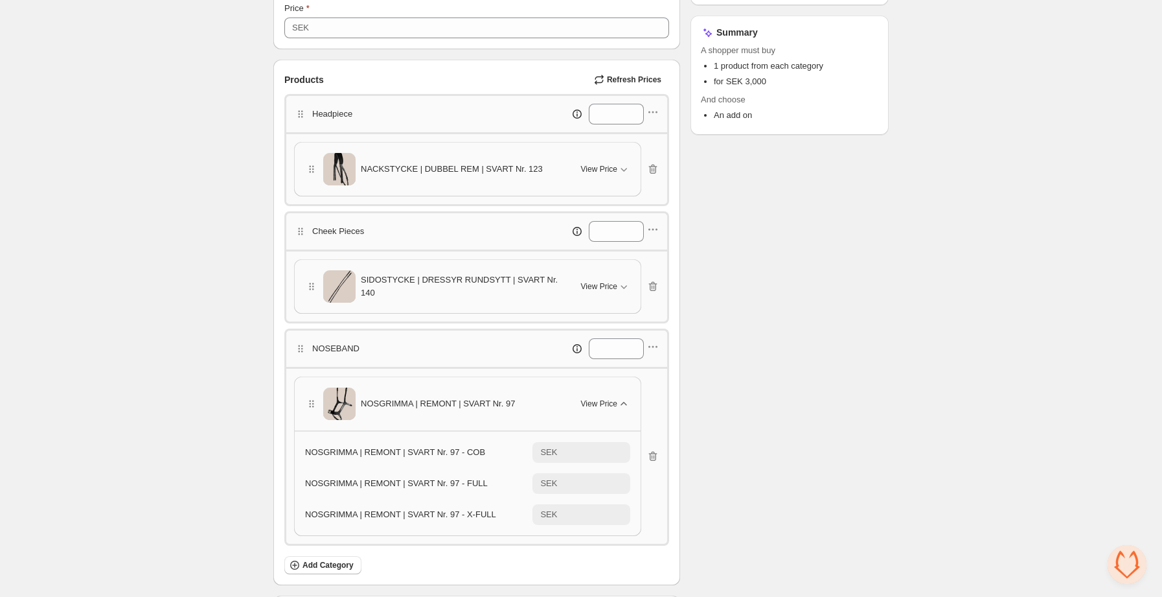
click at [598, 400] on span "View Price" at bounding box center [599, 403] width 36 height 10
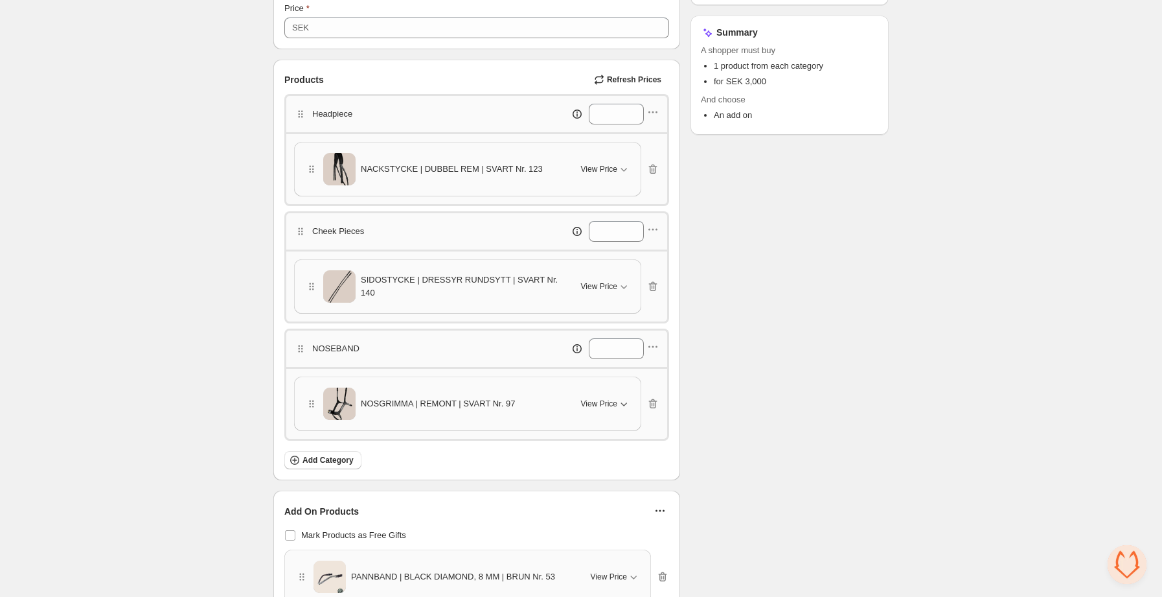
click at [598, 400] on span "View Price" at bounding box center [599, 403] width 36 height 10
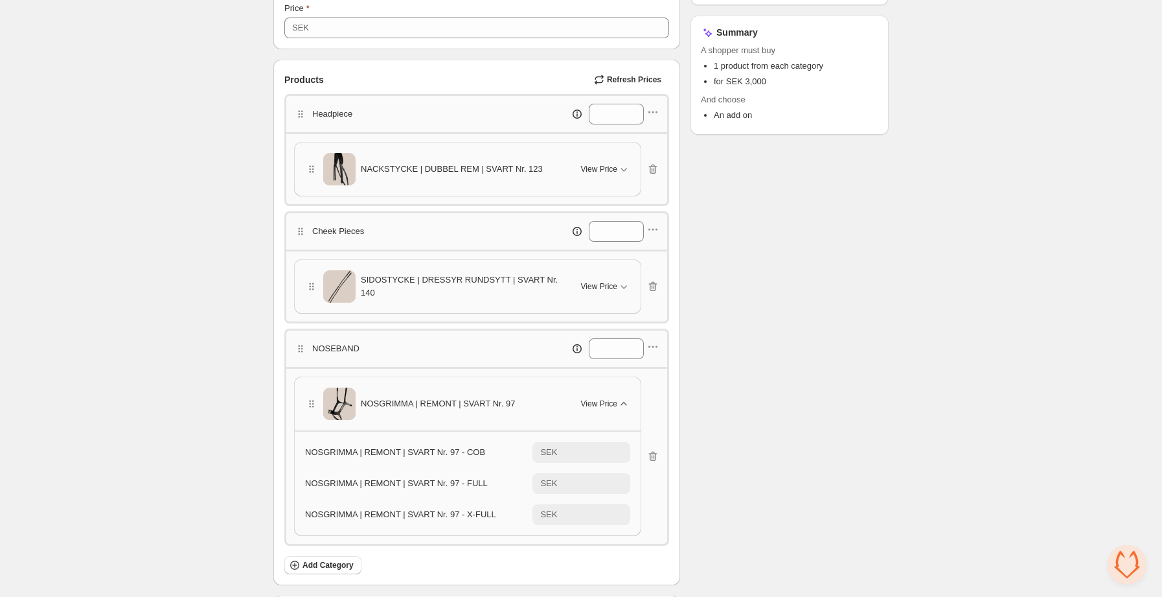
click at [598, 400] on span "View Price" at bounding box center [599, 403] width 36 height 10
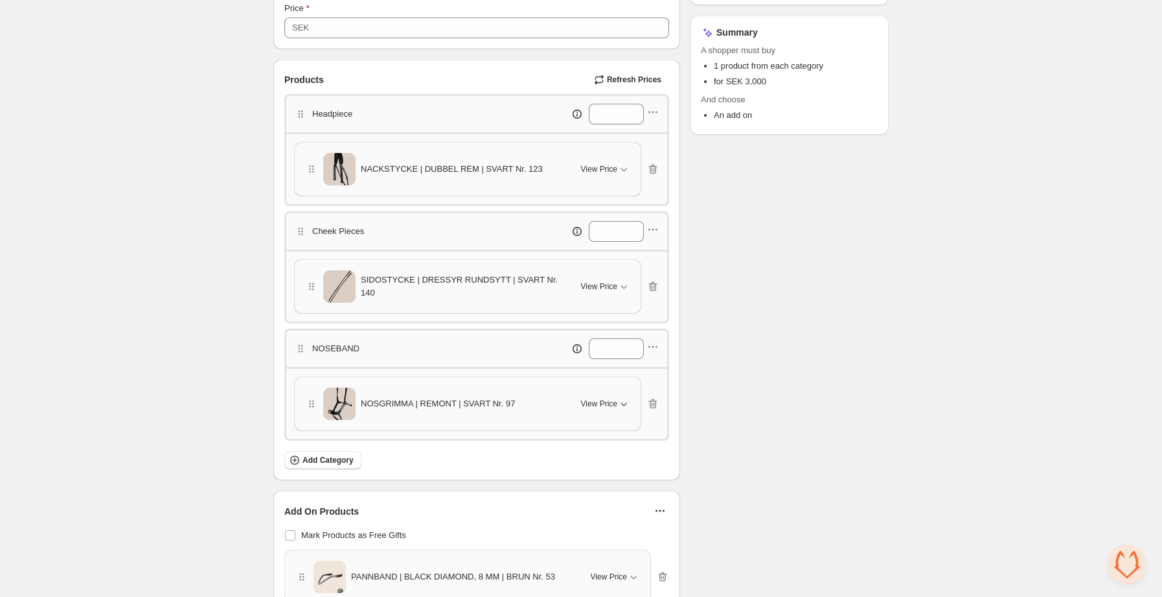
scroll to position [0, 0]
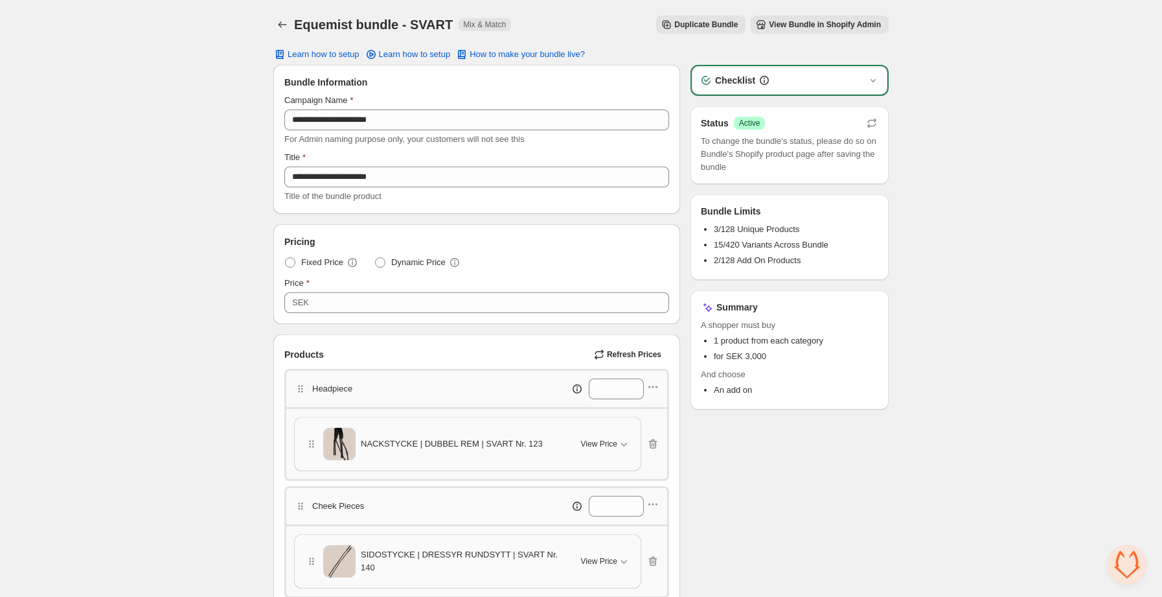
click at [284, 11] on div "Equemist bundle - SVART. This page is ready Equemist bundle - SVART Mix & Match…" at bounding box center [580, 24] width 615 height 49
click at [282, 21] on icon "Back" at bounding box center [282, 24] width 13 height 13
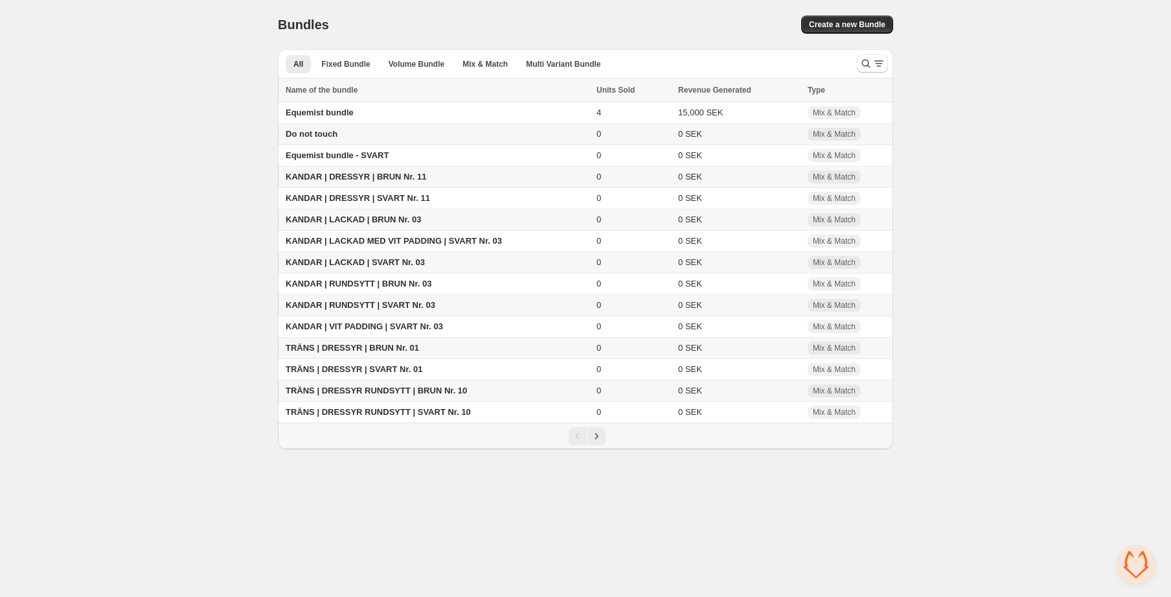
click at [409, 180] on span "KANDAR | DRESSYR | BRUN Nr. 11" at bounding box center [356, 177] width 141 height 10
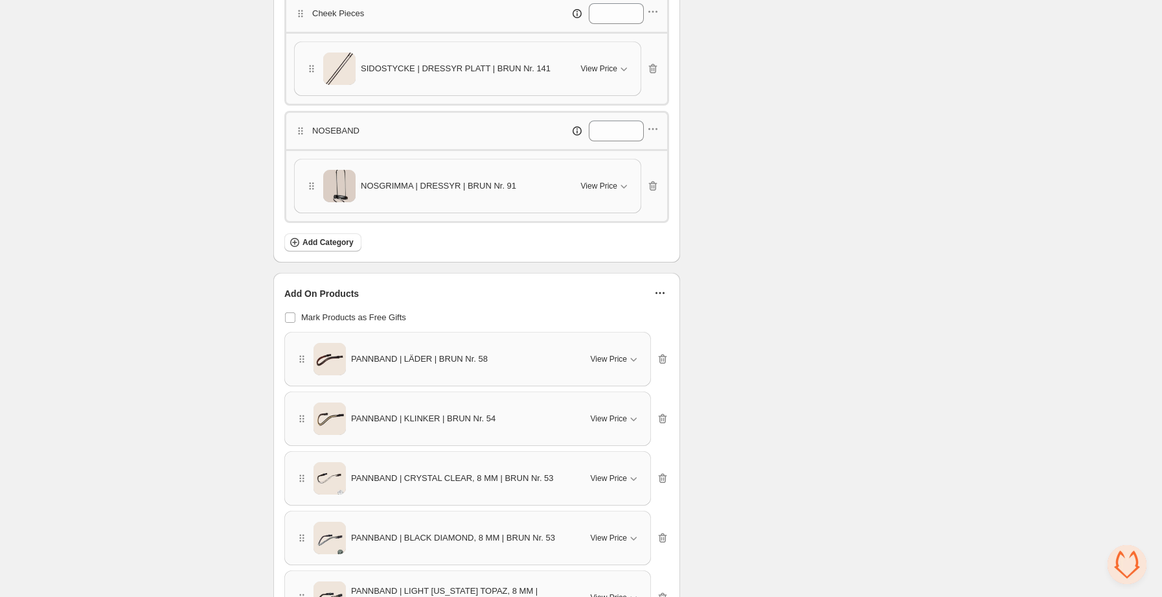
scroll to position [493, 0]
click at [608, 196] on button "View Price" at bounding box center [605, 185] width 65 height 21
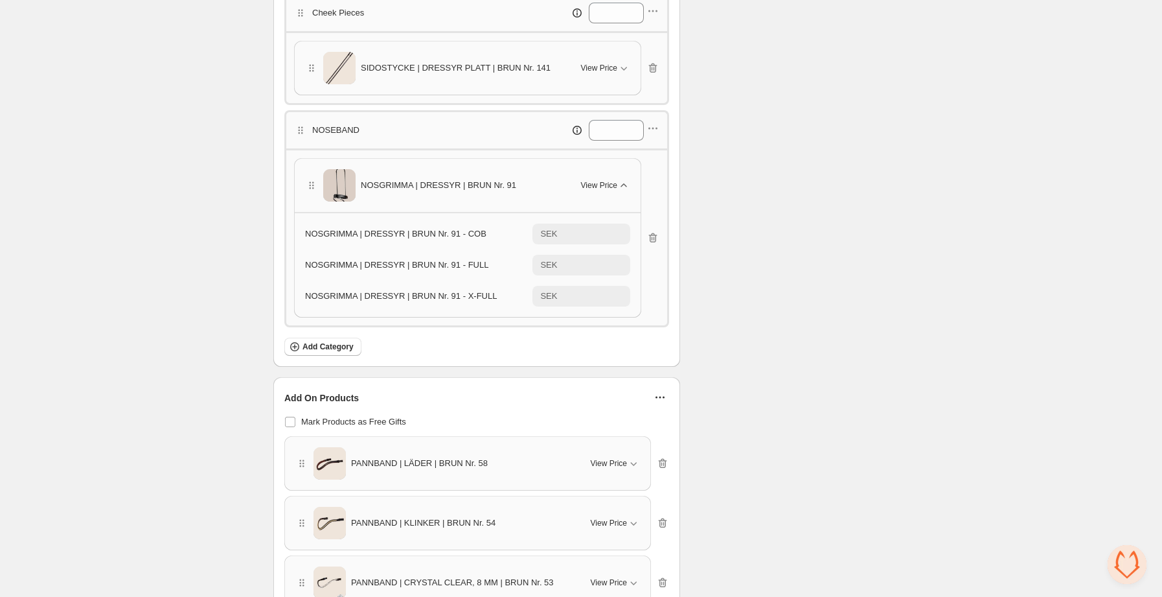
click at [608, 196] on button "View Price" at bounding box center [605, 185] width 65 height 21
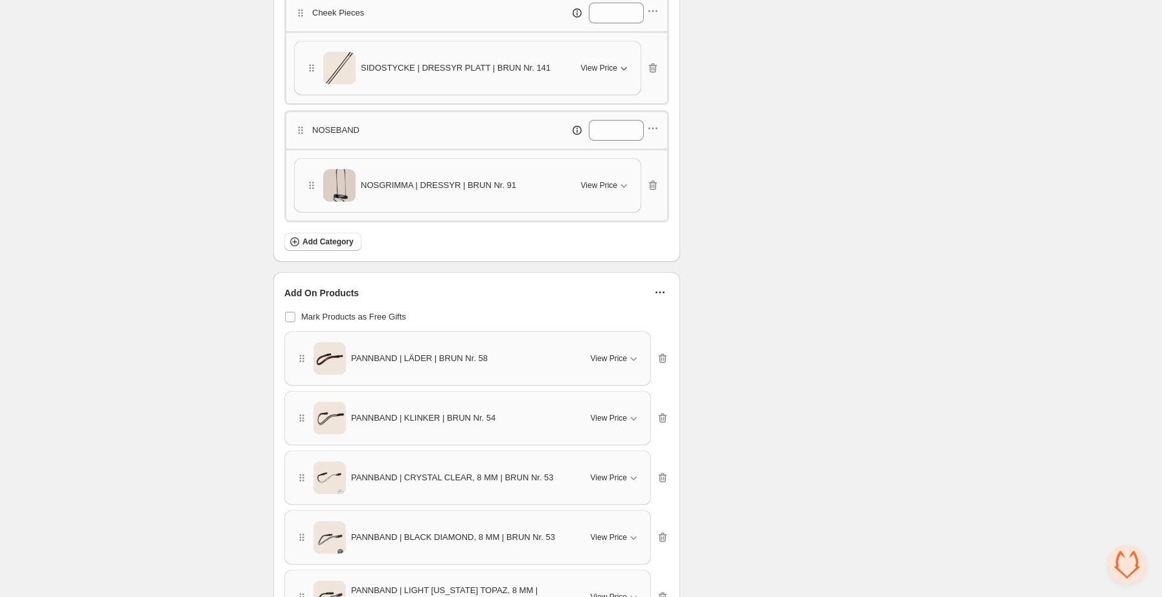
click at [614, 63] on span "View Price" at bounding box center [599, 68] width 36 height 10
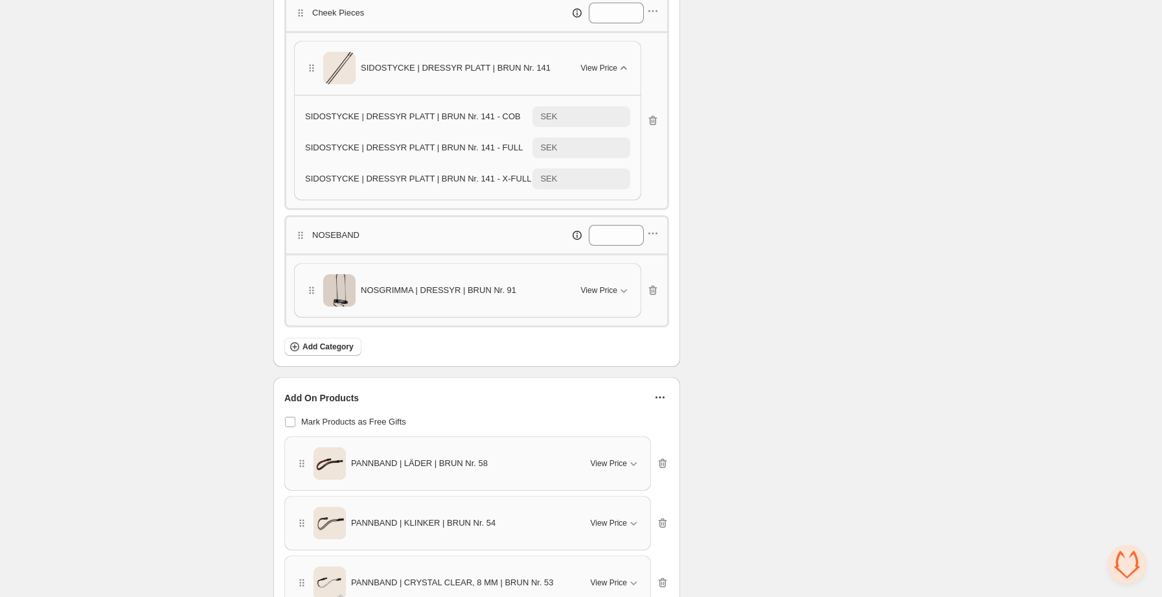
click at [614, 63] on span "View Price" at bounding box center [599, 68] width 36 height 10
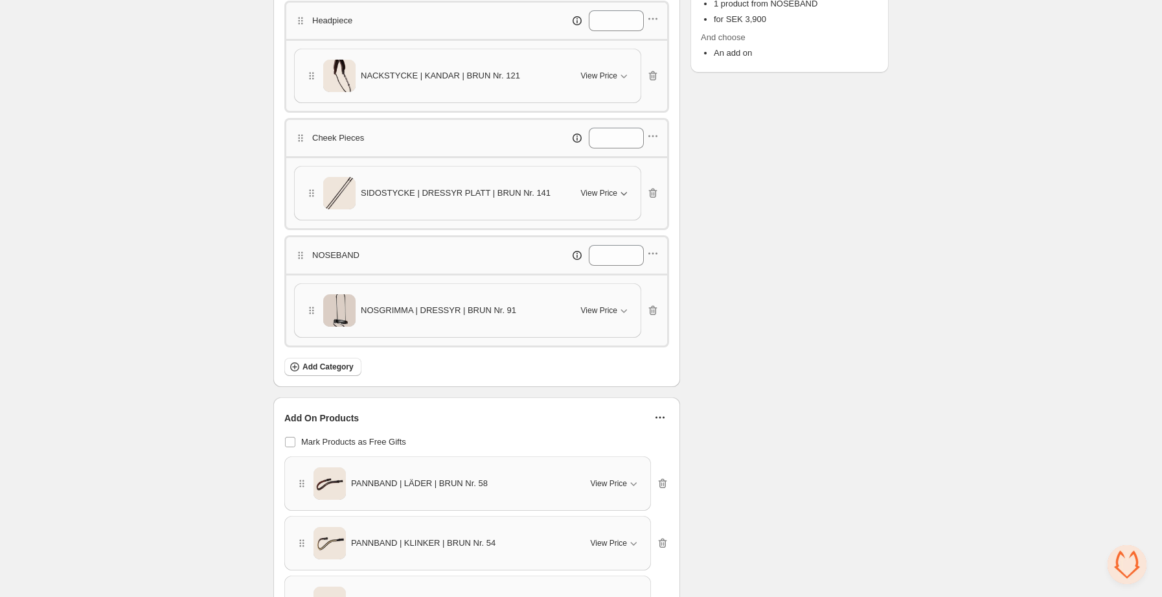
scroll to position [365, 0]
click at [604, 81] on span "View Price" at bounding box center [599, 78] width 36 height 10
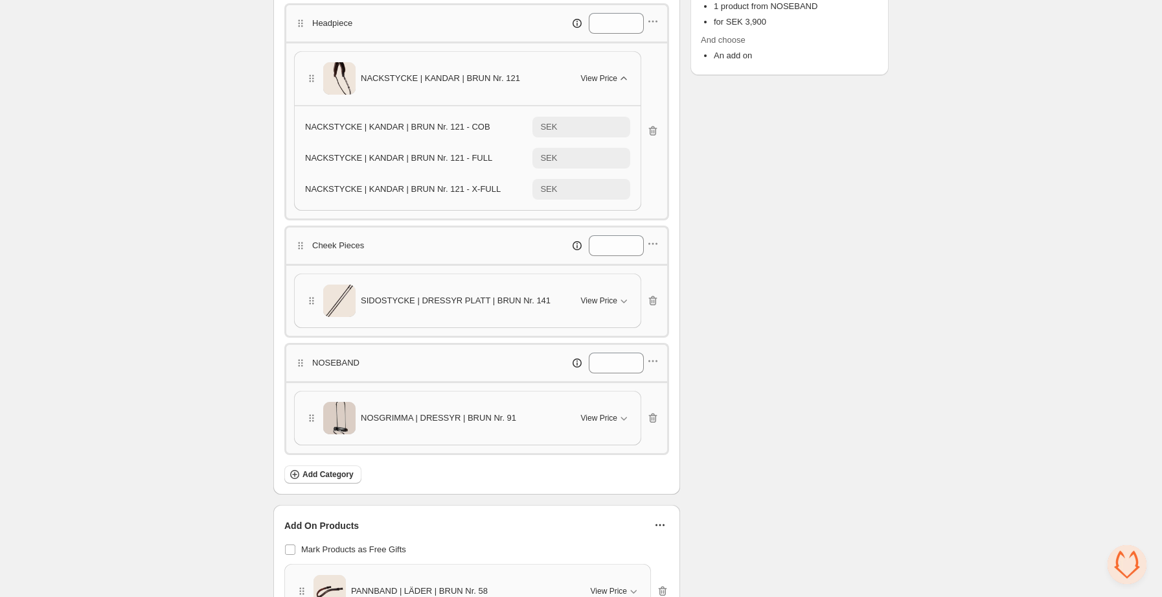
click at [606, 76] on span "View Price" at bounding box center [599, 78] width 36 height 10
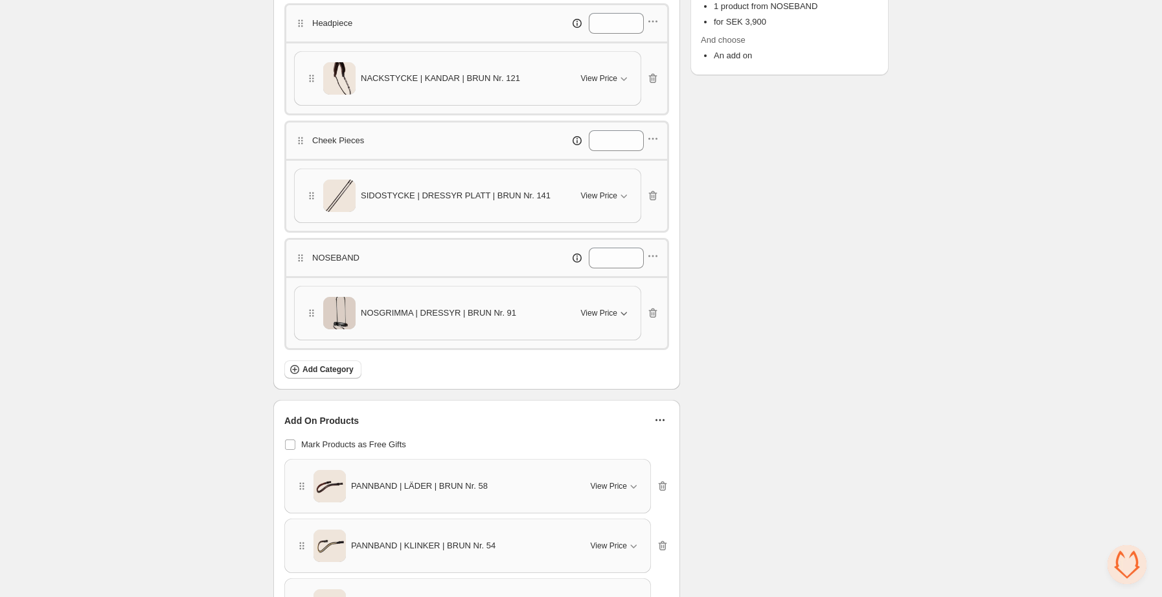
click at [601, 313] on span "View Price" at bounding box center [599, 313] width 36 height 10
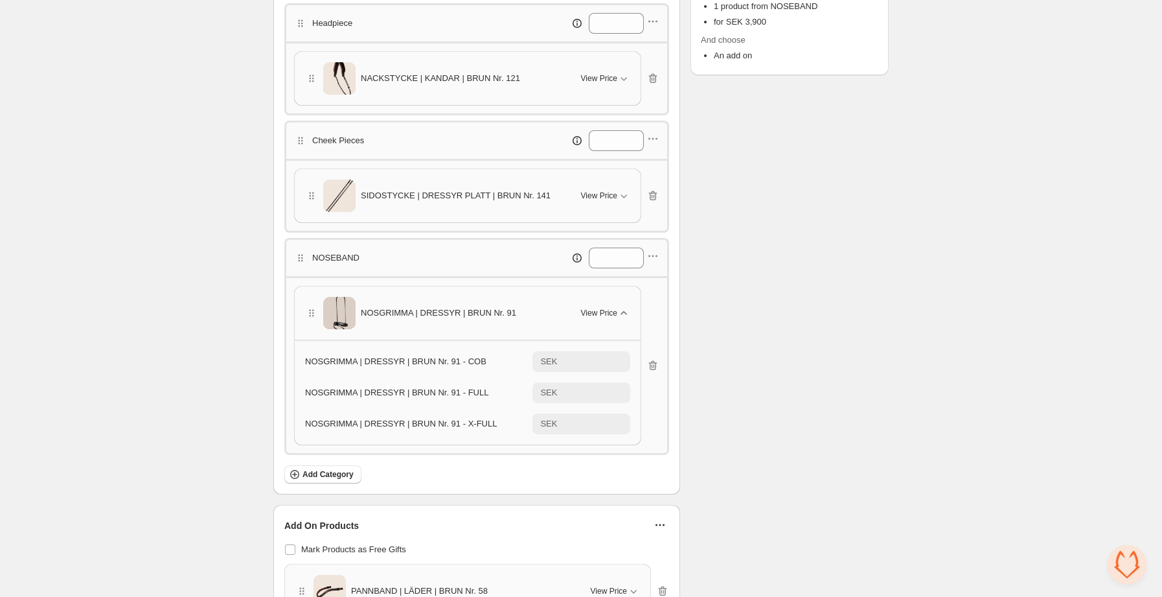
click at [601, 313] on span "View Price" at bounding box center [599, 313] width 36 height 10
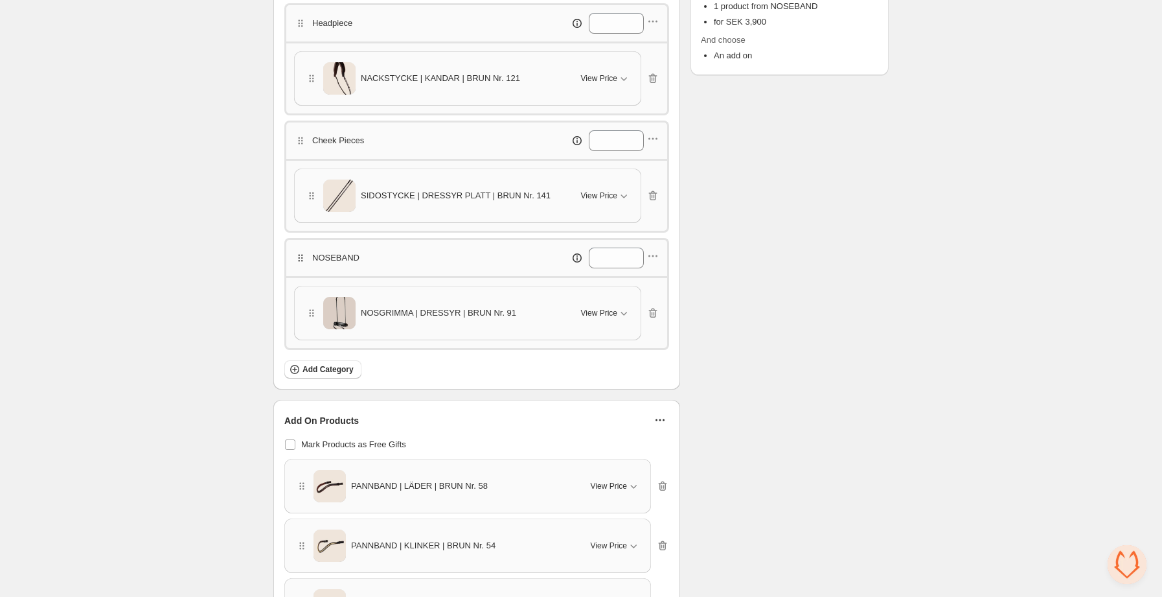
scroll to position [0, 0]
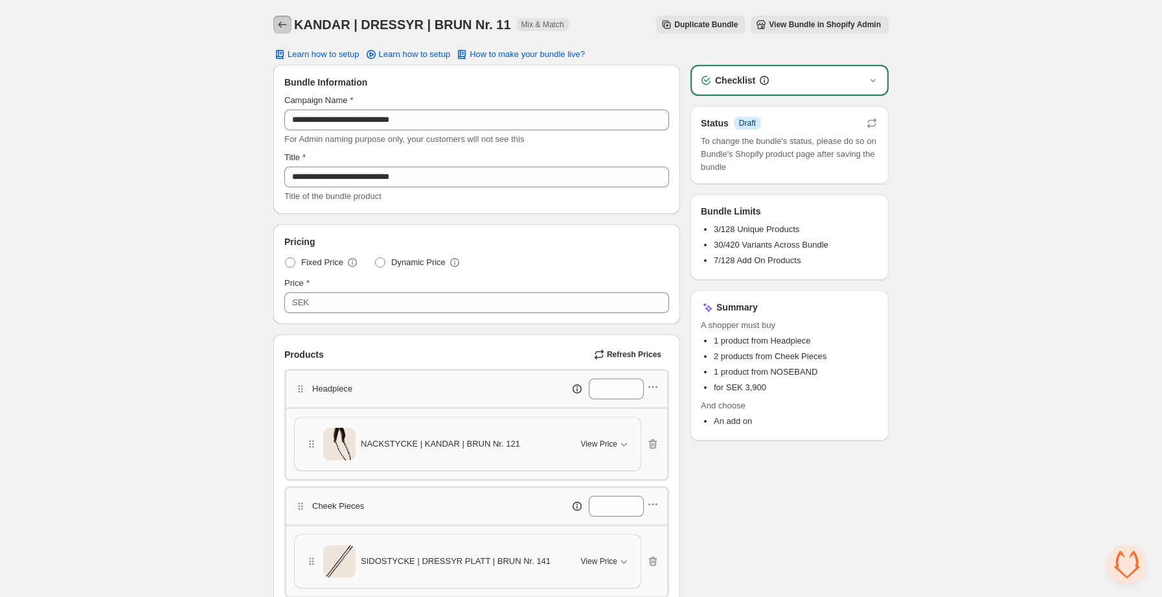
click at [280, 23] on icon "Back" at bounding box center [282, 24] width 13 height 13
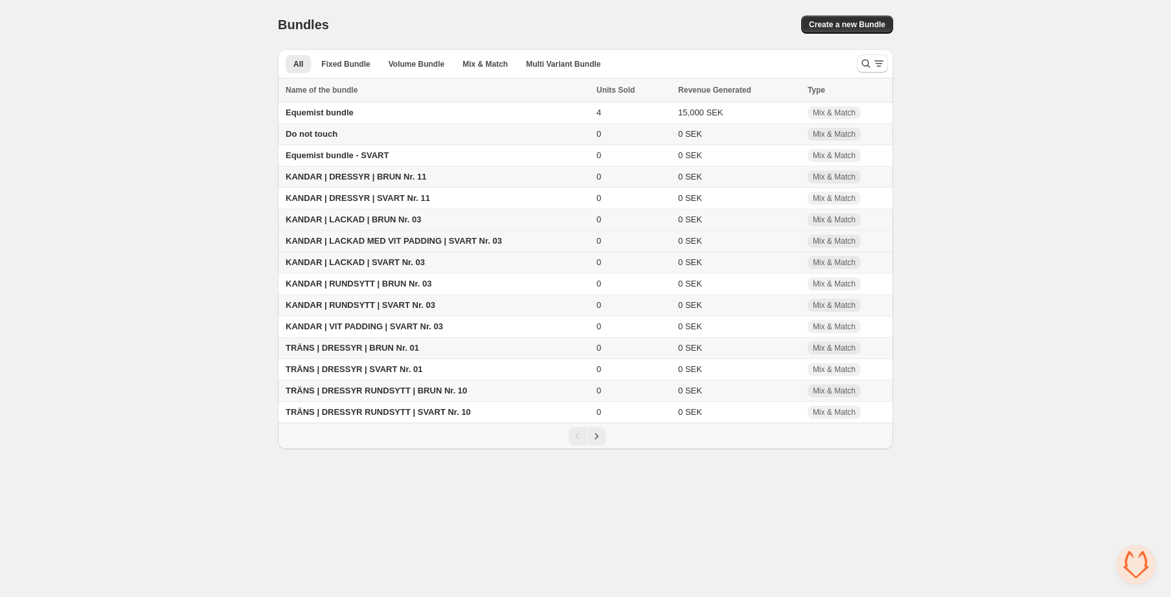
click at [421, 240] on span "KANDAR | LACKAD MED VIT PADDING | SVART Nr. 03" at bounding box center [394, 241] width 216 height 10
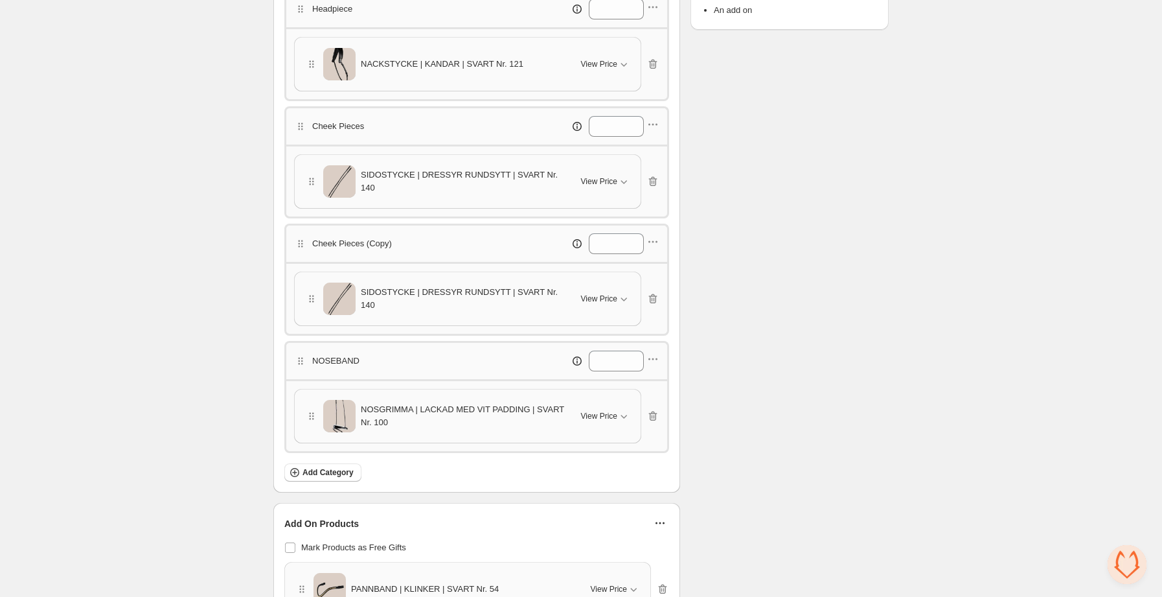
scroll to position [387, 0]
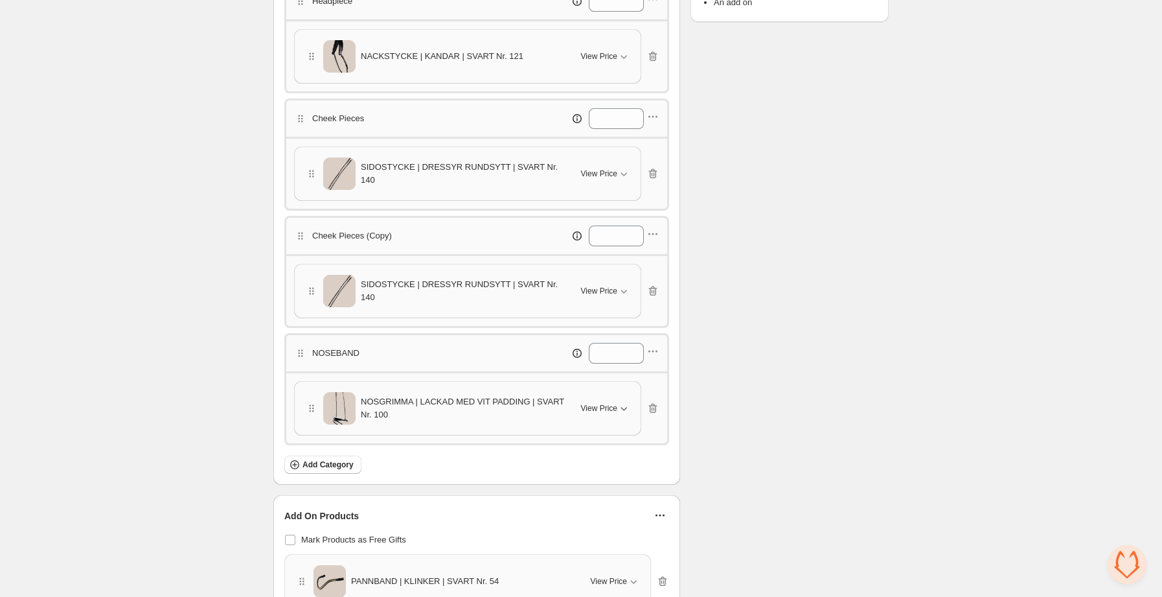
click at [604, 418] on button "View Price" at bounding box center [605, 408] width 65 height 21
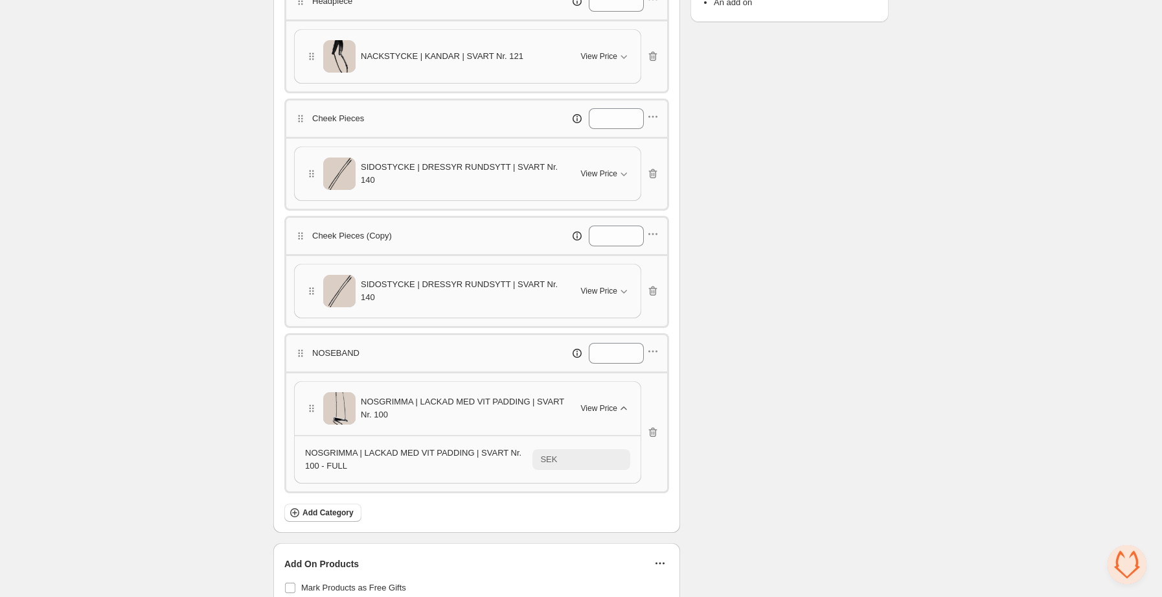
scroll to position [0, 0]
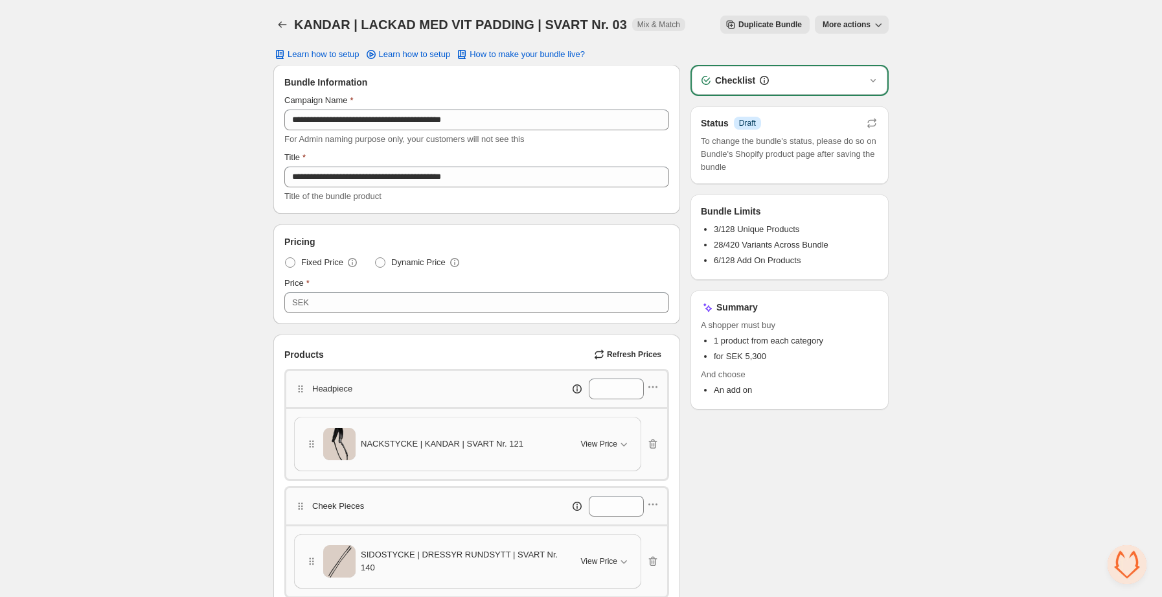
click at [863, 23] on span "More actions" at bounding box center [847, 24] width 48 height 10
click at [853, 43] on button "View Bundle in Shopify Admin" at bounding box center [889, 51] width 136 height 21
